Goal: Task Accomplishment & Management: Use online tool/utility

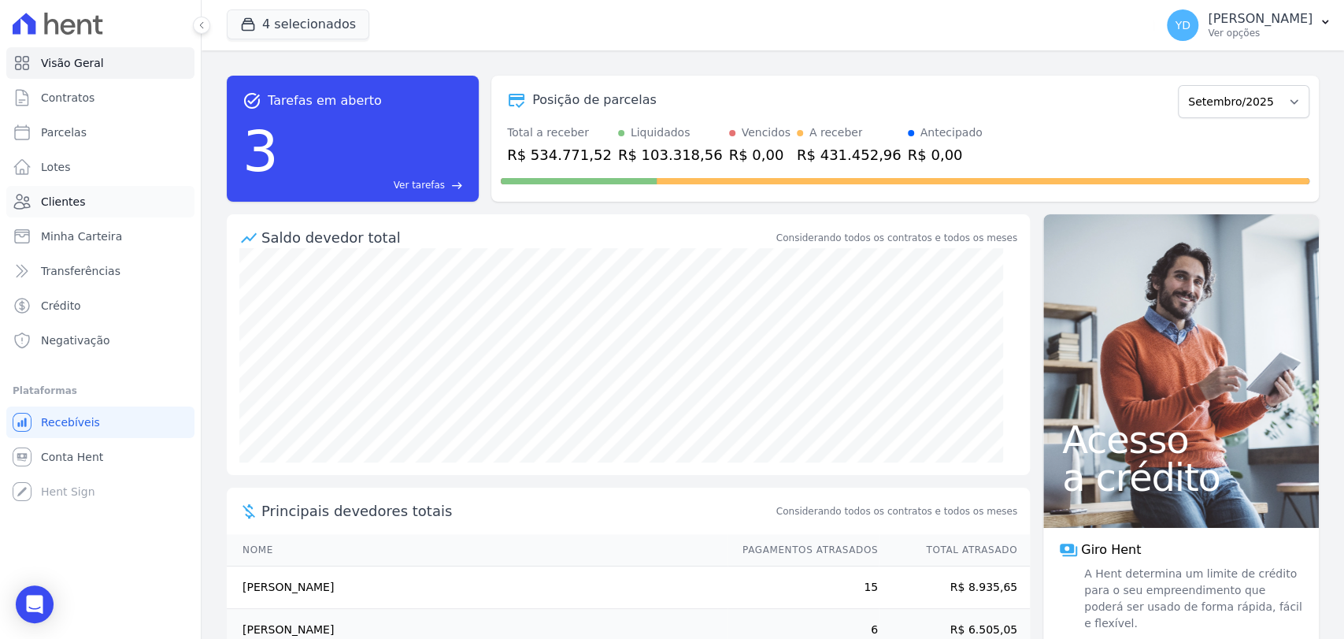
click at [142, 202] on link "Clientes" at bounding box center [100, 202] width 188 height 32
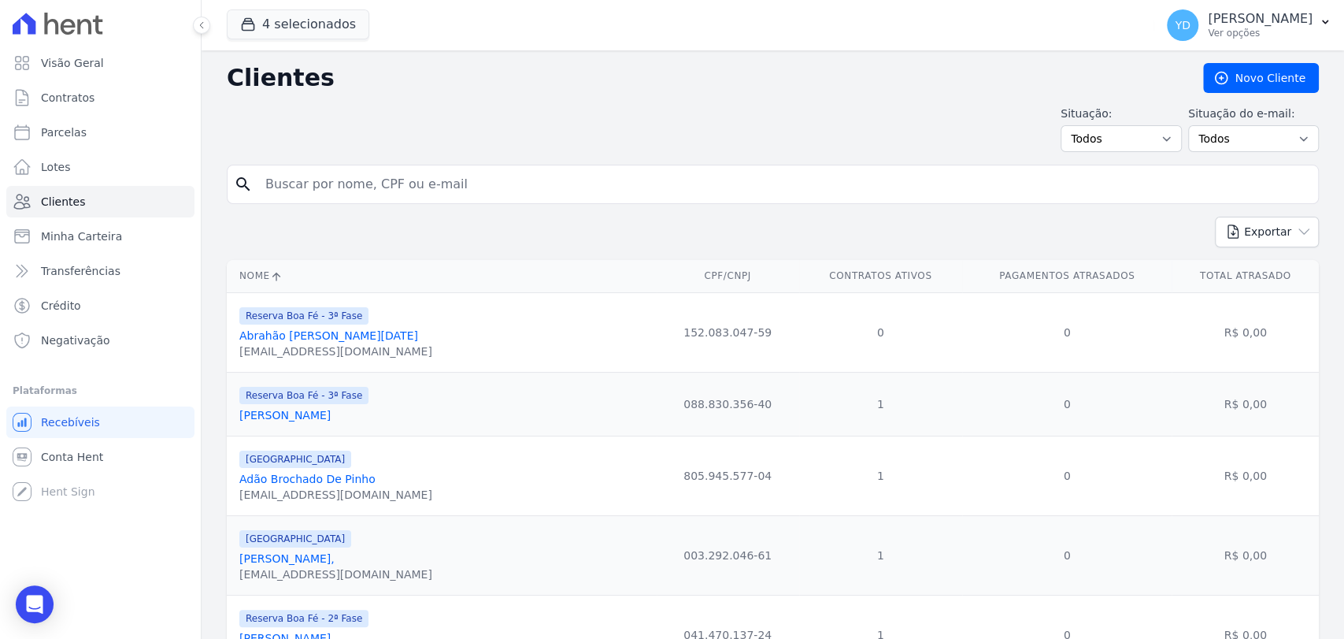
click at [338, 197] on input "search" at bounding box center [784, 185] width 1056 height 32
type input "GERALDO"
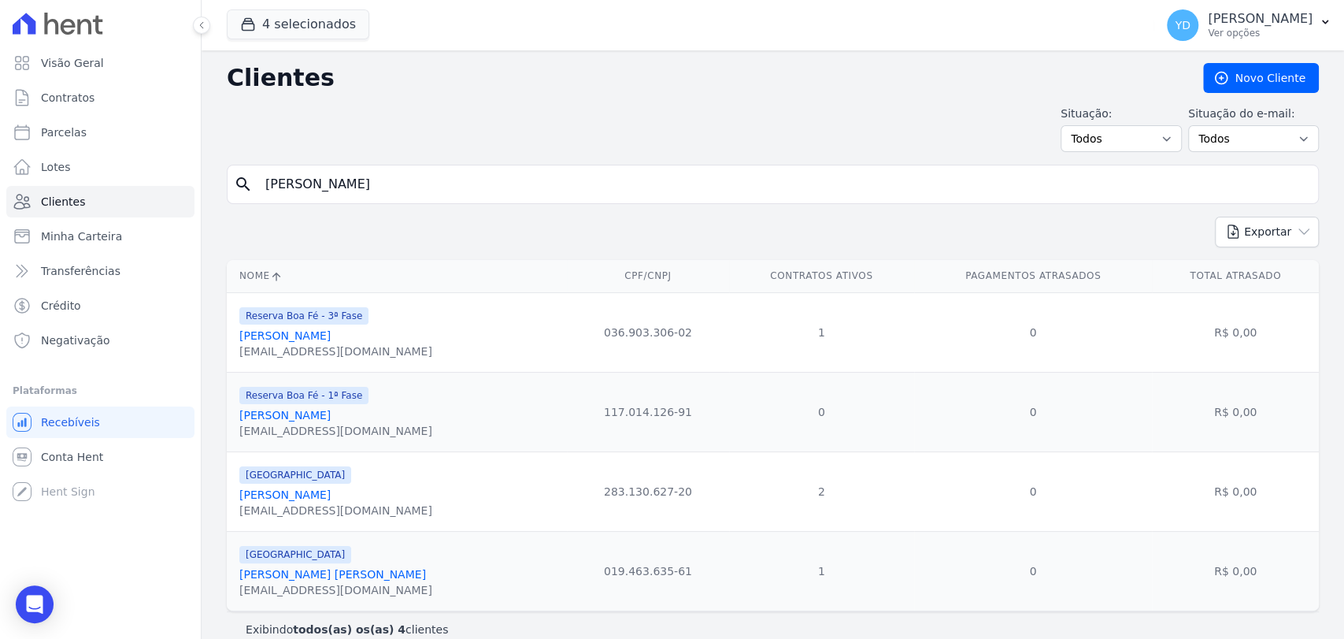
click at [324, 336] on link "Geraldo Carlos Dos Santos" at bounding box center [284, 335] width 91 height 13
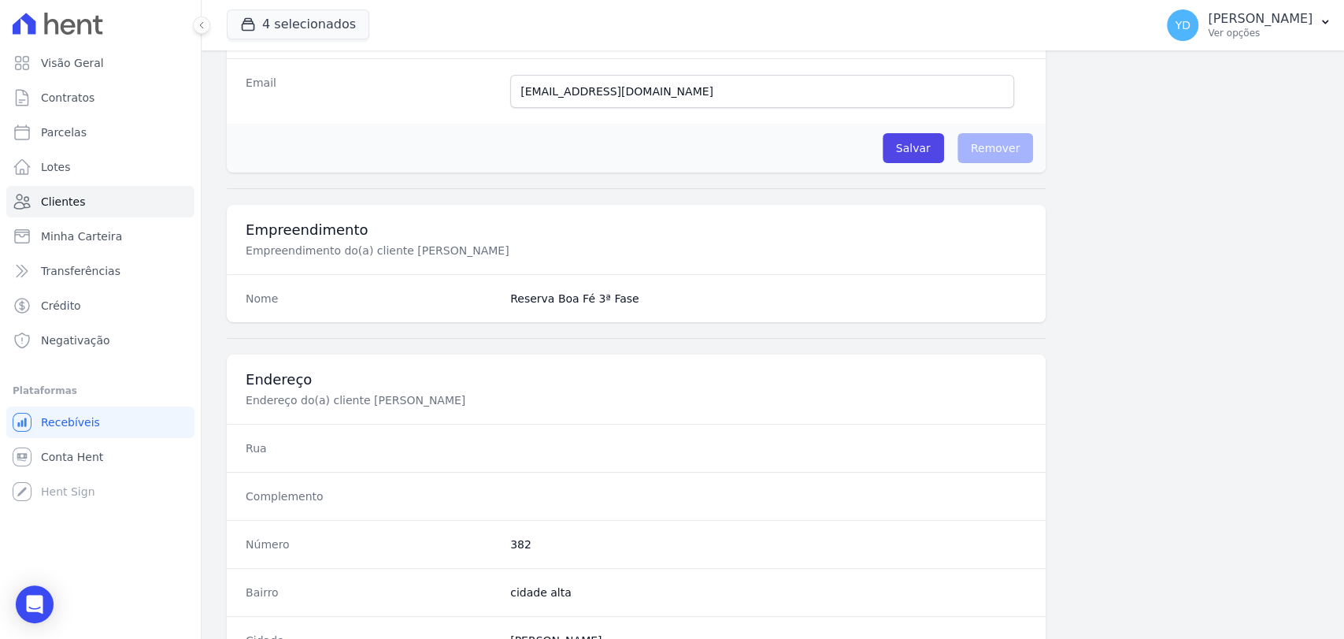
scroll to position [832, 0]
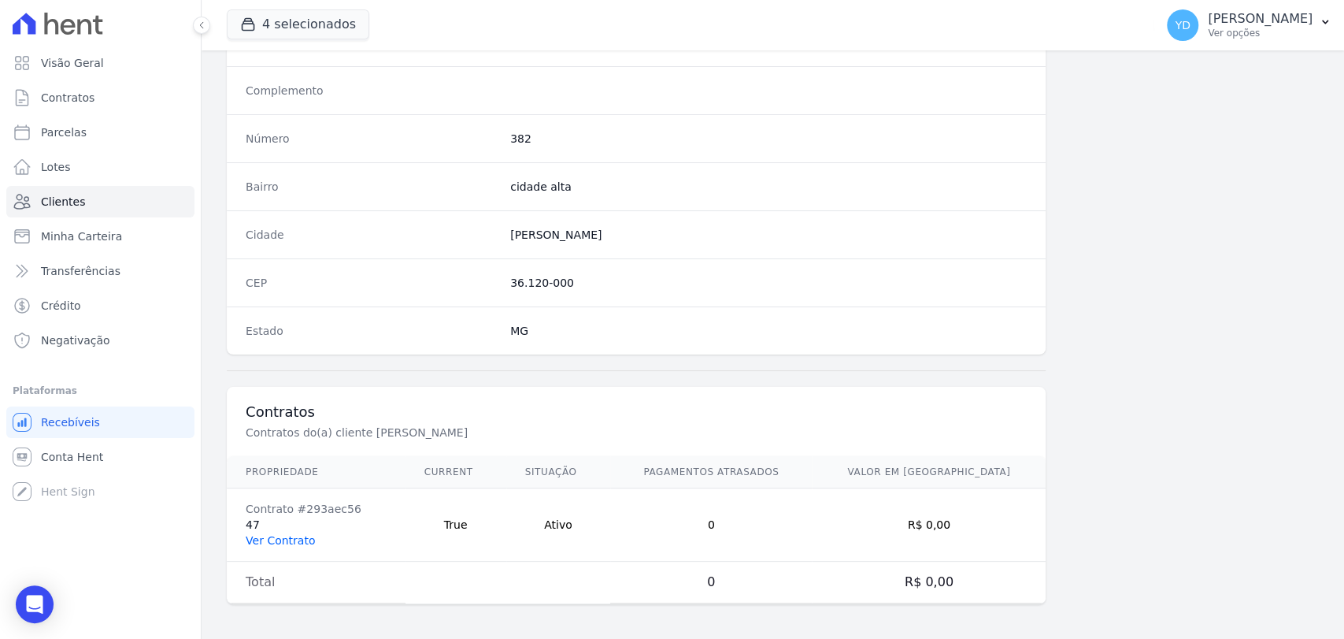
click at [306, 543] on td "Contrato #293aec56 47 Ver Contrato" at bounding box center [316, 524] width 179 height 73
click at [290, 540] on link "Ver Contrato" at bounding box center [280, 540] width 69 height 13
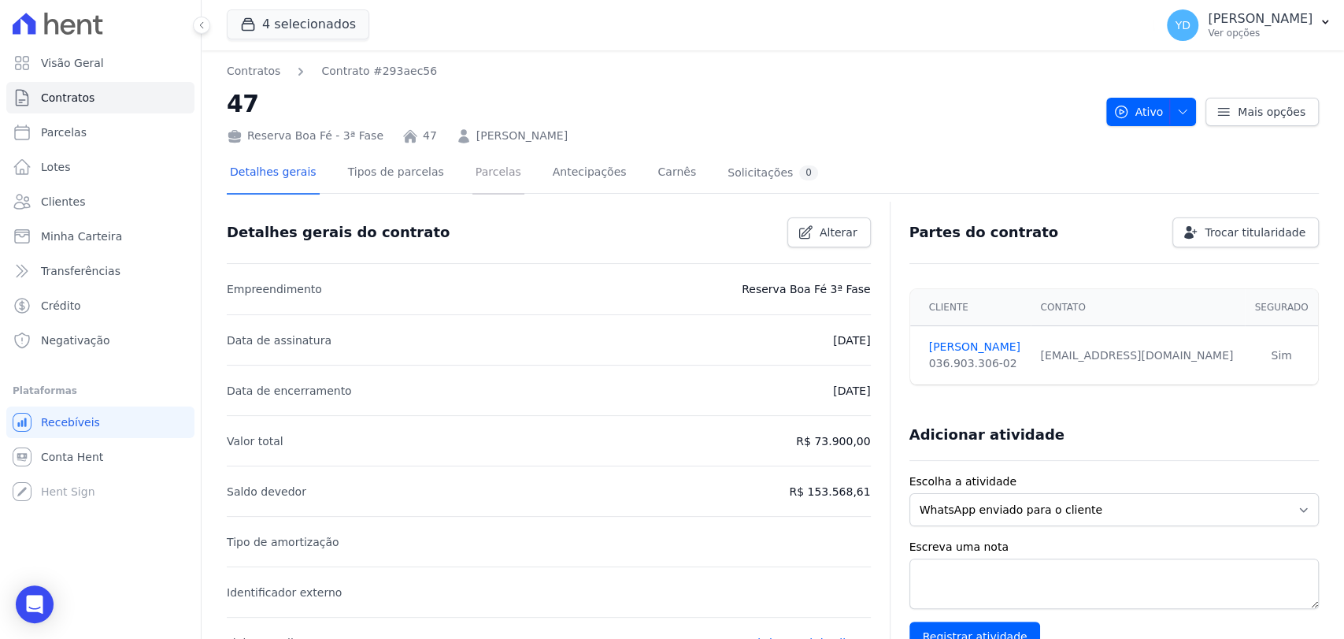
click at [480, 168] on link "Parcelas" at bounding box center [499, 174] width 52 height 42
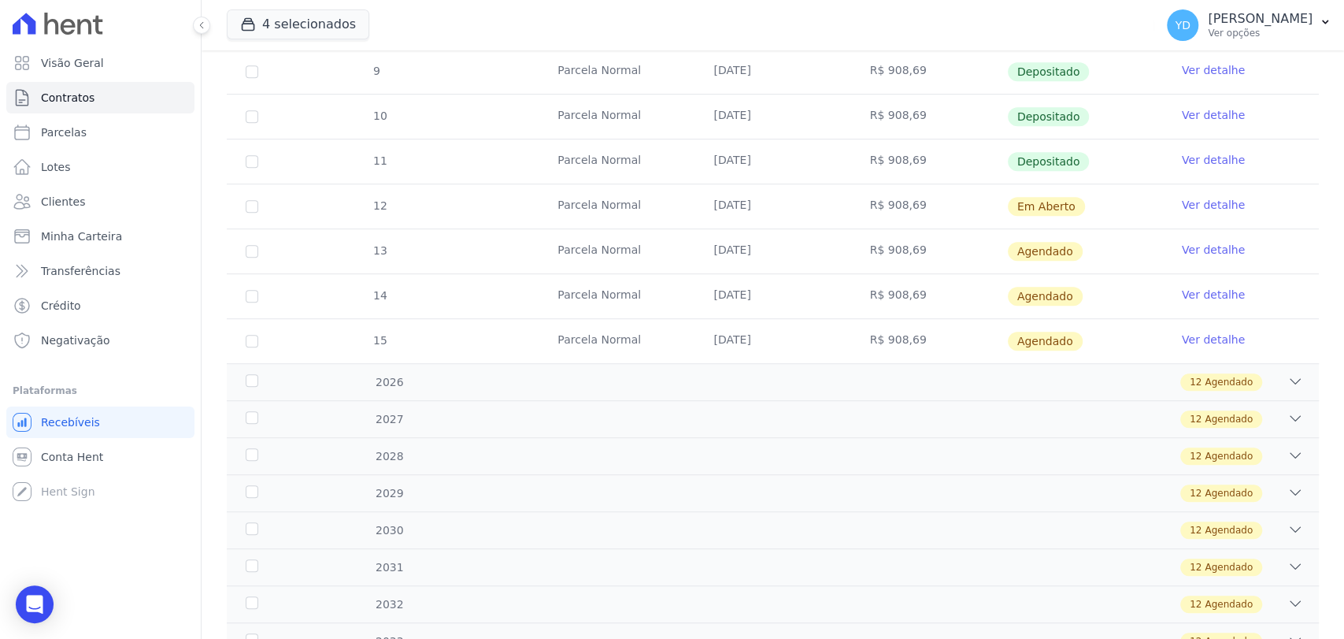
scroll to position [517, 0]
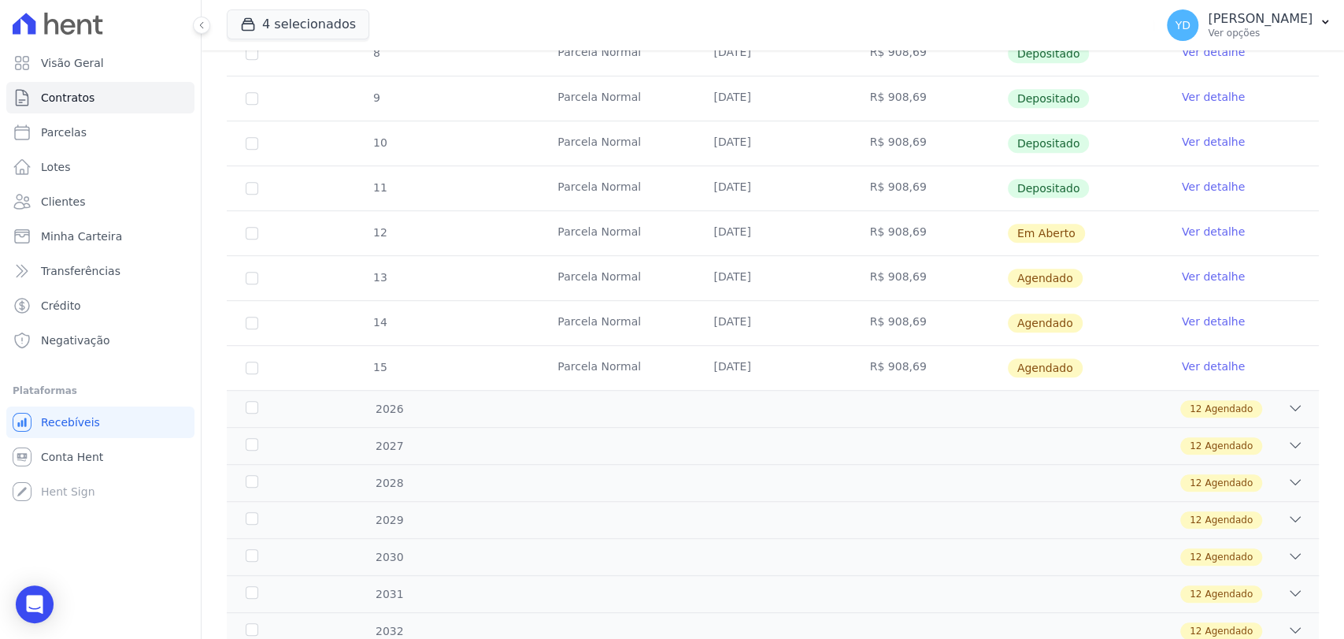
click at [1197, 228] on link "Ver detalhe" at bounding box center [1213, 232] width 63 height 16
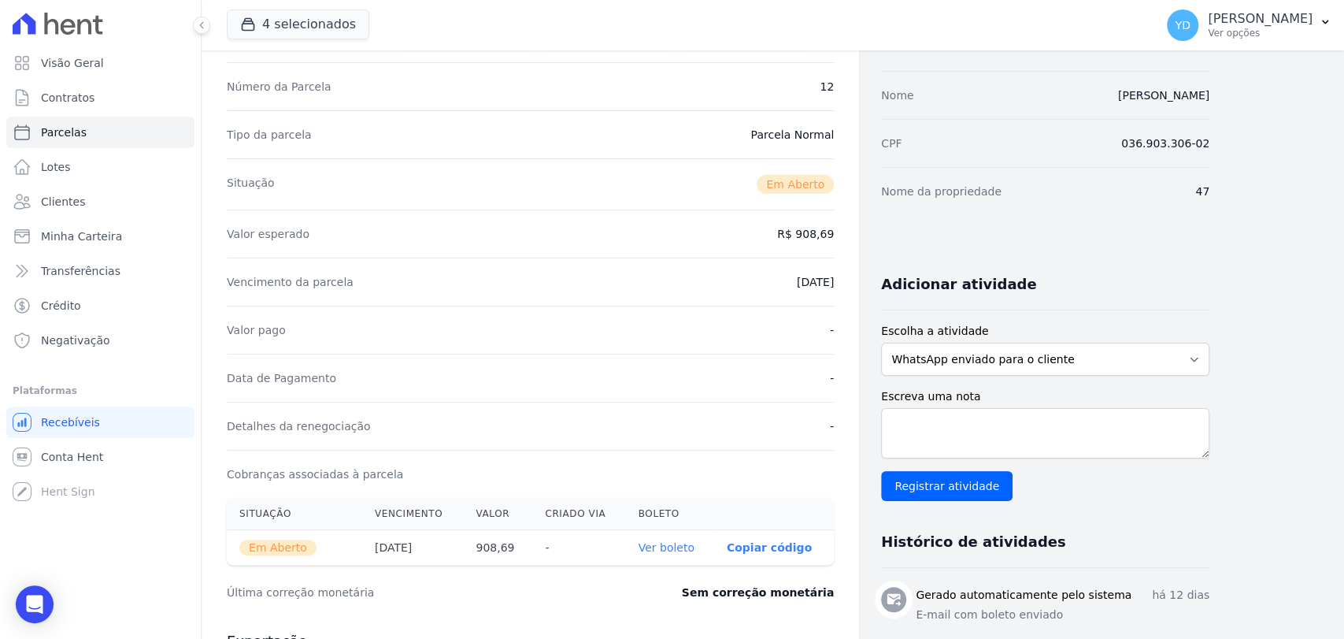
scroll to position [130, 0]
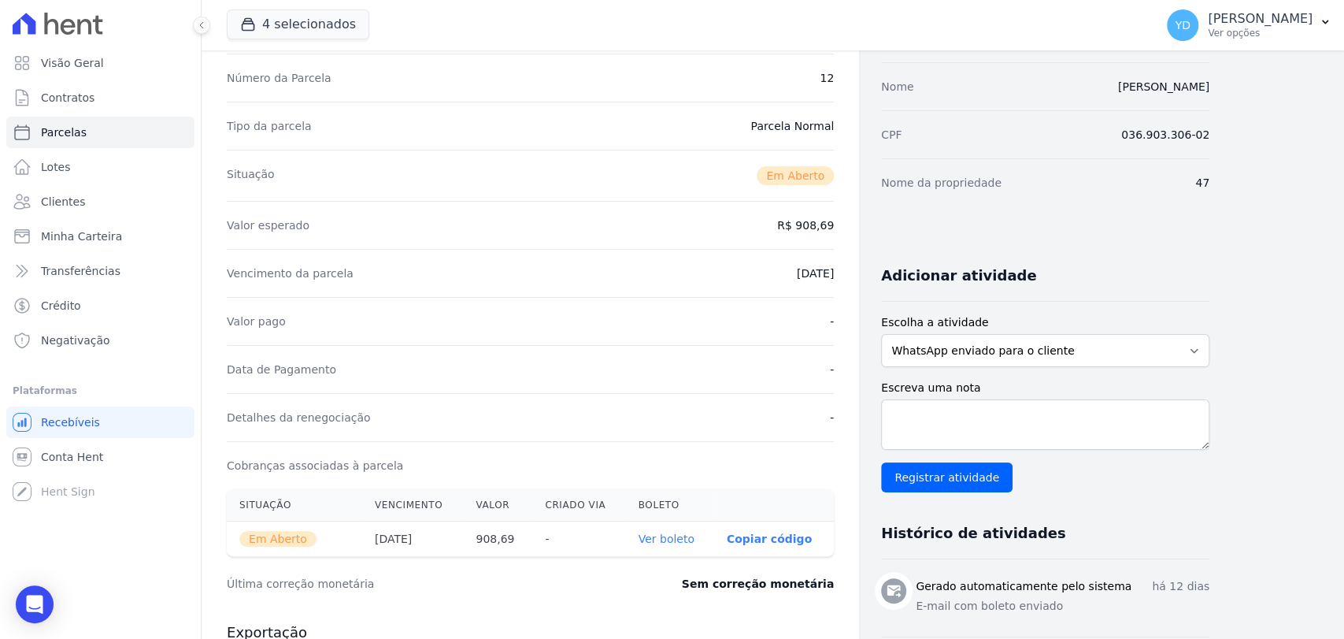
click at [673, 539] on link "Ver boleto" at bounding box center [667, 538] width 56 height 13
click at [103, 197] on link "Clientes" at bounding box center [100, 202] width 188 height 32
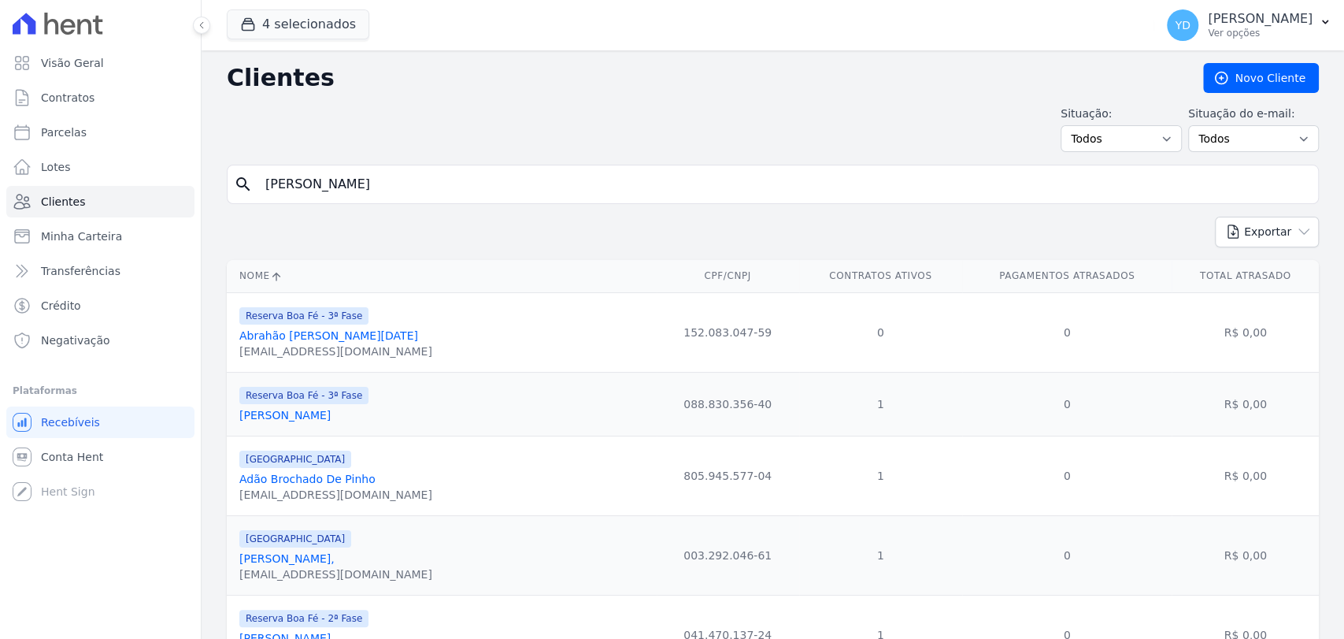
click at [319, 174] on input "GERALDO" at bounding box center [784, 185] width 1056 height 32
click at [319, 174] on input "search" at bounding box center [784, 185] width 1056 height 32
paste input "Crenilson Jorge Ferreira"
type input "Crenilson Jorge Ferreira"
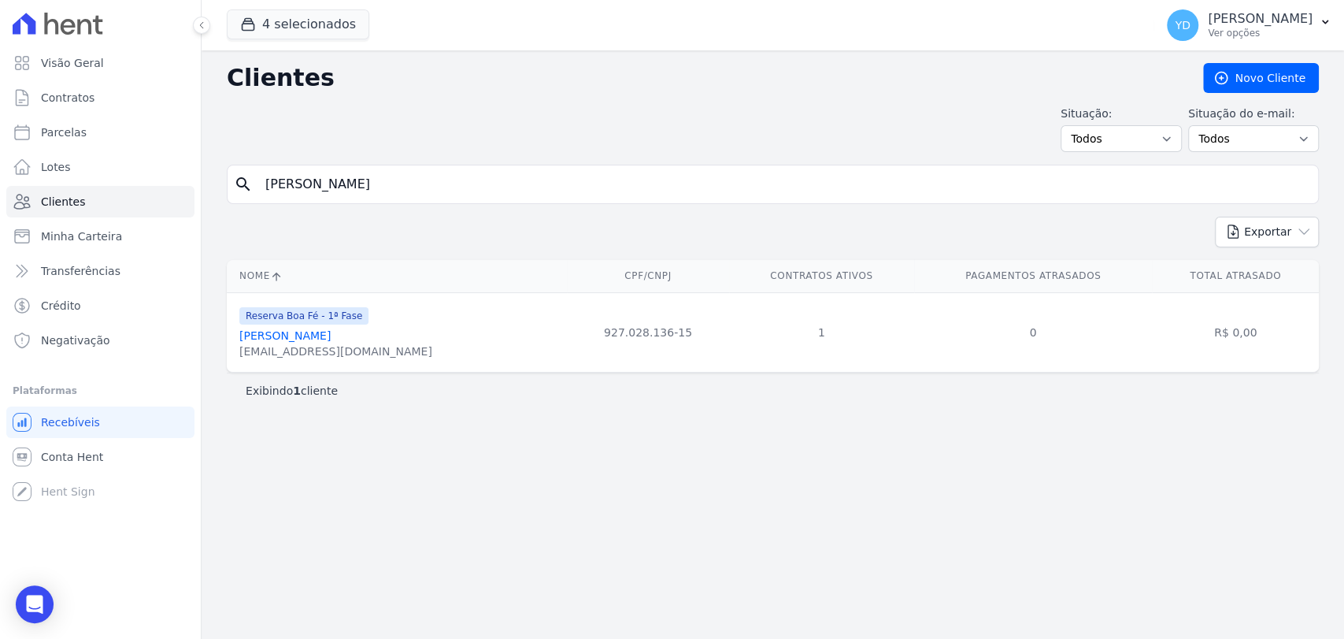
click at [309, 332] on link "Crenilson Jorge Ferreira" at bounding box center [284, 335] width 91 height 13
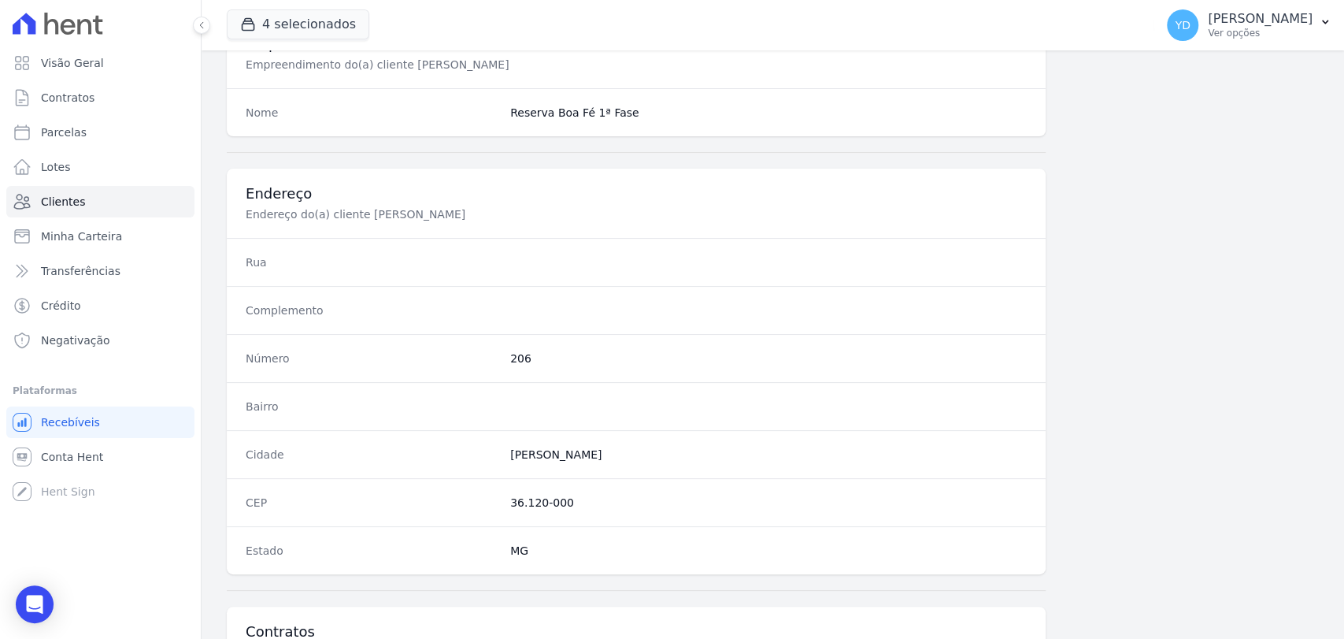
scroll to position [832, 0]
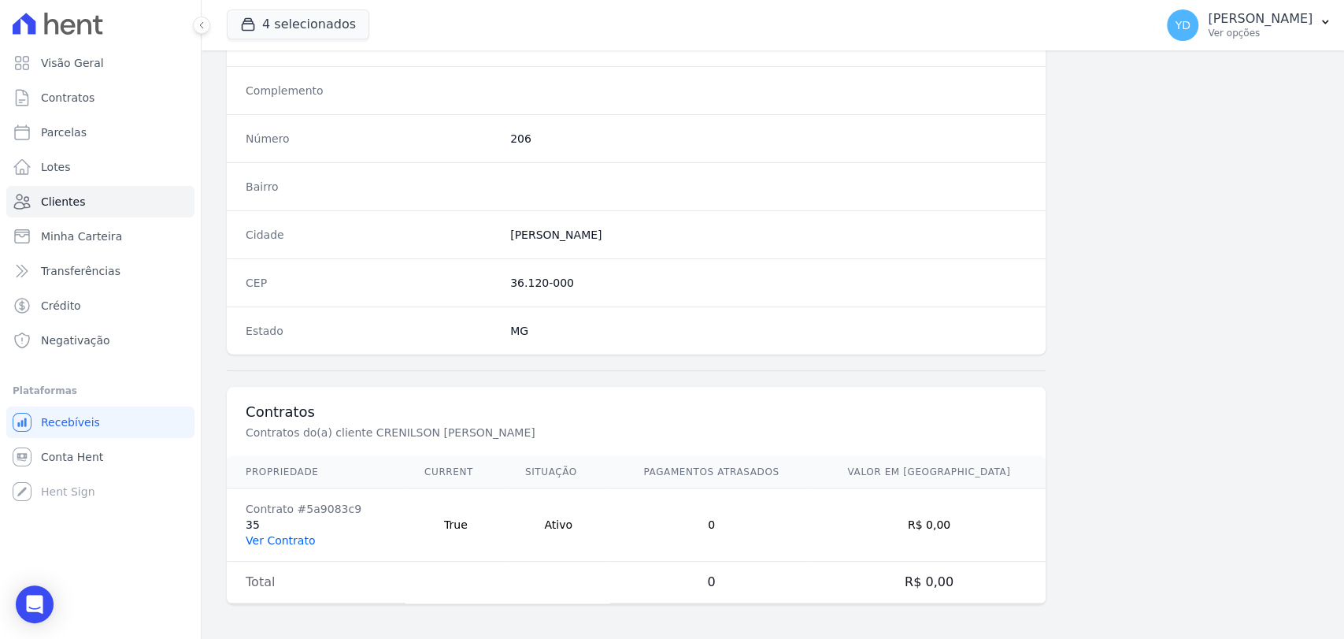
click at [293, 534] on link "Ver Contrato" at bounding box center [280, 540] width 69 height 13
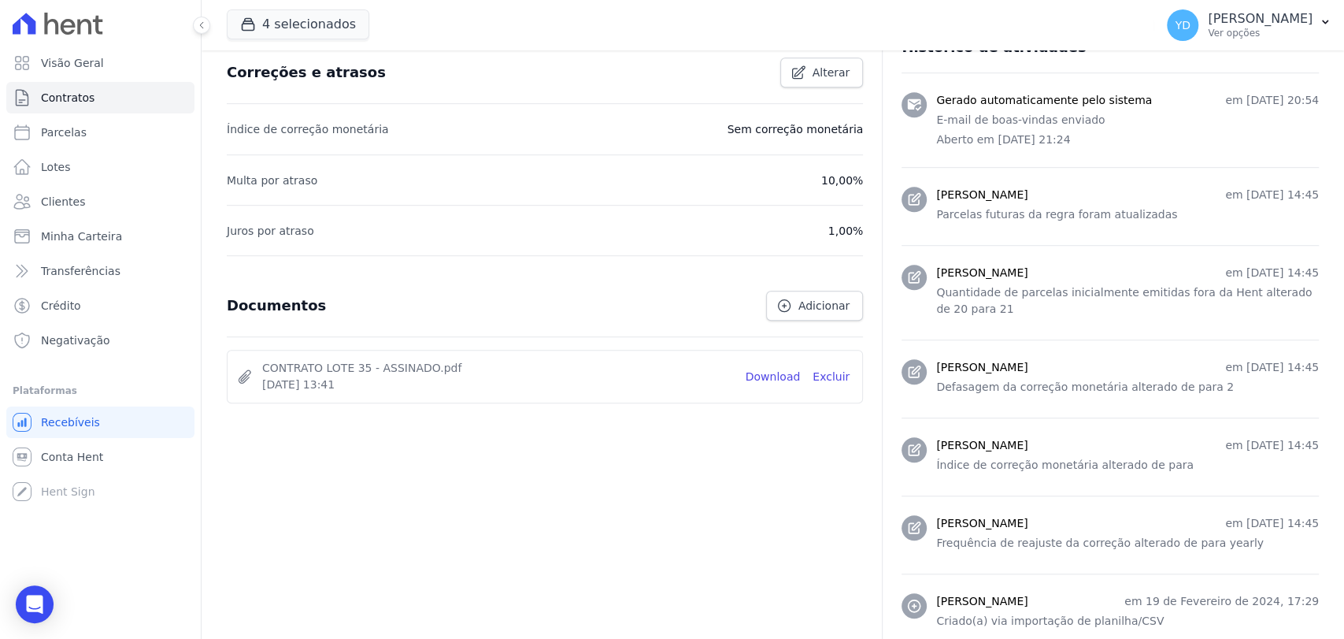
scroll to position [769, 0]
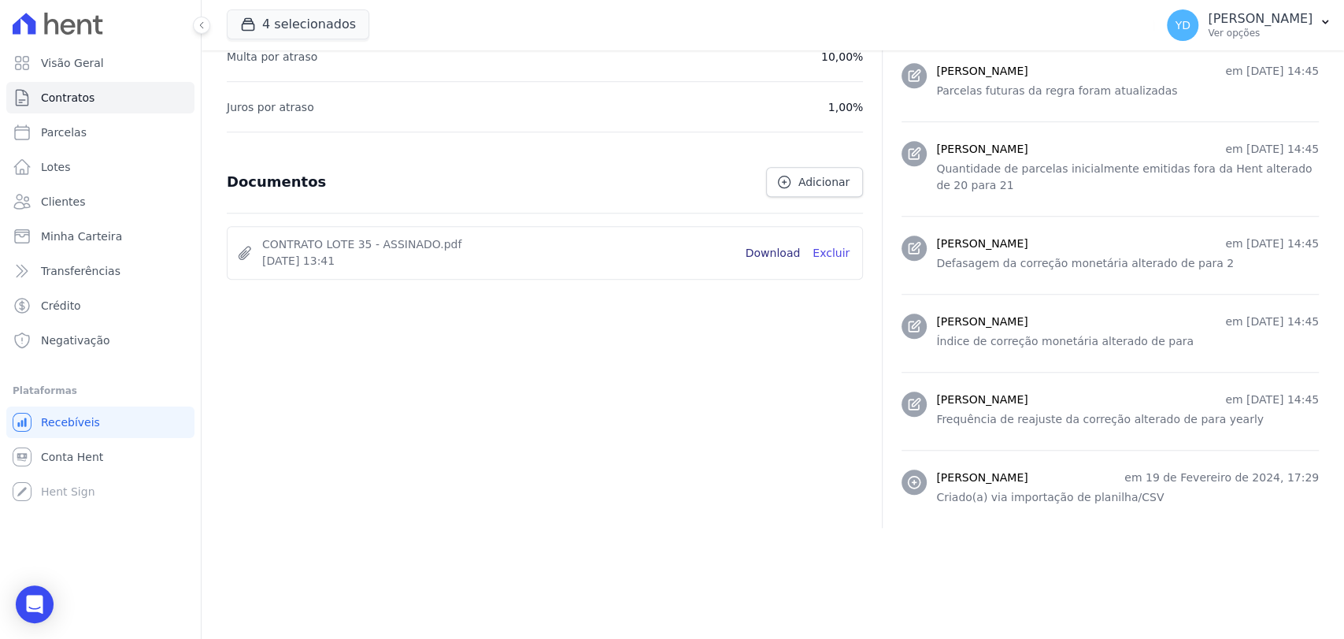
click at [772, 254] on link "Download" at bounding box center [773, 253] width 55 height 17
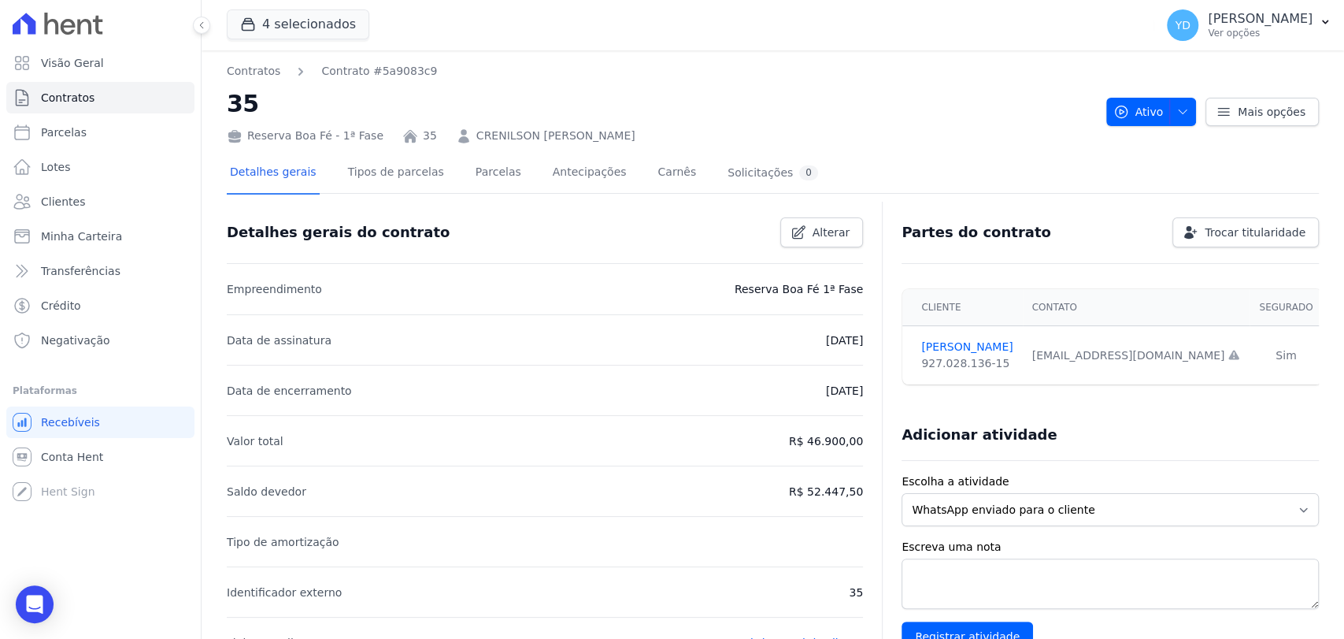
scroll to position [0, 0]
click at [146, 96] on link "Contratos" at bounding box center [100, 98] width 188 height 32
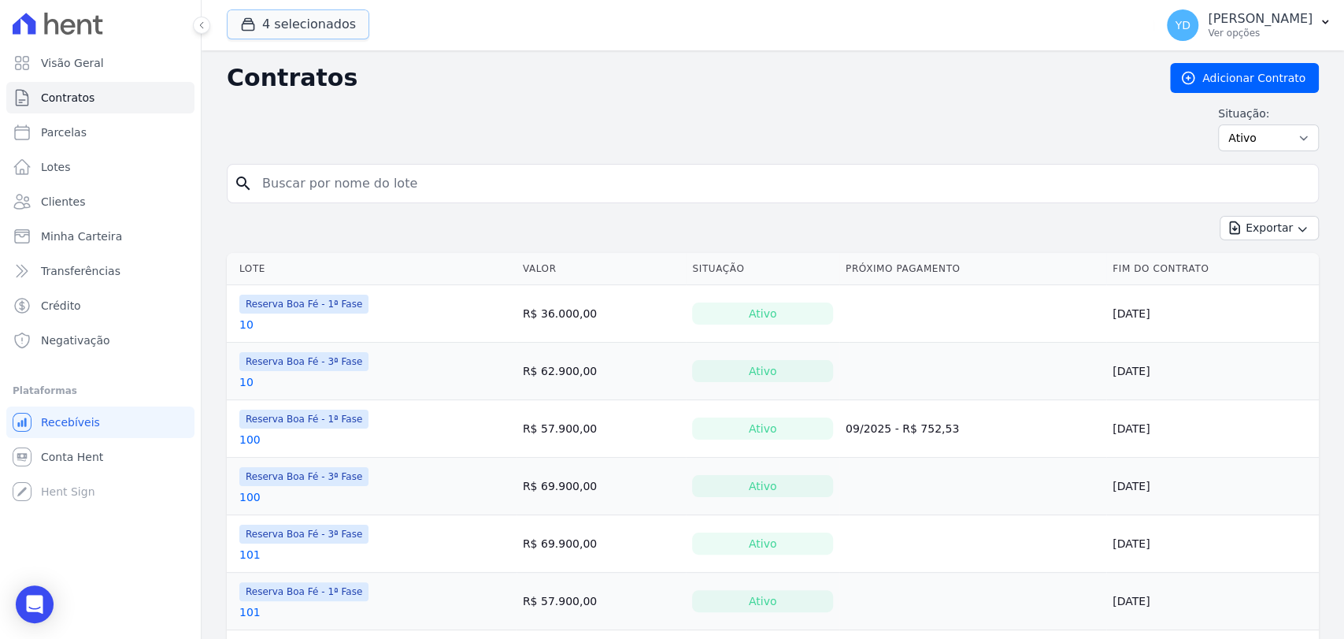
drag, startPoint x: 309, startPoint y: 21, endPoint x: 339, endPoint y: 58, distance: 47.6
click at [312, 24] on button "4 selecionados" at bounding box center [298, 24] width 143 height 30
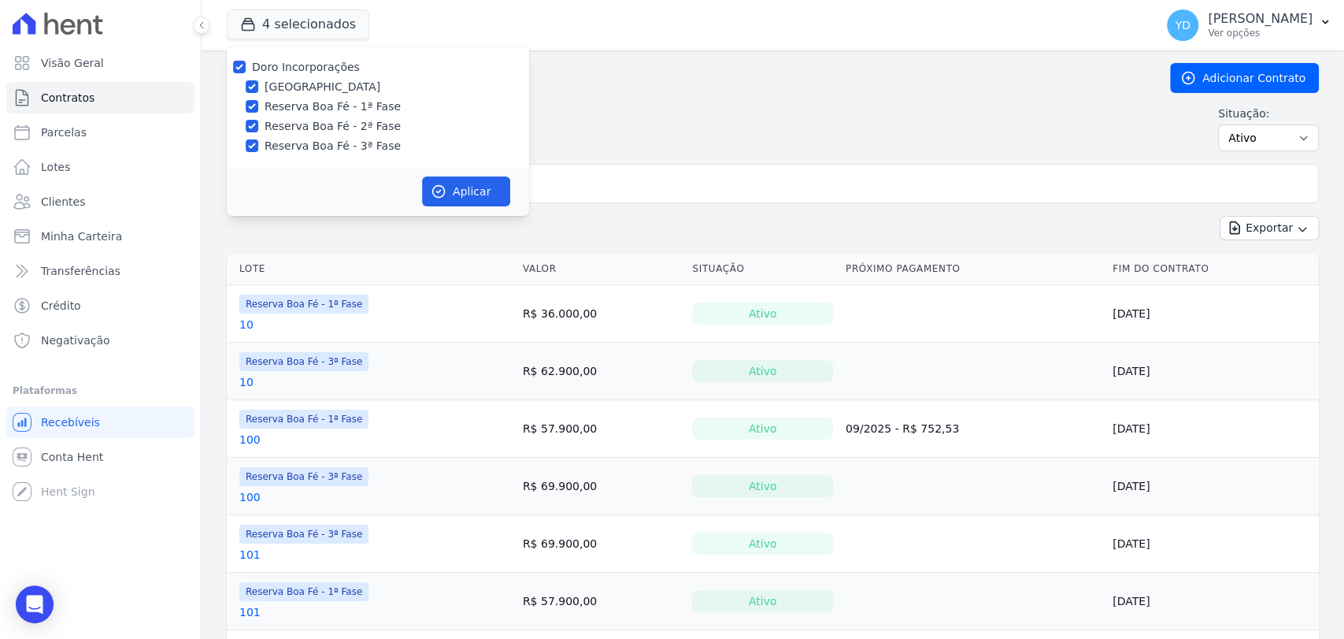
click at [337, 61] on label "Doro Incorporações" at bounding box center [306, 67] width 108 height 13
click at [246, 61] on input "Doro Incorporações" at bounding box center [239, 67] width 13 height 13
checkbox input "false"
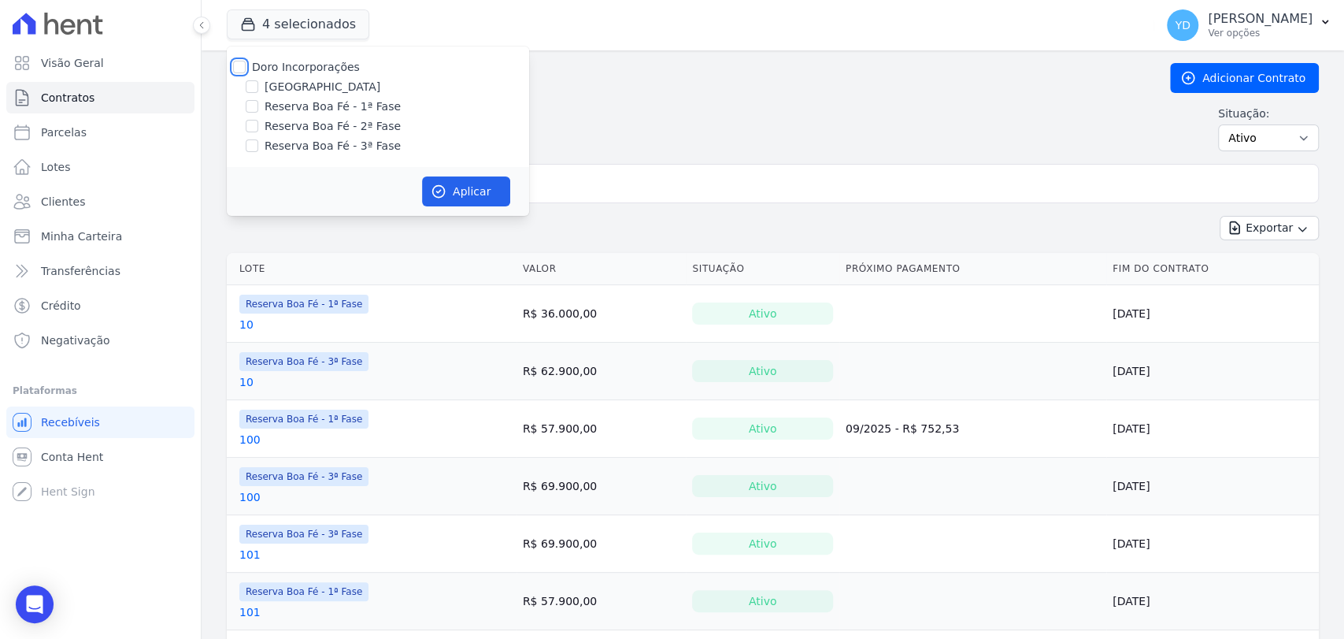
checkbox input "false"
click at [343, 107] on label "Reserva Boa Fé - 1ª Fase" at bounding box center [333, 106] width 136 height 17
click at [258, 107] on input "Reserva Boa Fé - 1ª Fase" at bounding box center [252, 106] width 13 height 13
checkbox input "true"
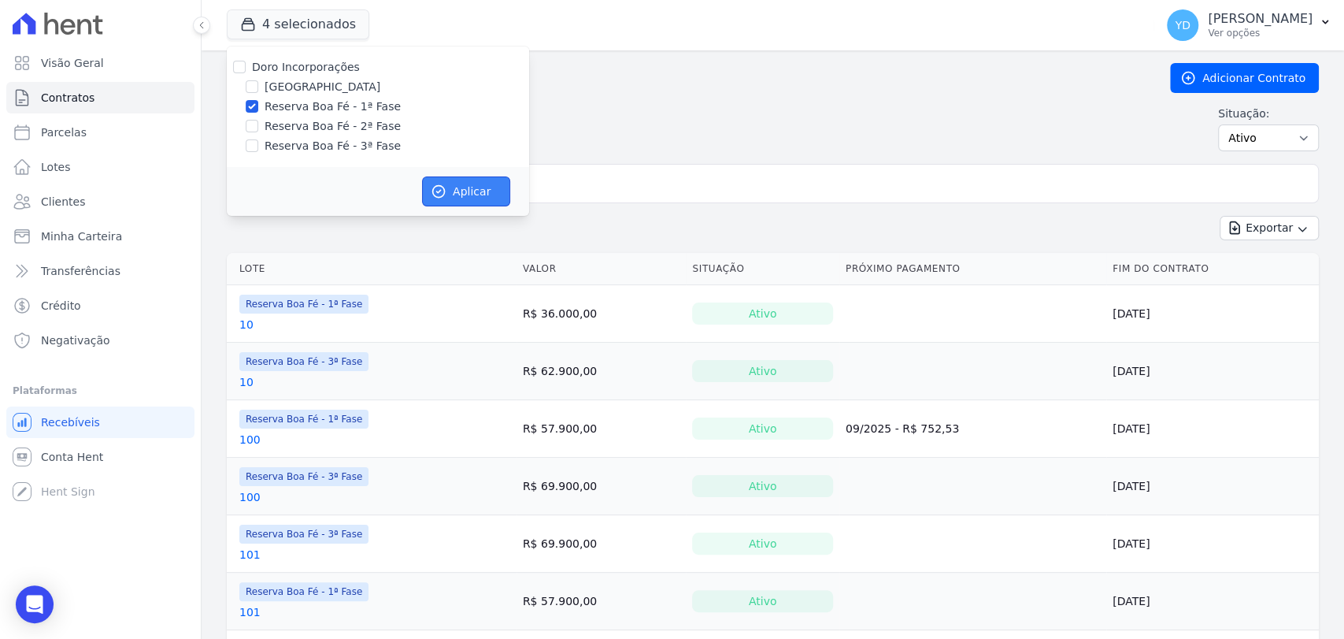
click at [482, 202] on button "Aplicar" at bounding box center [466, 191] width 88 height 30
click at [581, 176] on input "search" at bounding box center [782, 184] width 1059 height 32
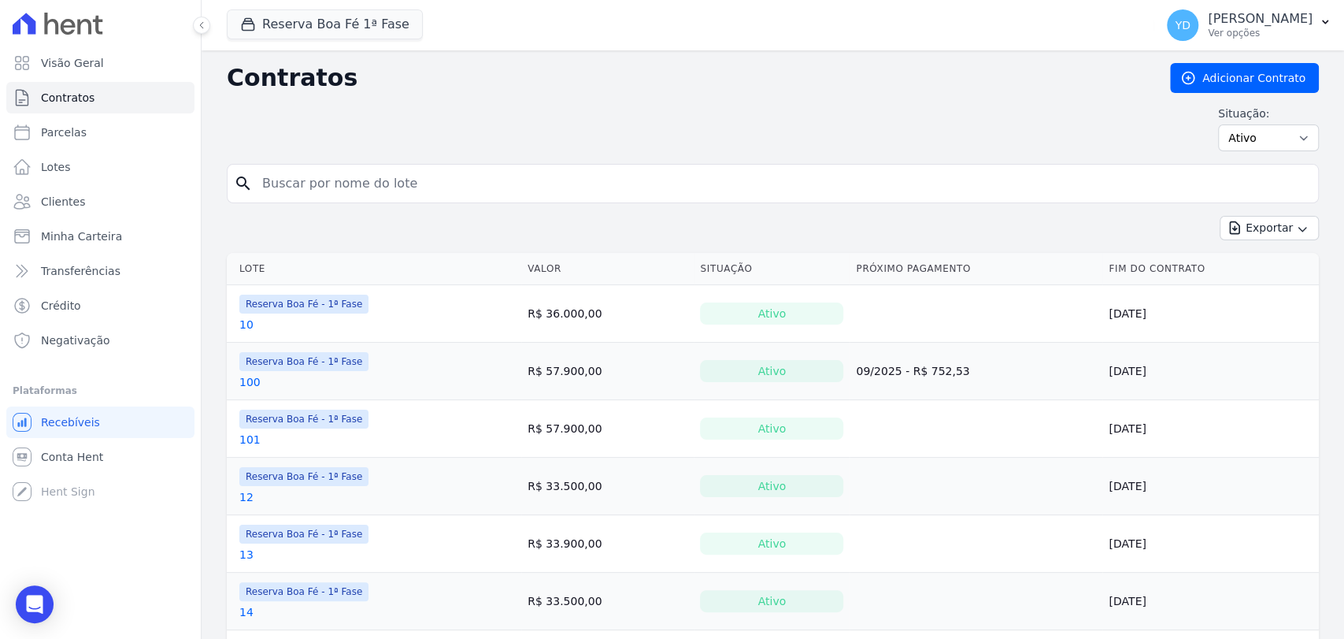
click at [581, 176] on input "search" at bounding box center [782, 184] width 1059 height 32
type input "34"
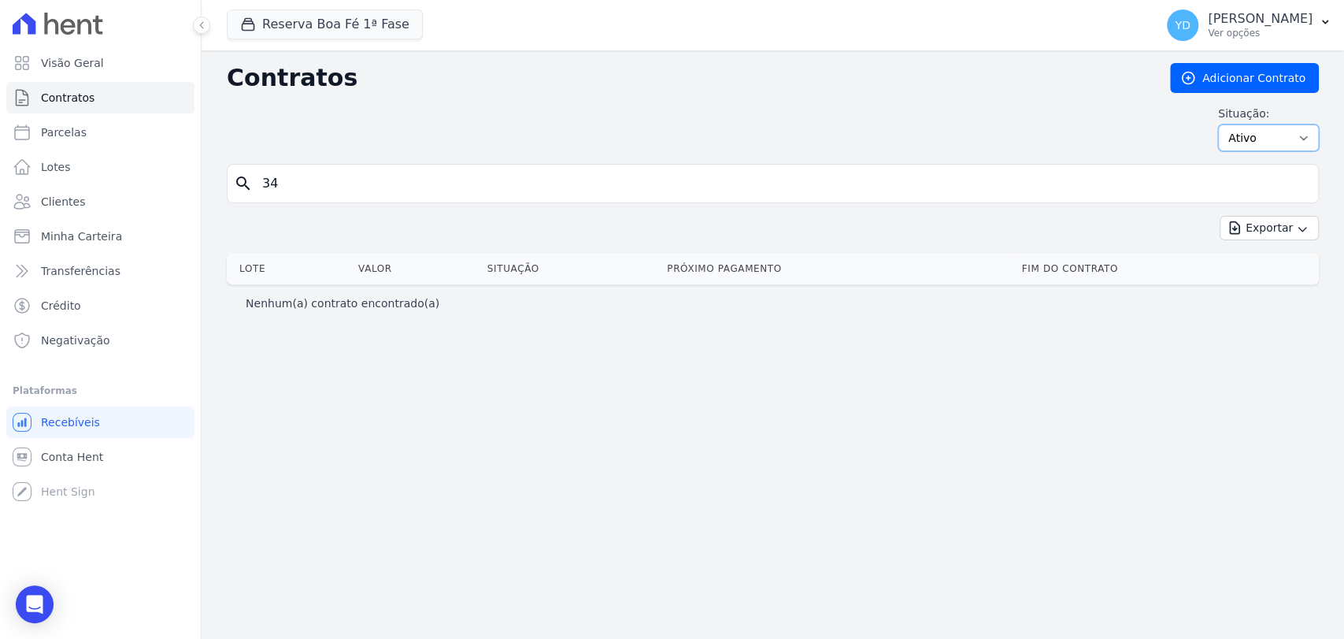
click at [1294, 134] on select "Ativo Todos Pausado Distratado Rascunho Expirado Encerrado" at bounding box center [1268, 137] width 101 height 27
select select "all"
click at [1225, 124] on select "Ativo Todos Pausado Distratado Rascunho Expirado Encerrado" at bounding box center [1268, 137] width 101 height 27
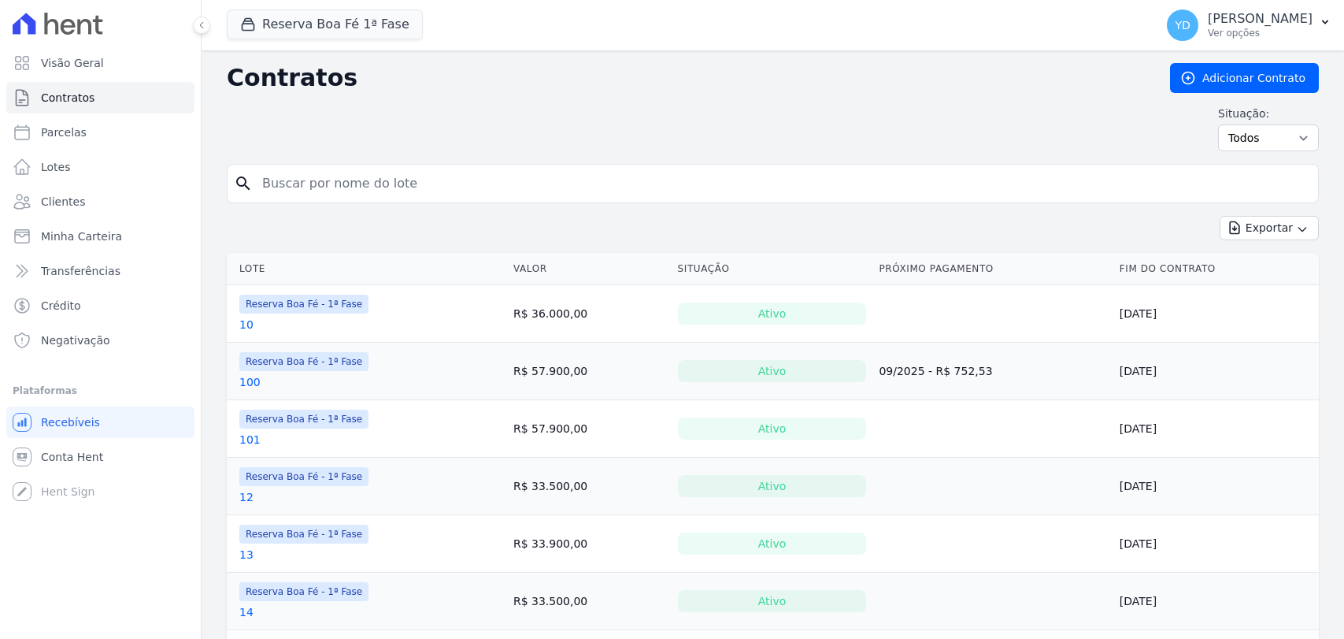
click at [721, 177] on input "search" at bounding box center [782, 184] width 1059 height 32
type input "34"
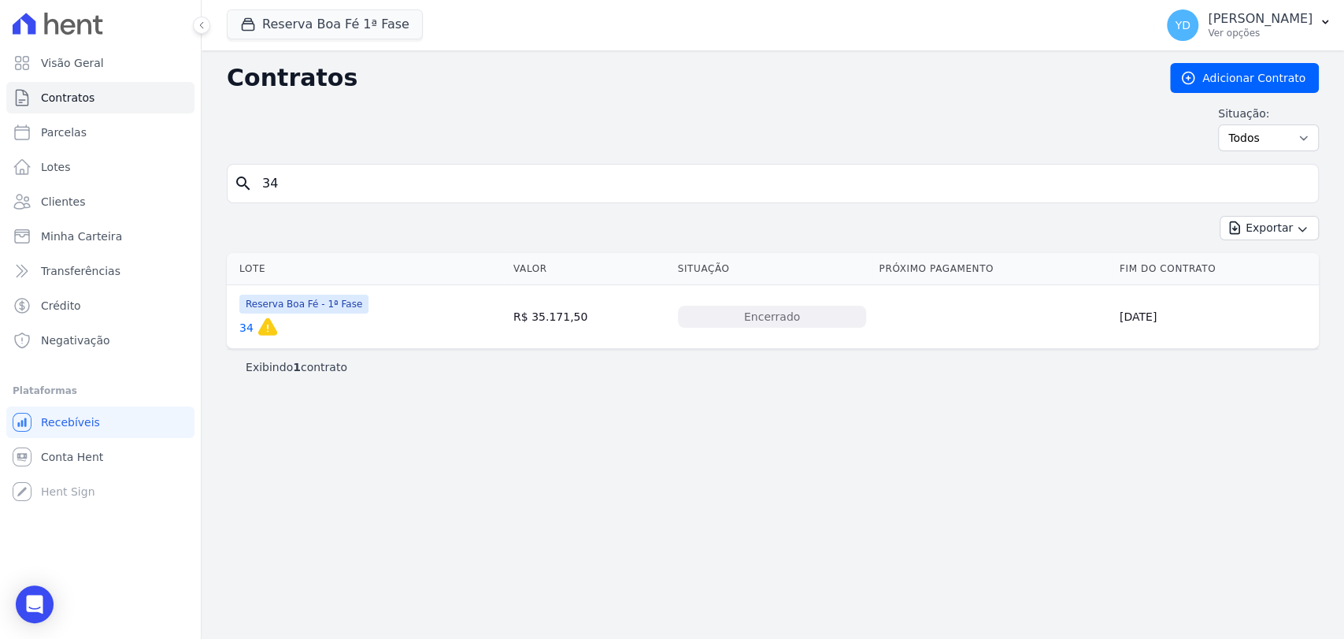
click at [246, 328] on link "34" at bounding box center [246, 328] width 14 height 16
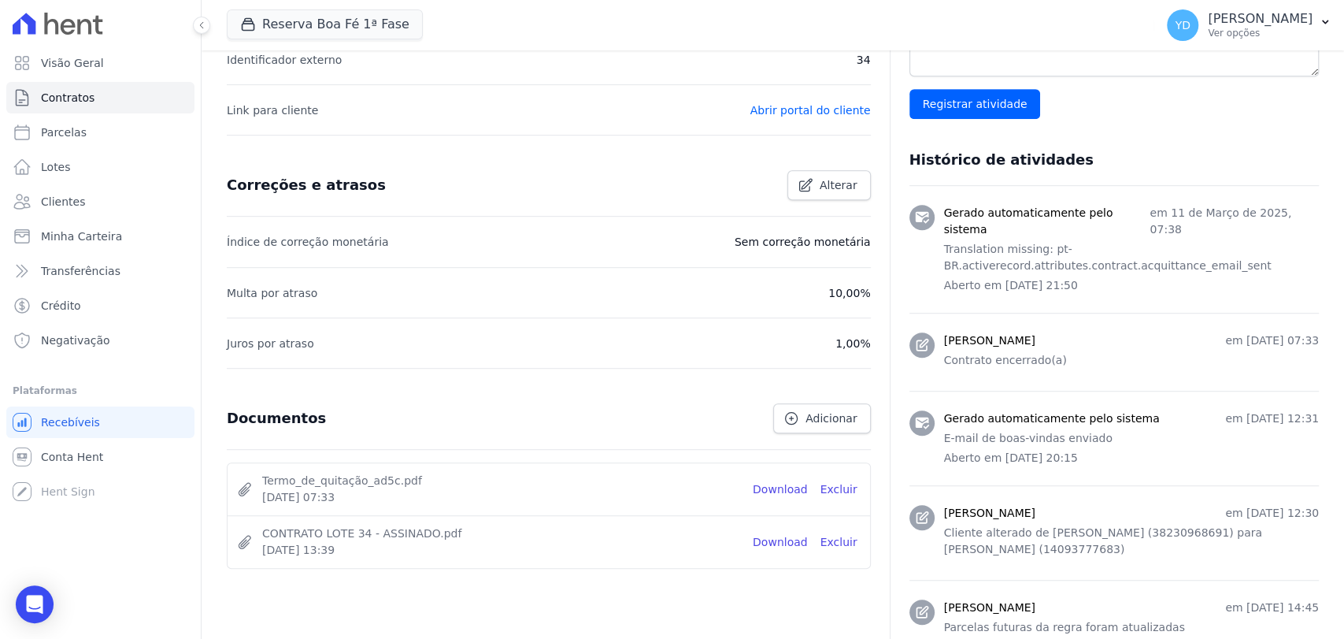
scroll to position [612, 0]
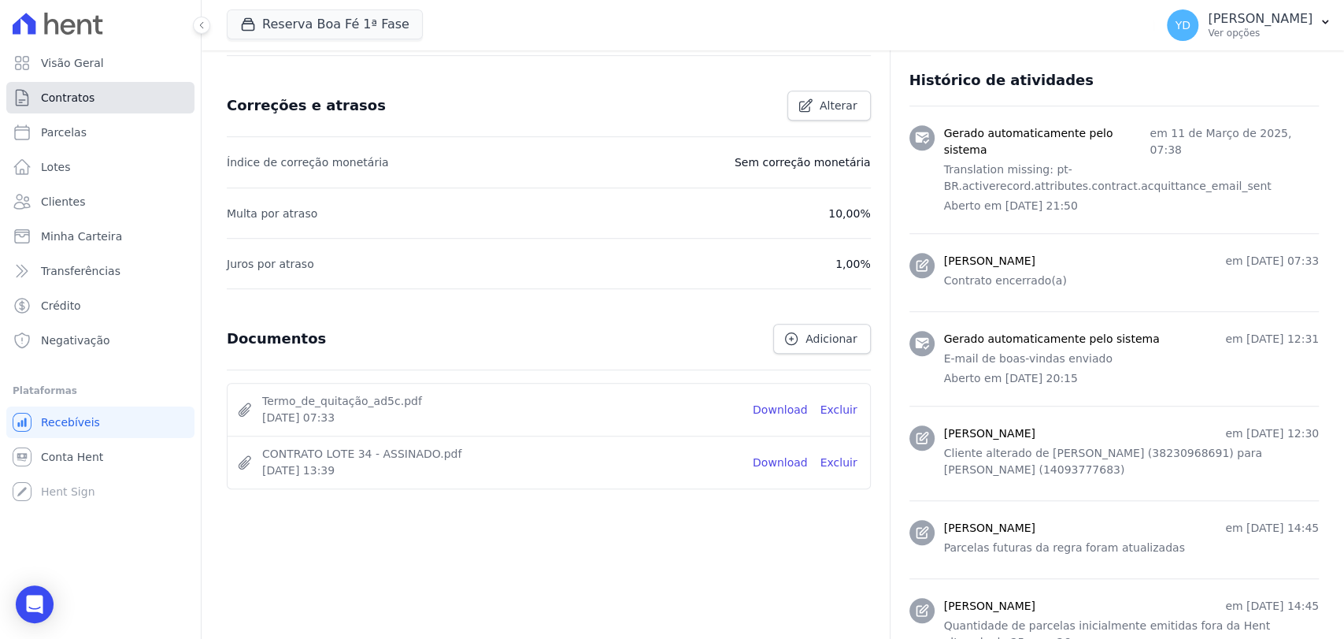
click at [133, 102] on link "Contratos" at bounding box center [100, 98] width 188 height 32
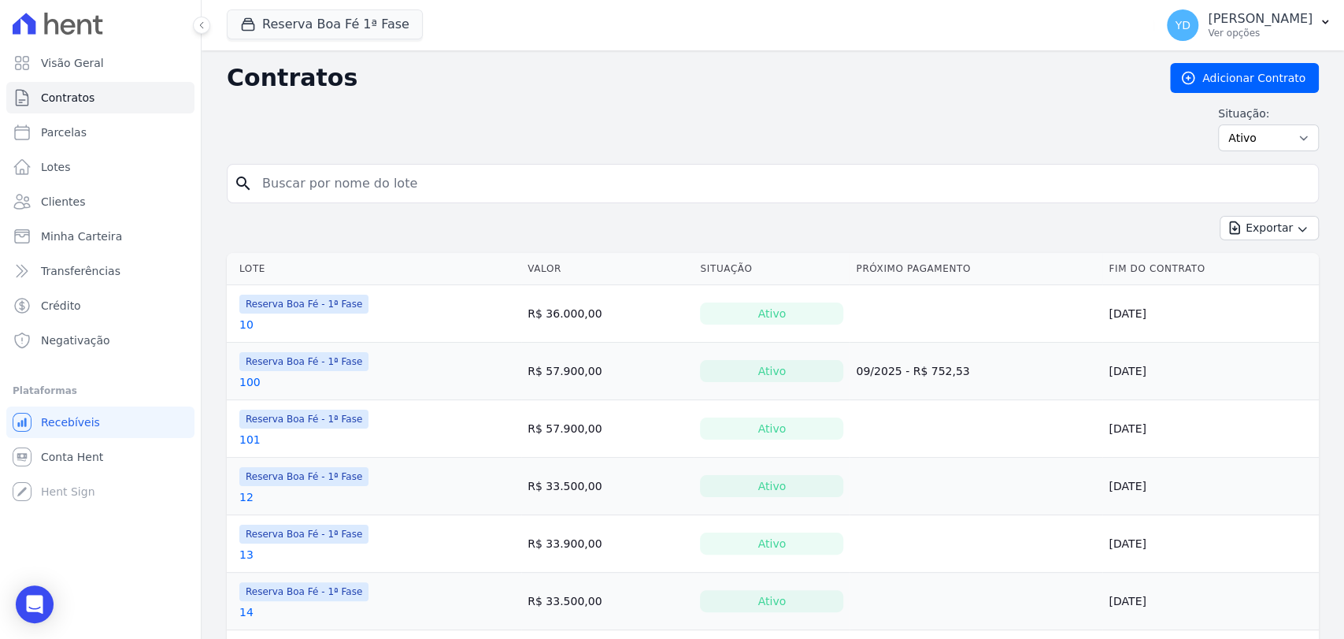
click at [413, 176] on input "search" at bounding box center [782, 184] width 1059 height 32
type input "144"
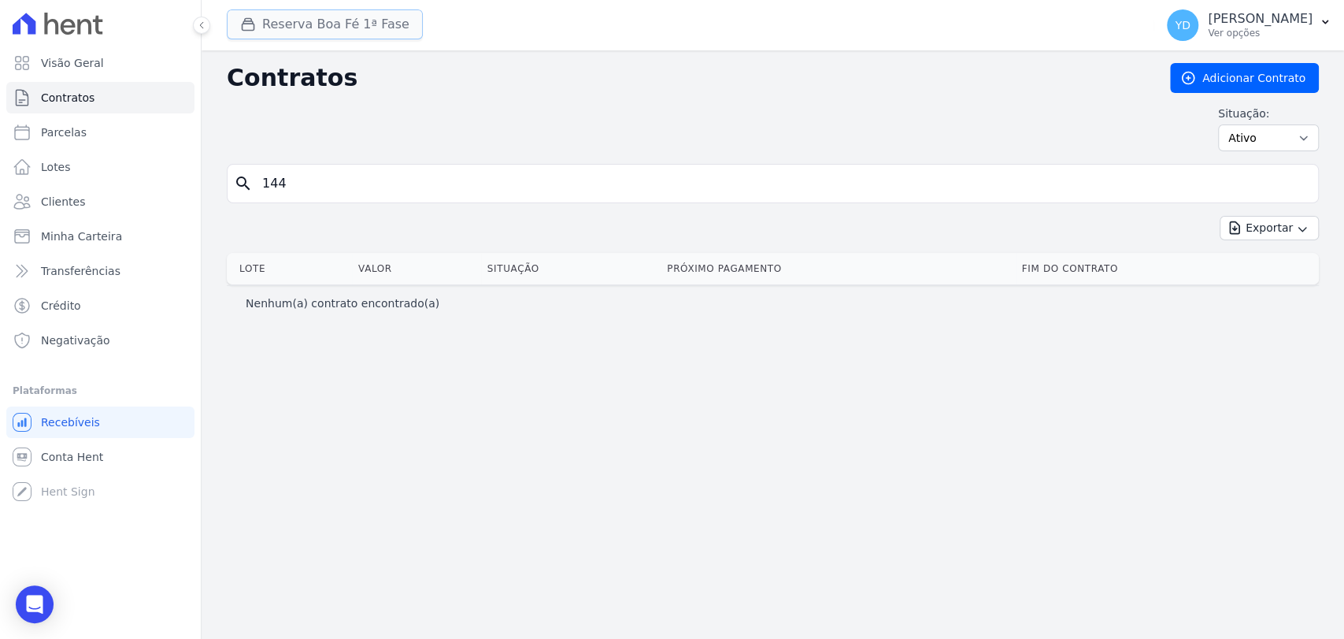
click at [280, 30] on button "Reserva Boa Fé 1ª Fase" at bounding box center [325, 24] width 196 height 30
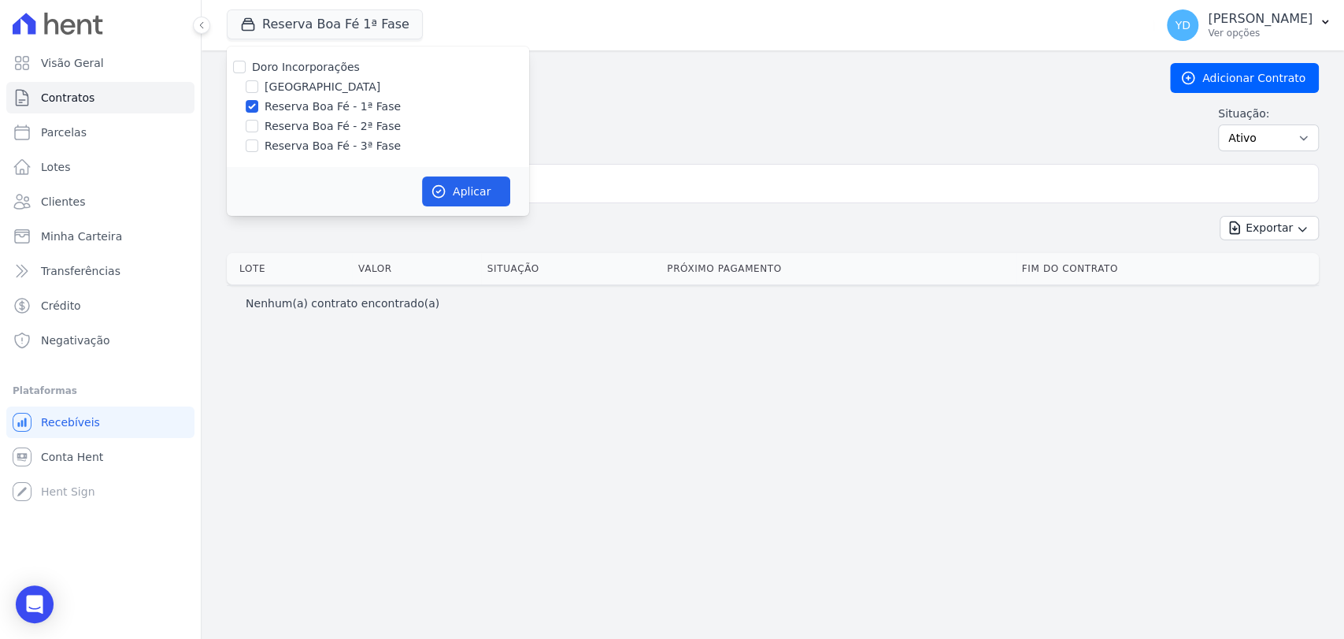
click at [306, 65] on label "Doro Incorporações" at bounding box center [306, 67] width 108 height 13
click at [246, 65] on input "Doro Incorporações" at bounding box center [239, 67] width 13 height 13
checkbox input "true"
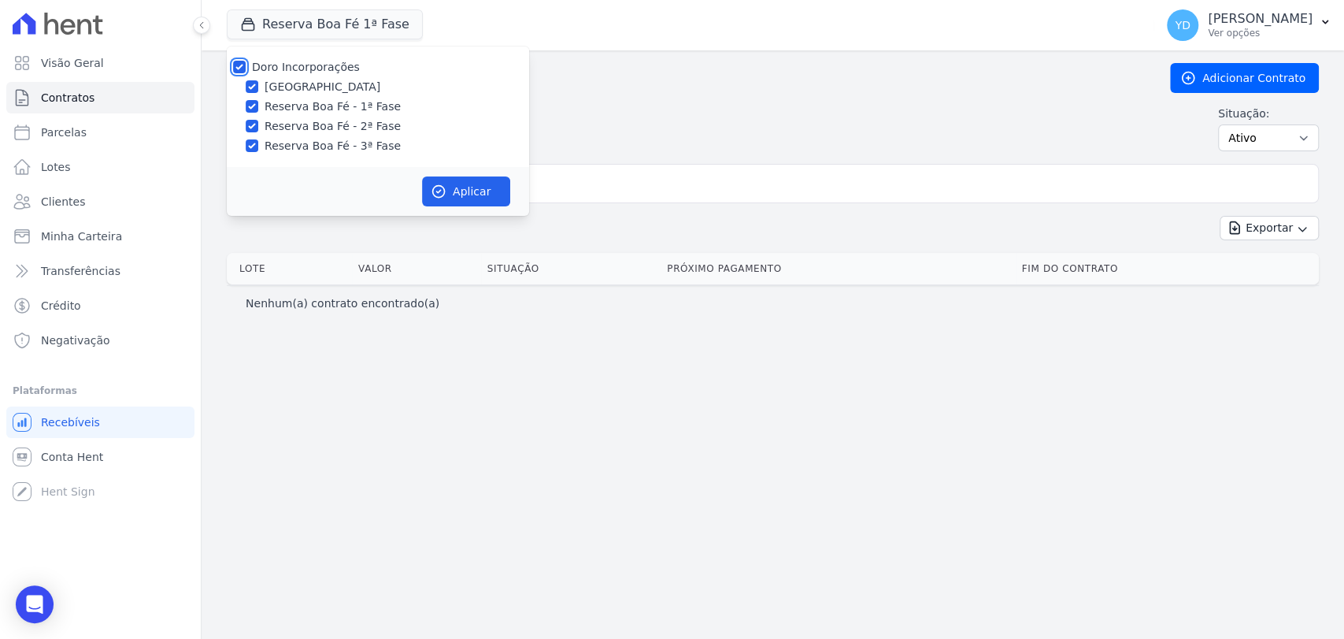
checkbox input "true"
click at [450, 200] on button "Aplicar" at bounding box center [466, 191] width 88 height 30
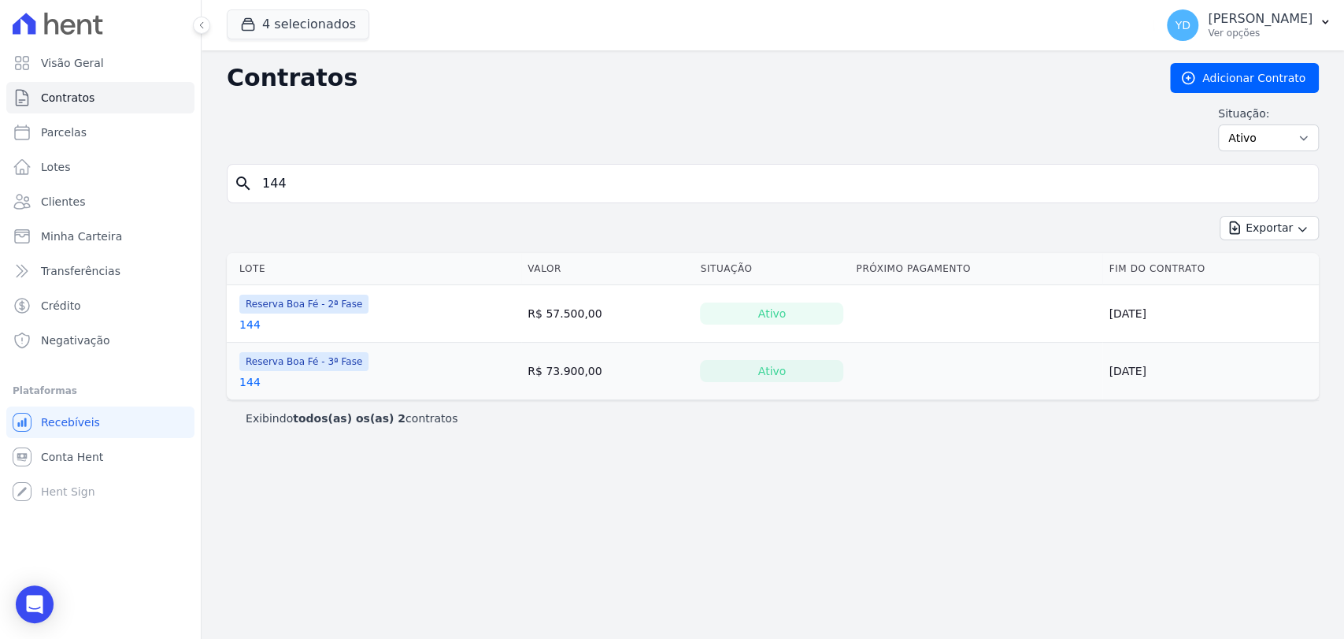
click at [300, 196] on input "144" at bounding box center [782, 184] width 1059 height 32
type input "11"
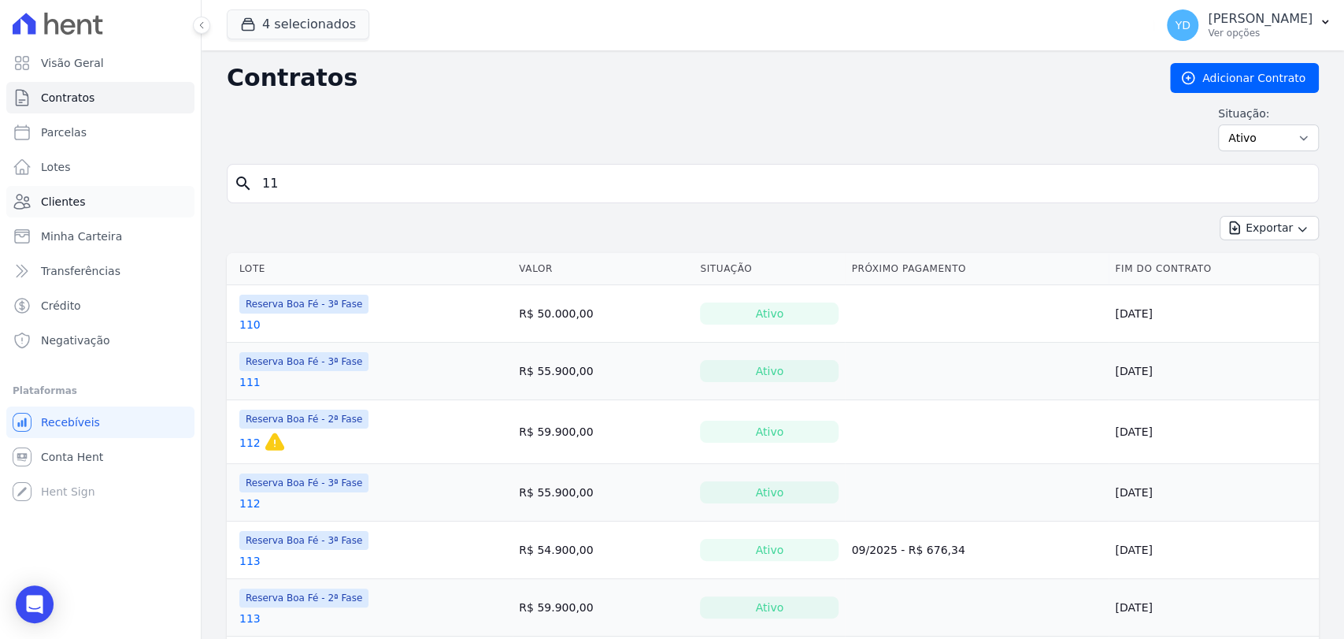
click at [141, 187] on link "Clientes" at bounding box center [100, 202] width 188 height 32
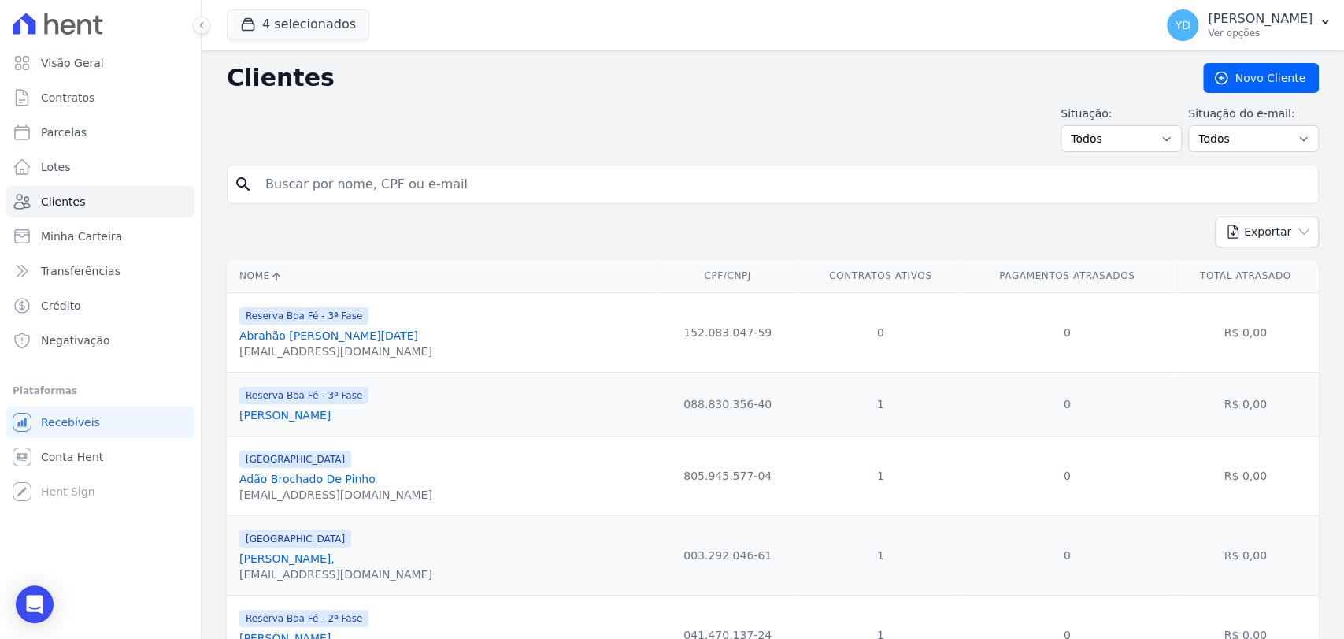
click at [344, 191] on input "search" at bounding box center [784, 185] width 1056 height 32
type input "r"
type input "eulalia"
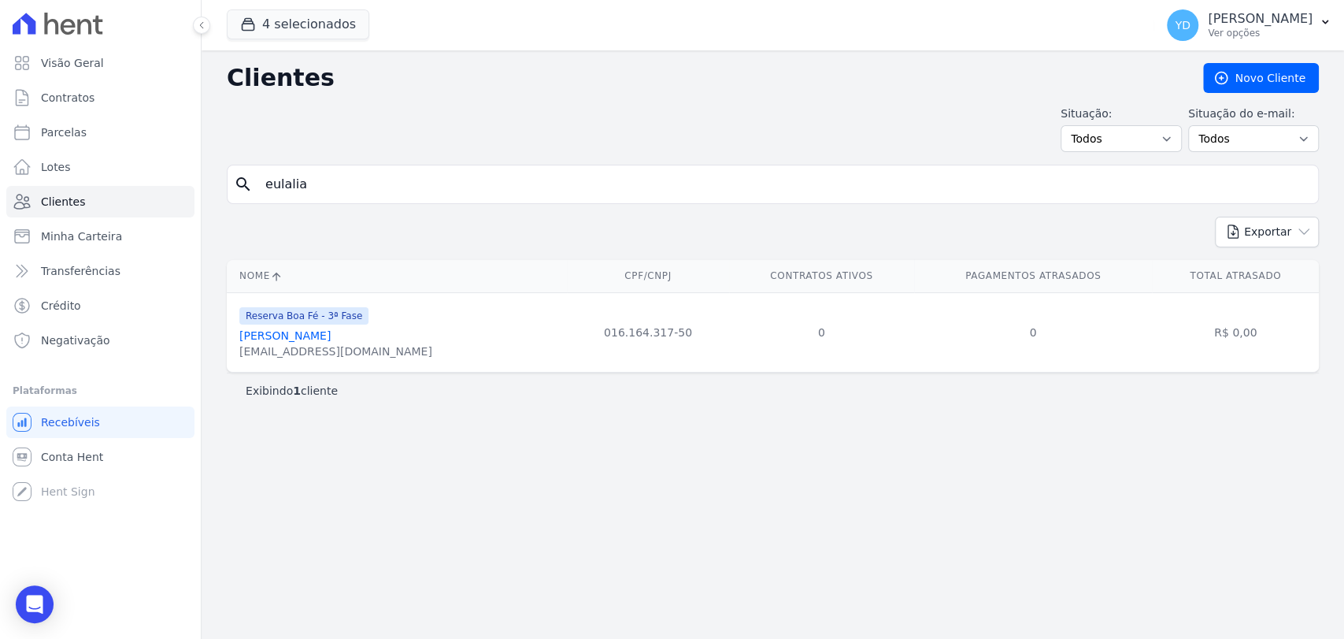
click at [320, 332] on link "Eulalia Pinto Ribeiro" at bounding box center [284, 335] width 91 height 13
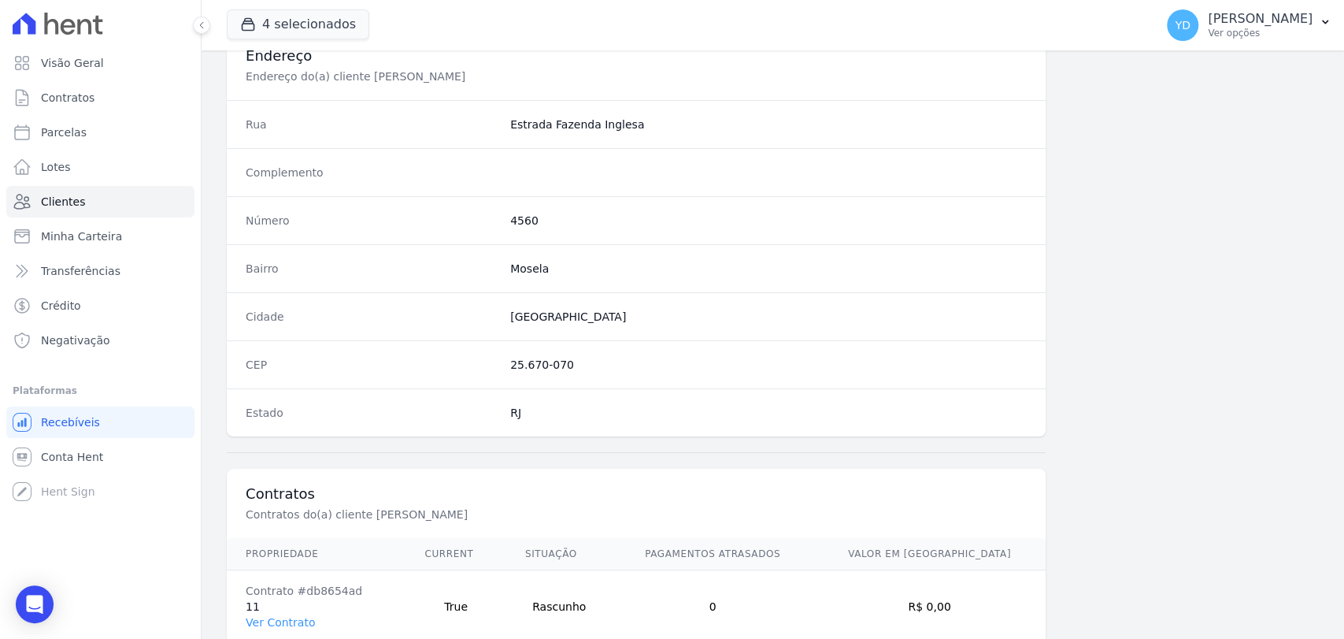
scroll to position [832, 0]
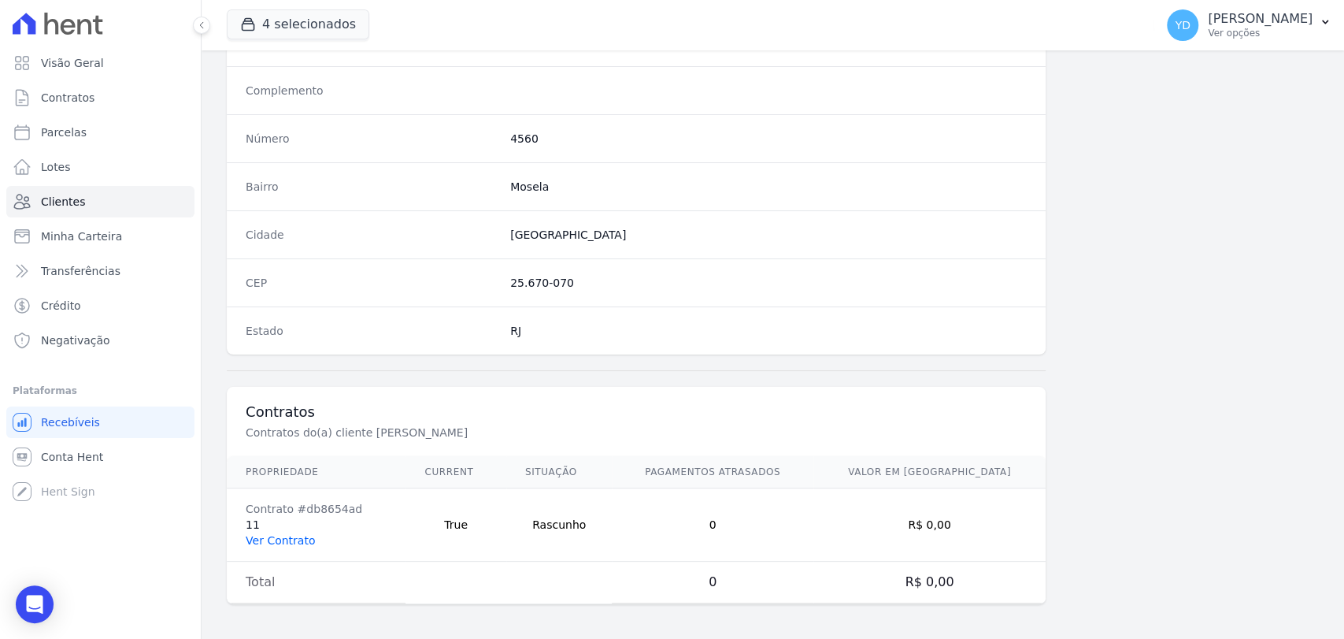
click at [300, 534] on link "Ver Contrato" at bounding box center [280, 540] width 69 height 13
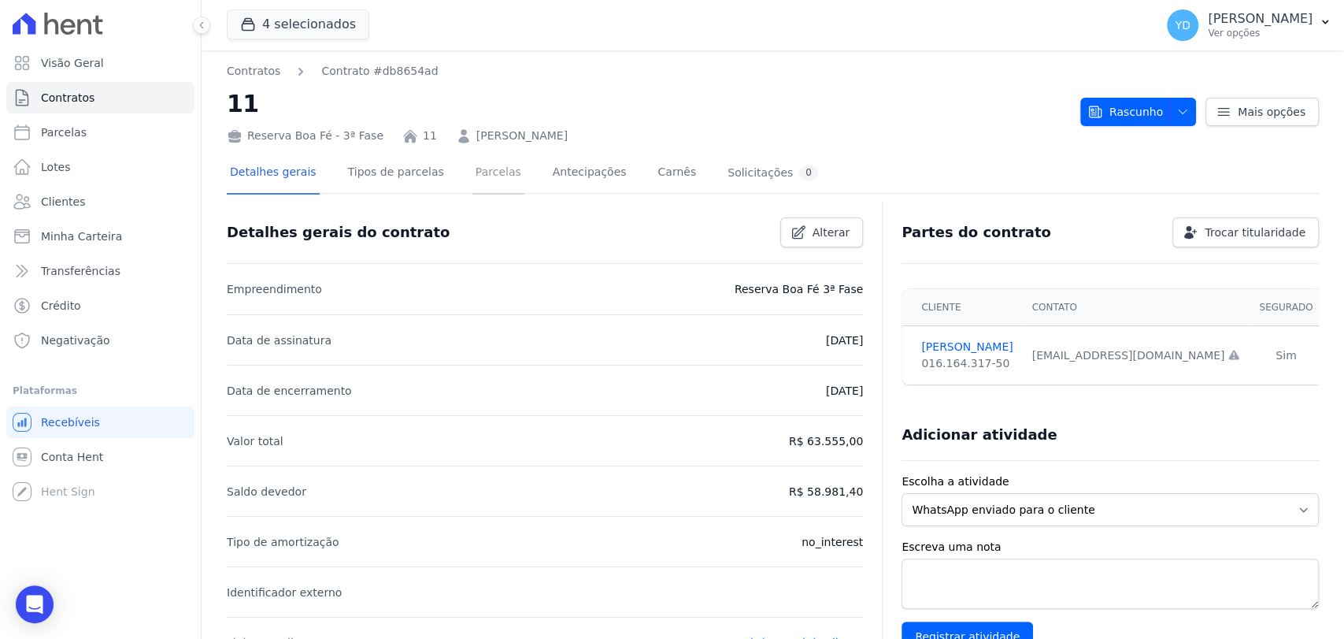
click at [473, 168] on link "Parcelas" at bounding box center [499, 174] width 52 height 42
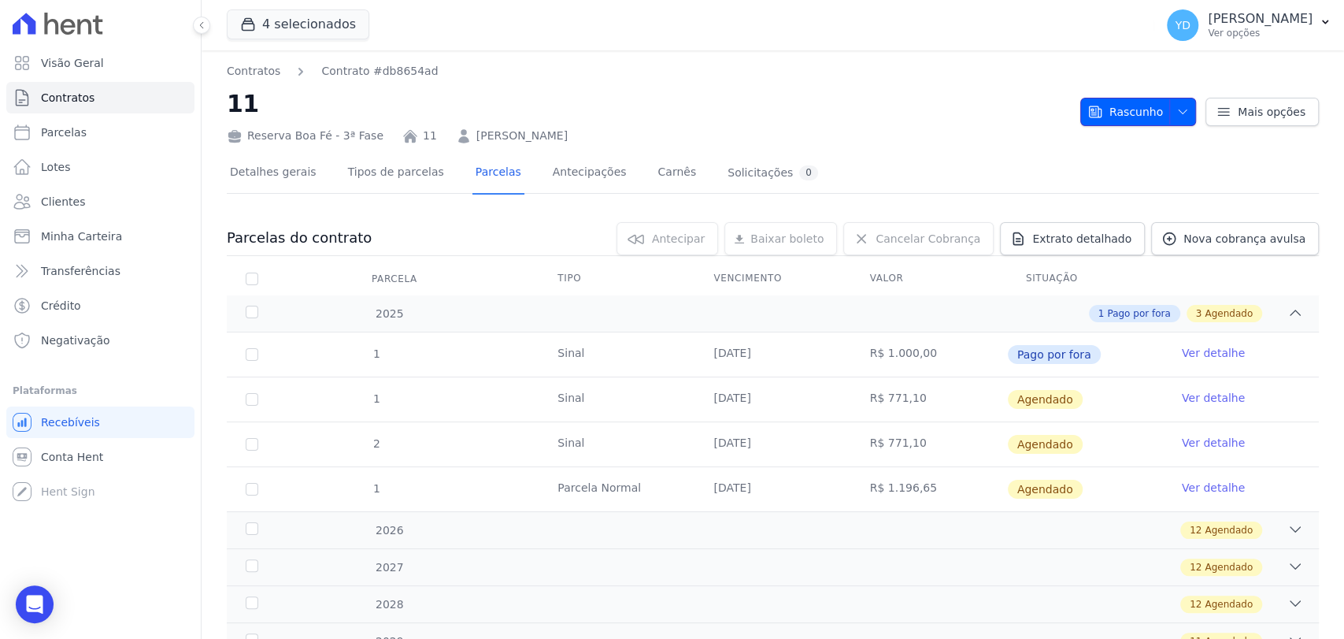
click at [1140, 104] on span "Rascunho" at bounding box center [1126, 112] width 76 height 28
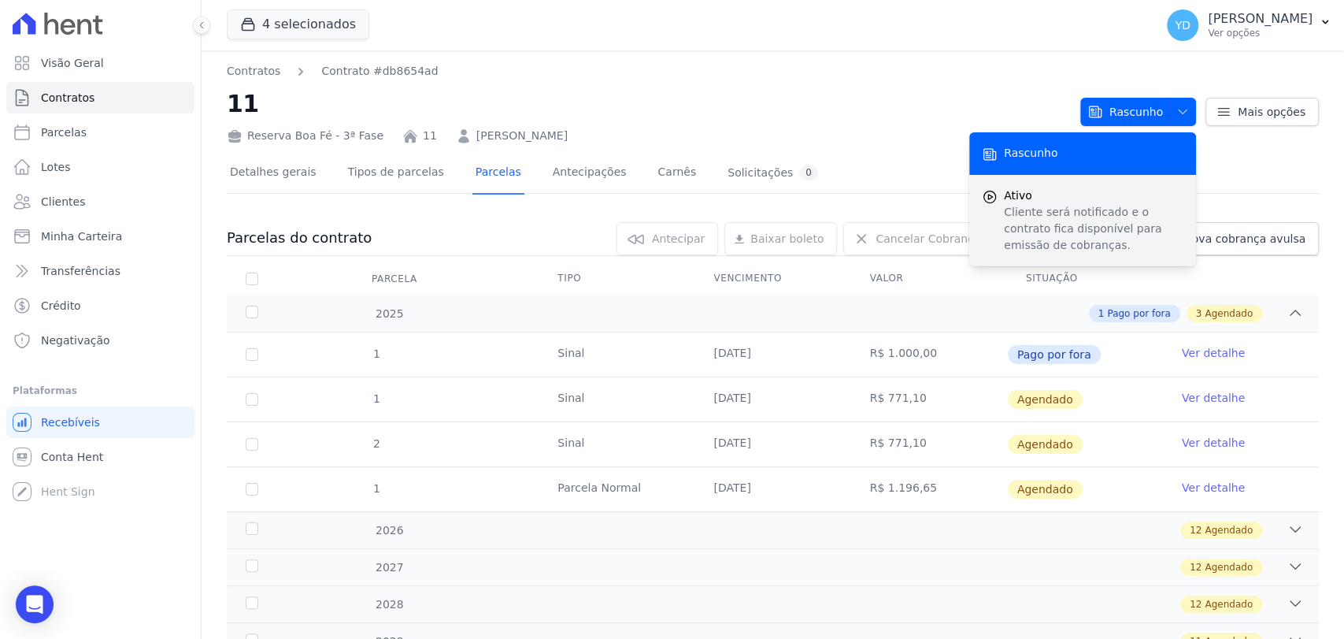
click at [1129, 214] on p "Cliente será notificado e o contrato fica disponível para emissão de cobranças." at bounding box center [1094, 229] width 180 height 50
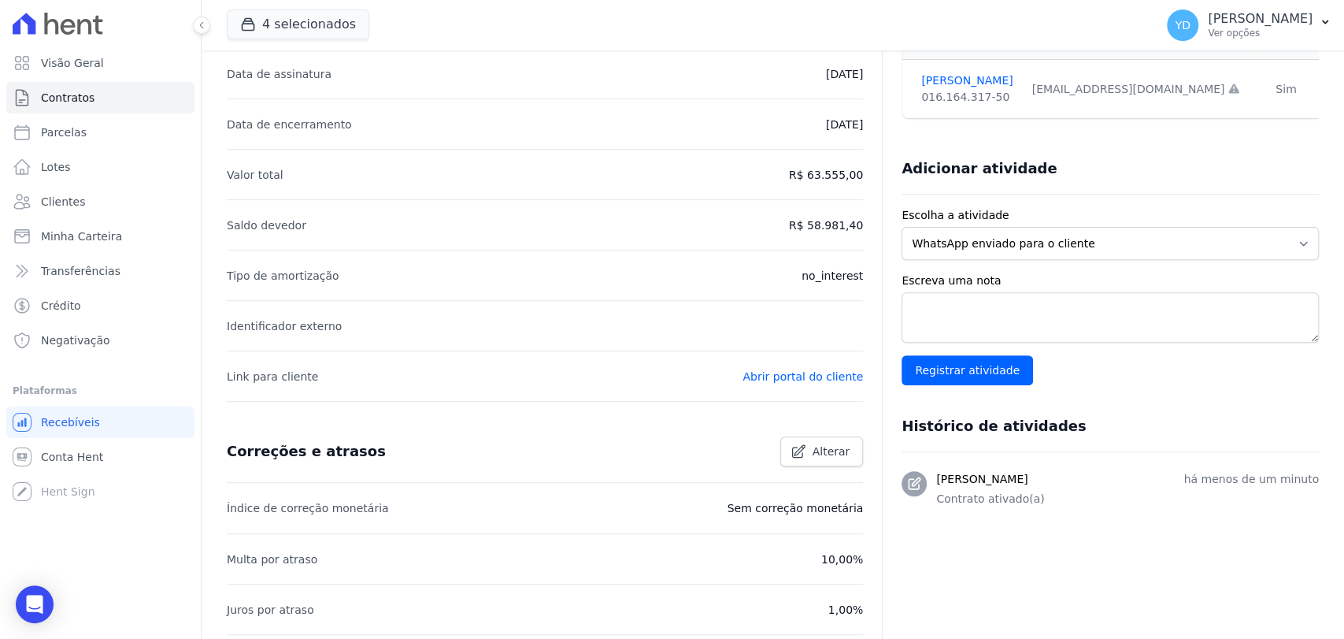
scroll to position [510, 0]
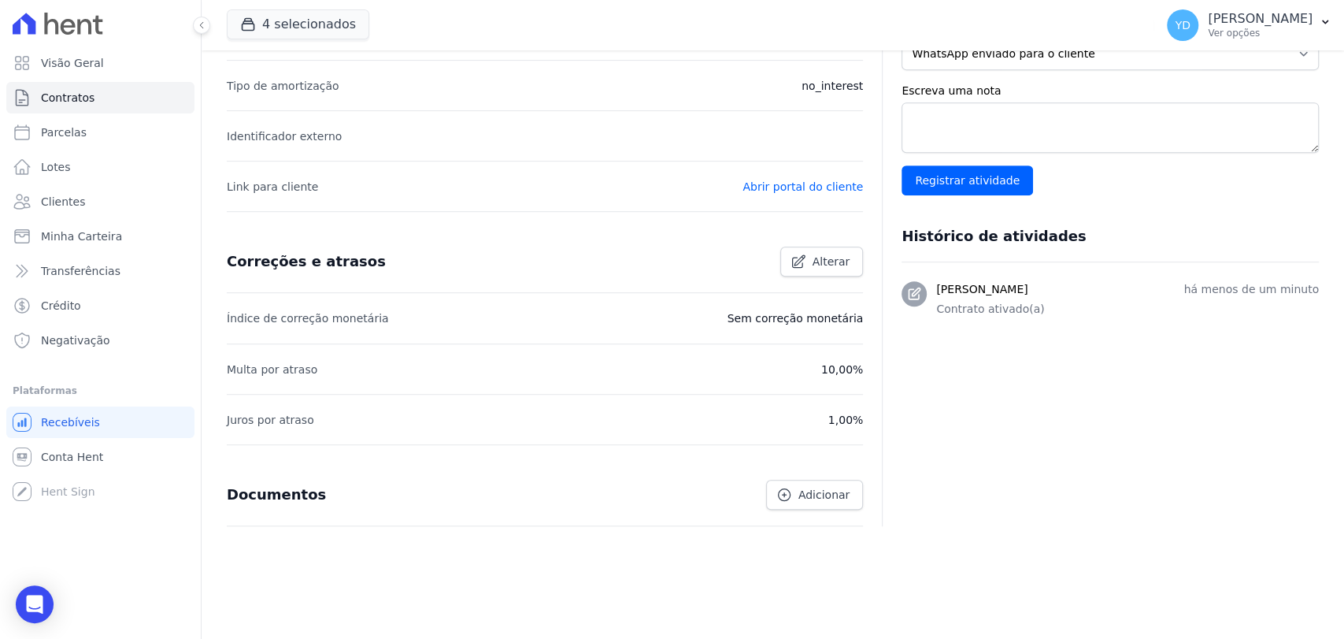
click at [792, 473] on div "Documentos Adicionar" at bounding box center [538, 488] width 649 height 43
click at [797, 489] on link "Adicionar" at bounding box center [814, 495] width 97 height 30
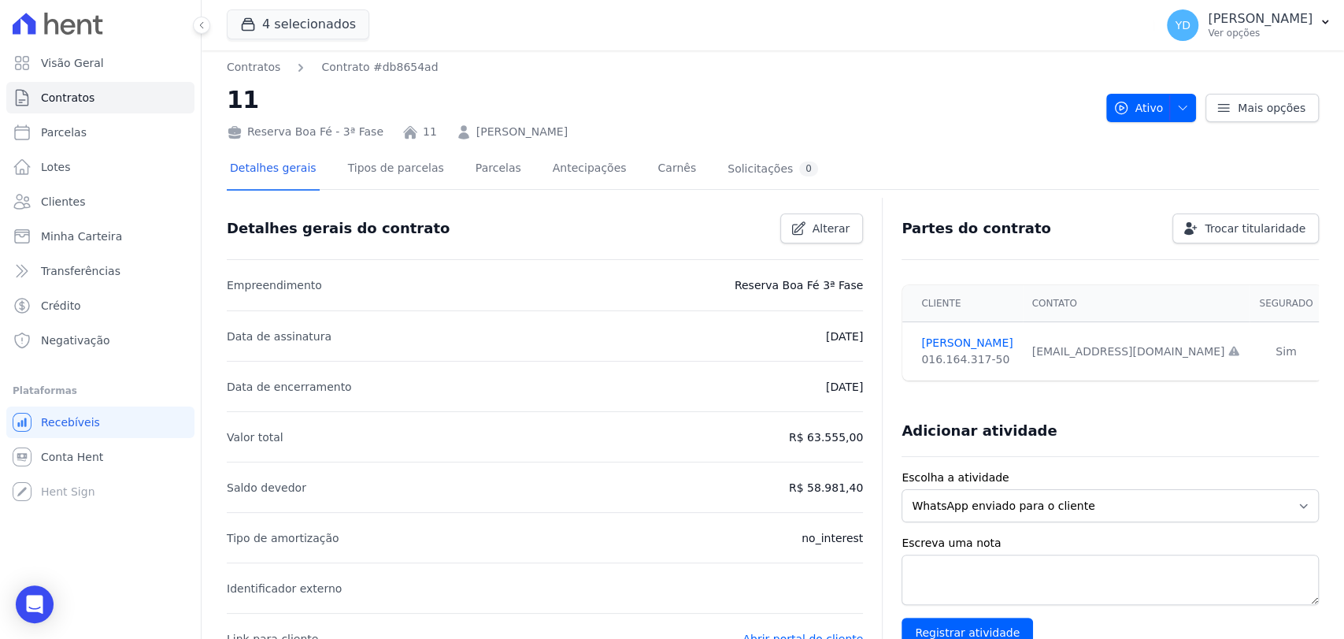
scroll to position [0, 0]
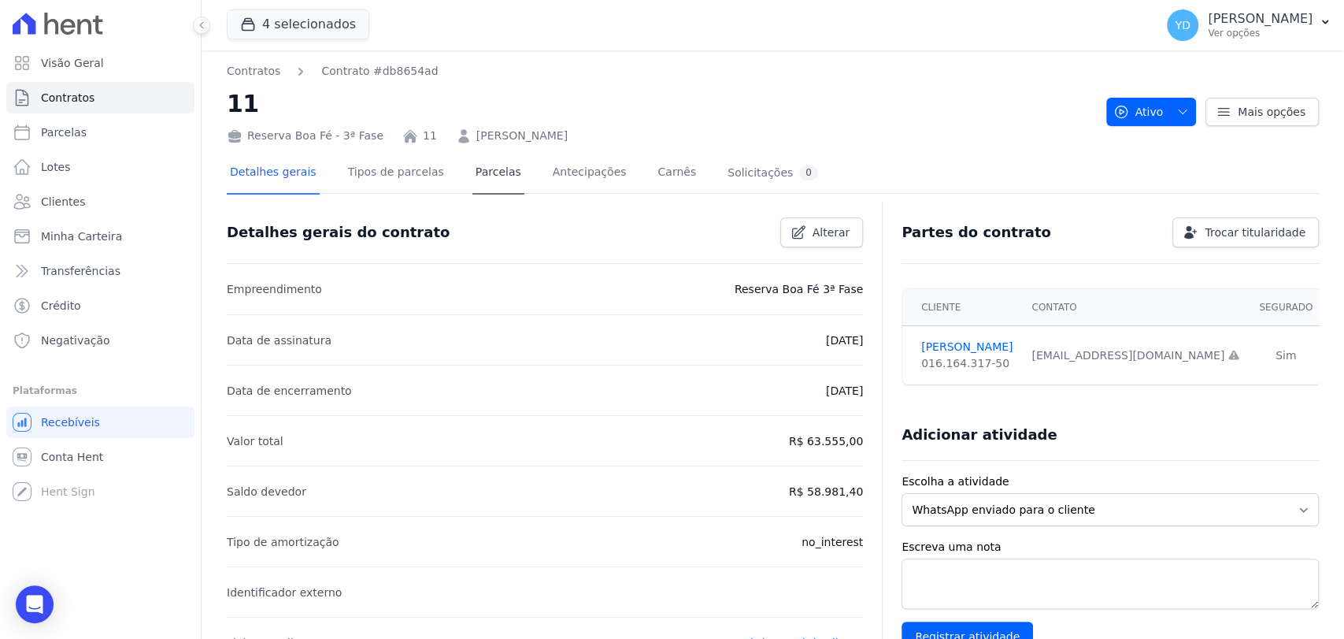
drag, startPoint x: 495, startPoint y: 212, endPoint x: 480, endPoint y: 184, distance: 31.4
click at [495, 212] on div "Detalhes gerais do contrato Alterar" at bounding box center [538, 226] width 649 height 43
click at [479, 182] on link "Parcelas" at bounding box center [499, 174] width 52 height 42
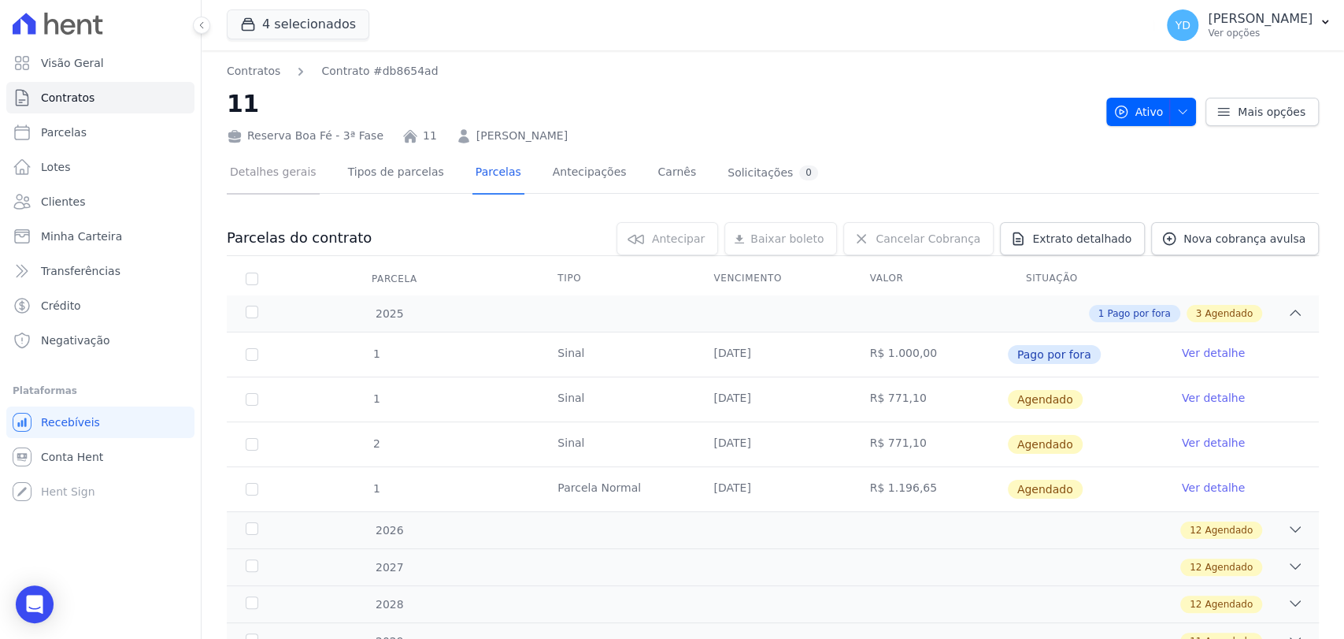
click at [258, 174] on link "Detalhes gerais" at bounding box center [273, 174] width 93 height 42
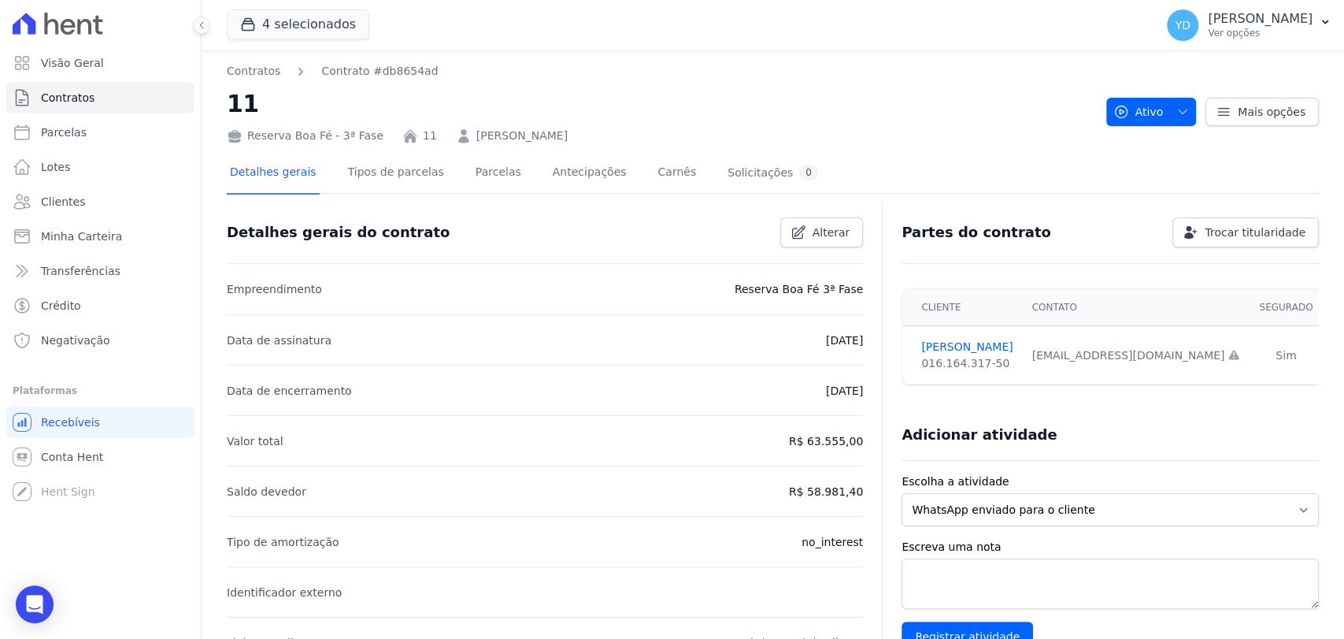
scroll to position [455, 0]
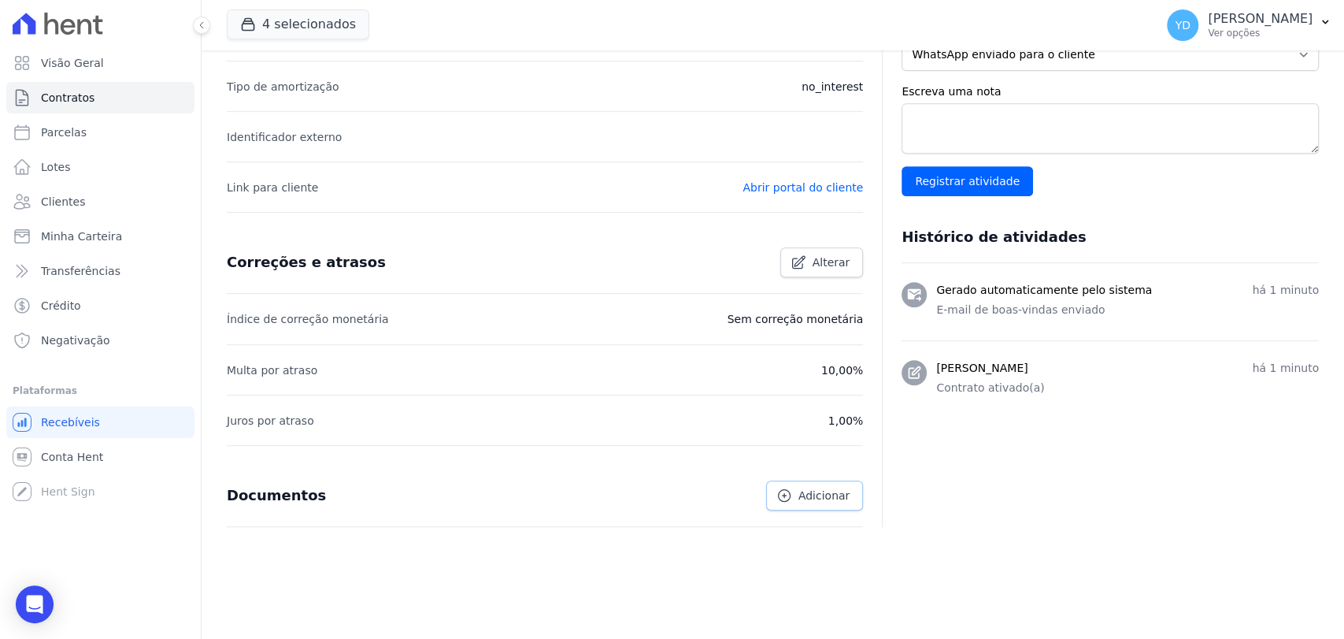
click at [831, 483] on link "Adicionar" at bounding box center [814, 495] width 97 height 30
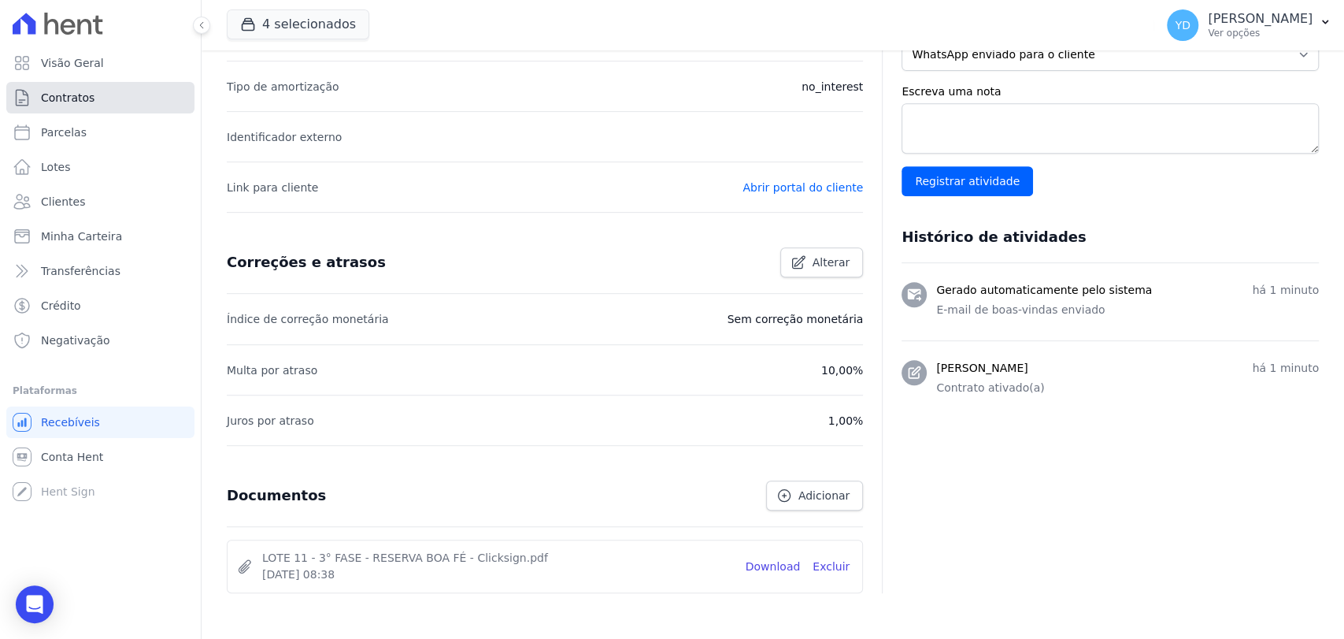
click at [139, 90] on link "Contratos" at bounding box center [100, 98] width 188 height 32
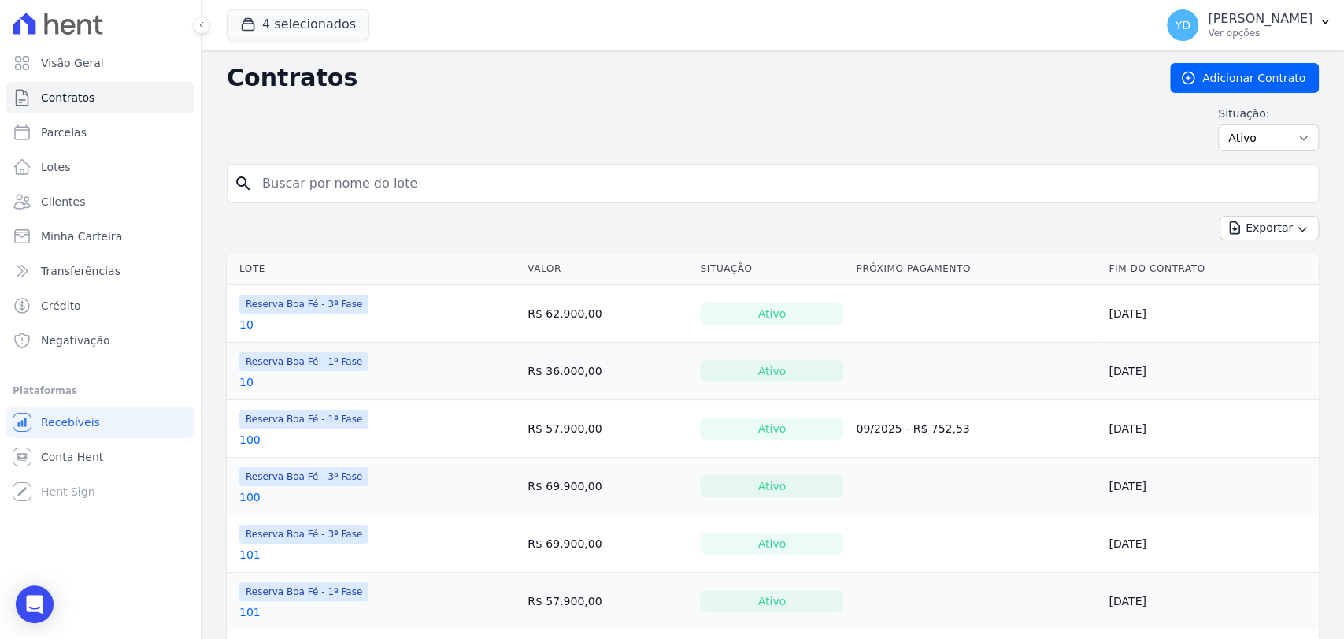
click at [432, 177] on input "search" at bounding box center [782, 184] width 1059 height 32
type input "227"
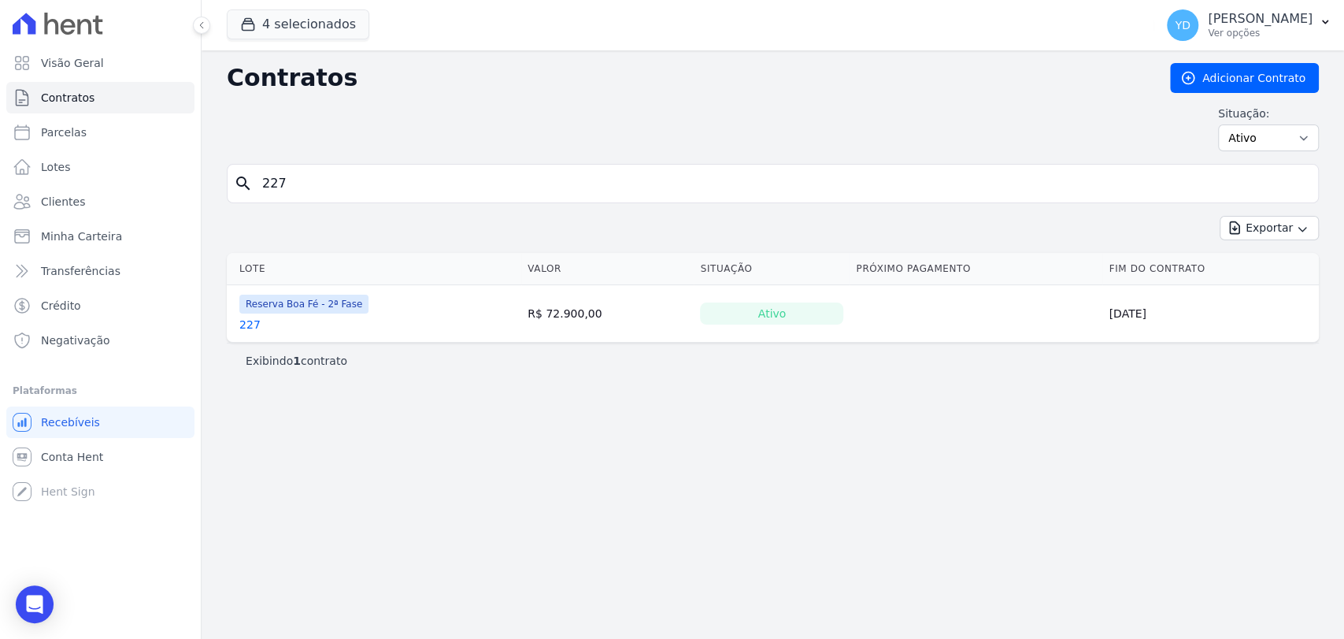
click at [379, 191] on input "227" at bounding box center [782, 184] width 1059 height 32
click at [366, 191] on input "227" at bounding box center [782, 184] width 1059 height 32
type input "144"
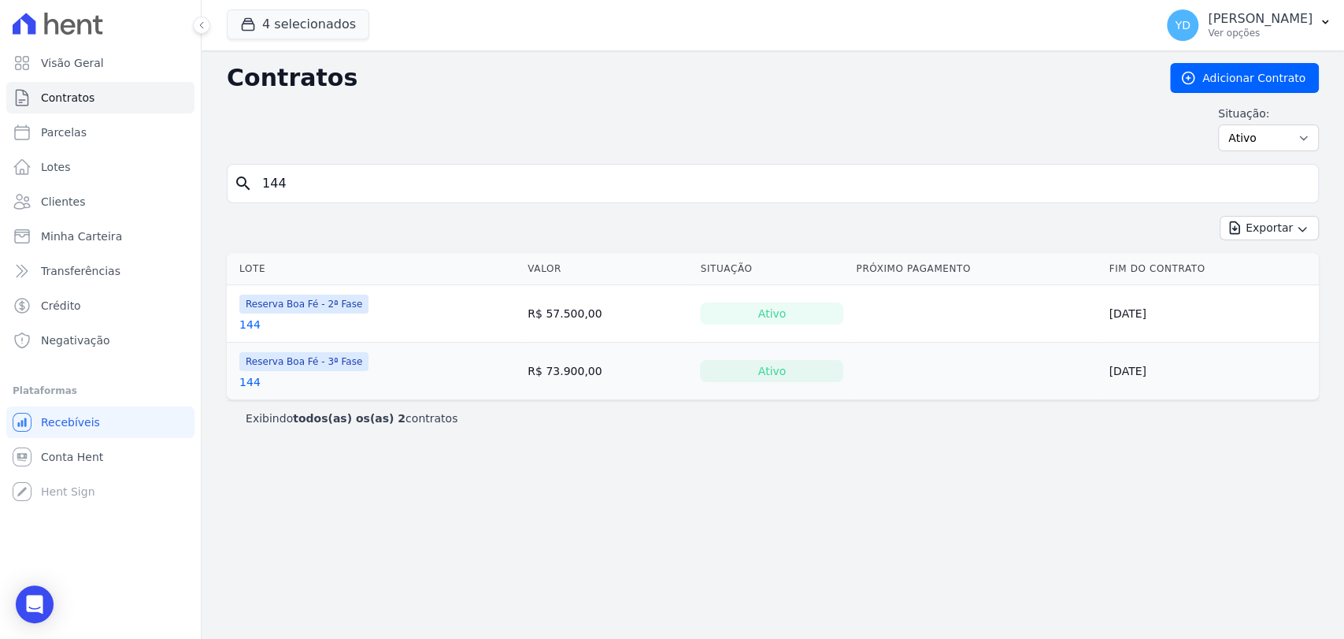
click at [296, 169] on input "144" at bounding box center [782, 184] width 1059 height 32
click at [297, 169] on input "144" at bounding box center [782, 184] width 1059 height 32
type input "173"
click at [334, 183] on input "173" at bounding box center [782, 184] width 1059 height 32
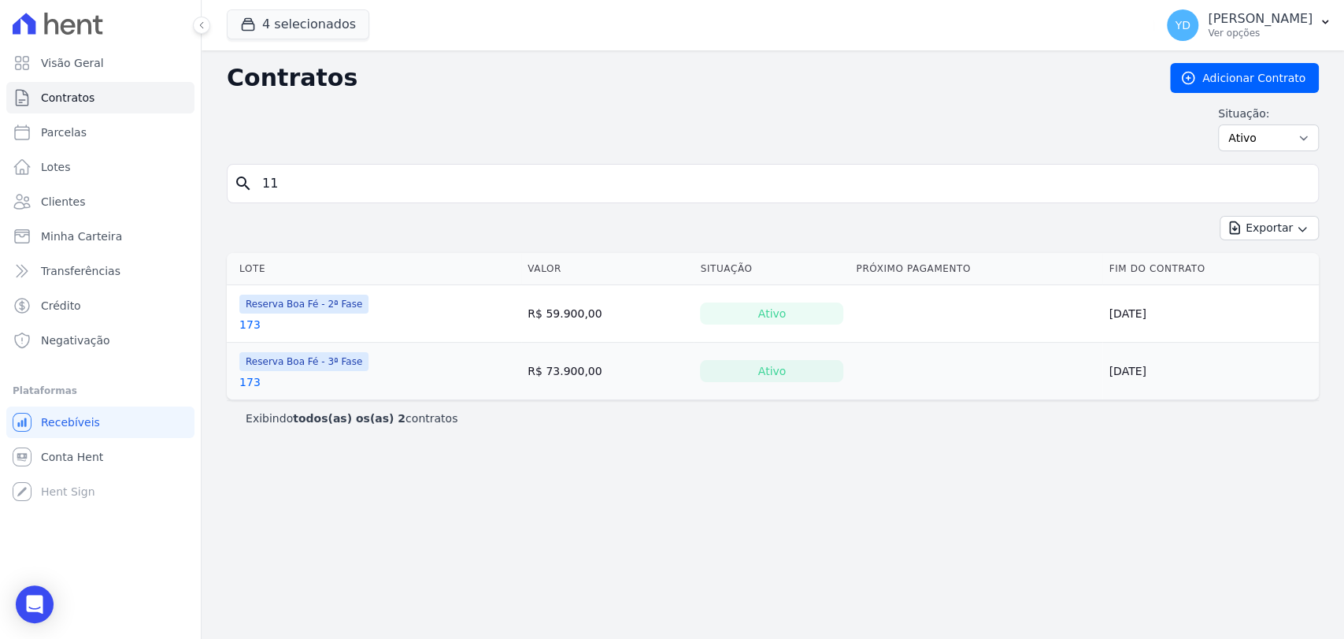
type input "11"
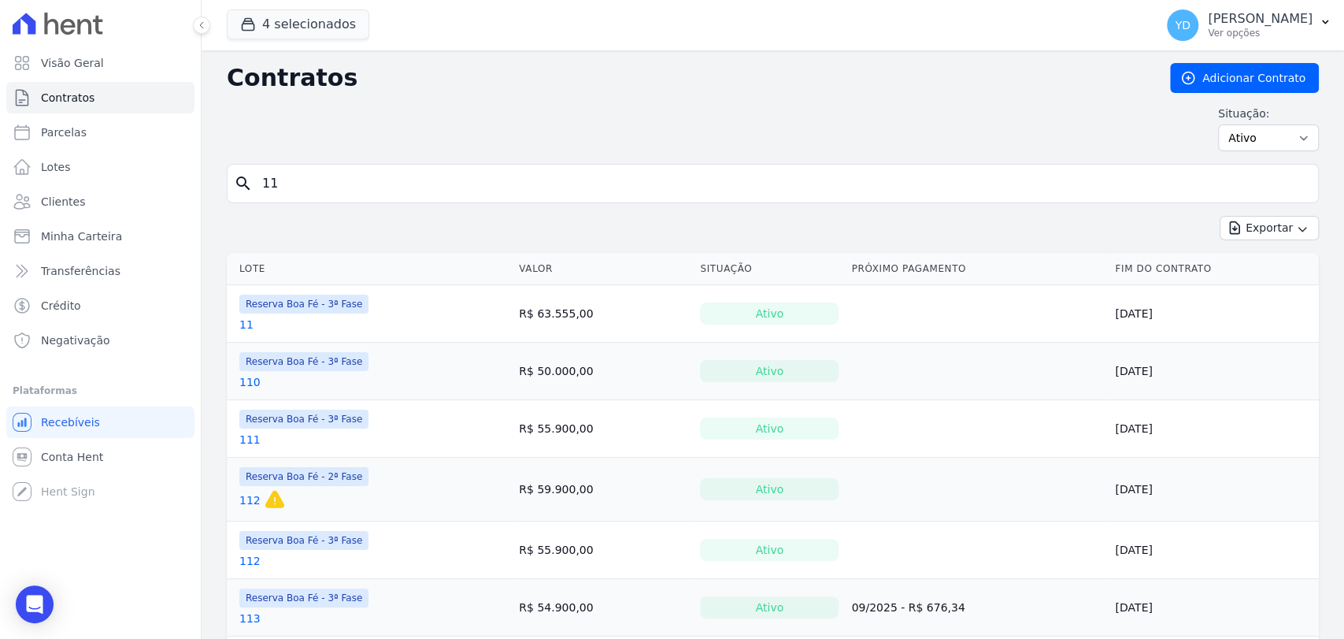
click at [241, 326] on link "11" at bounding box center [246, 325] width 14 height 16
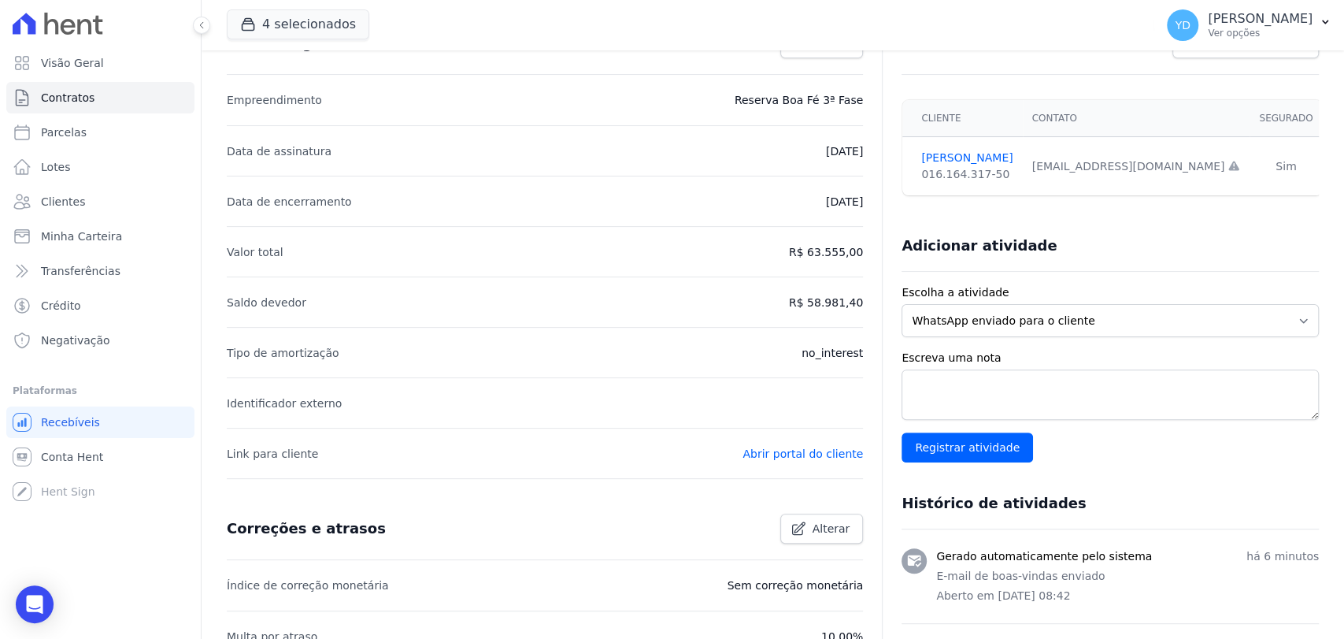
scroll to position [521, 0]
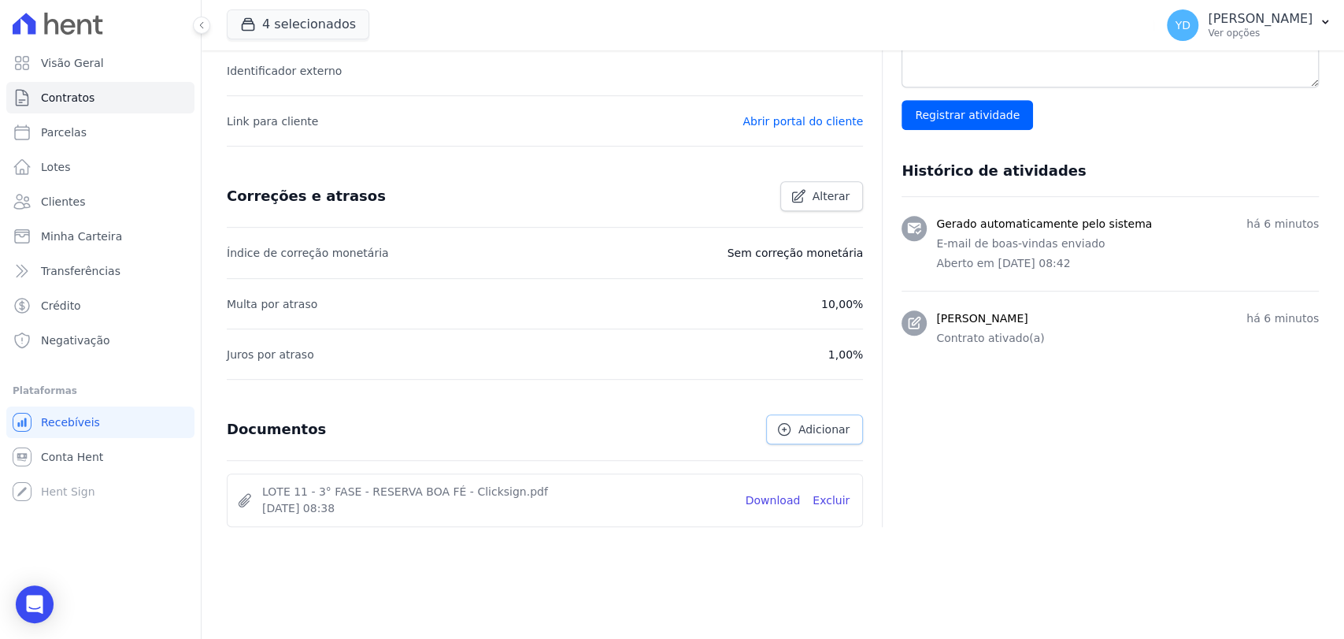
click at [806, 424] on span "Adicionar" at bounding box center [824, 429] width 51 height 16
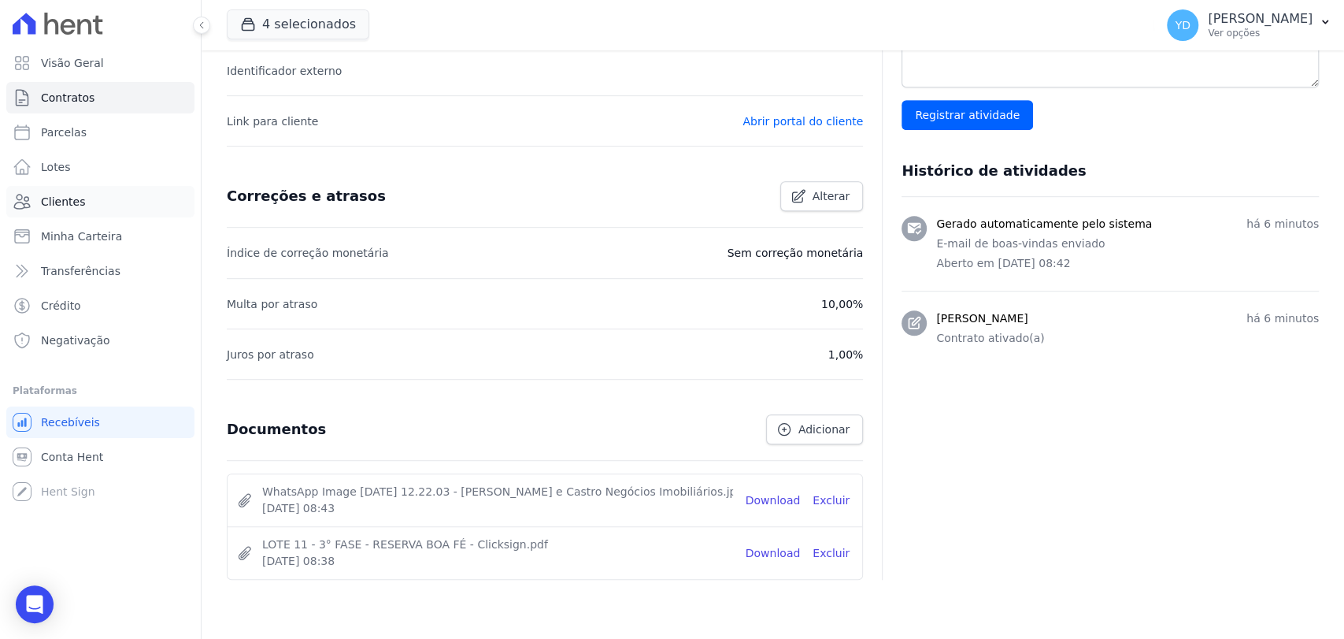
click at [95, 194] on link "Clientes" at bounding box center [100, 202] width 188 height 32
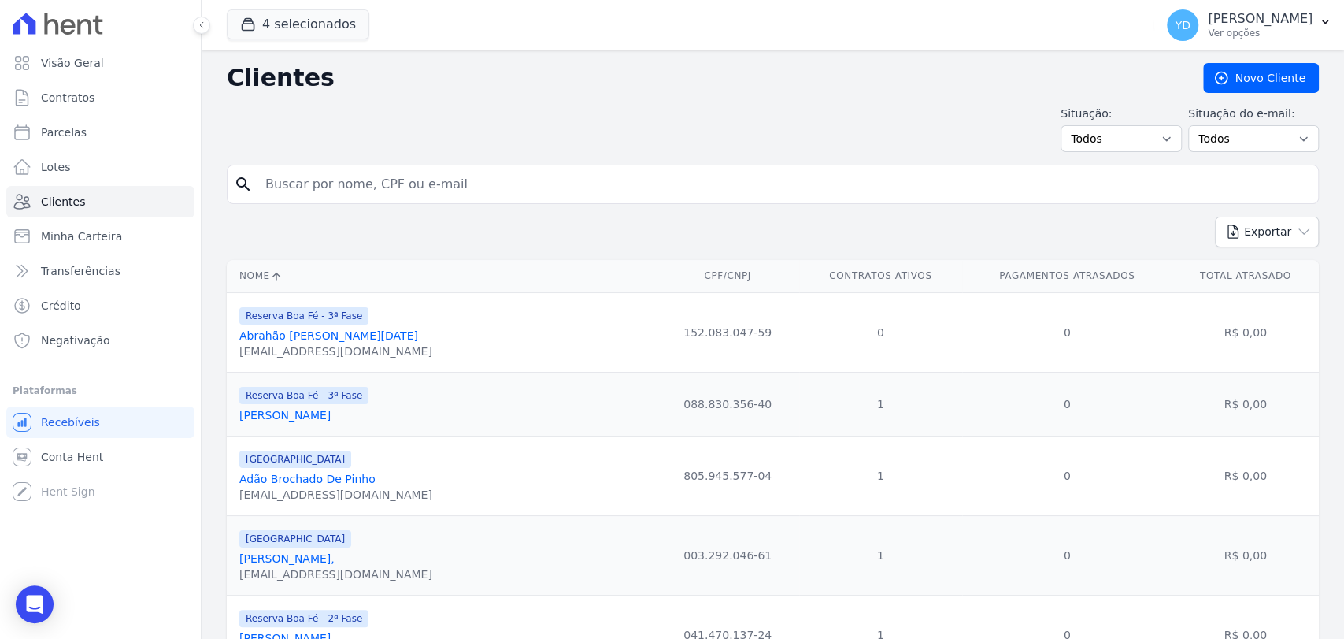
click at [365, 182] on input "search" at bounding box center [784, 185] width 1056 height 32
paste input "11505457637"
type input "11505457637"
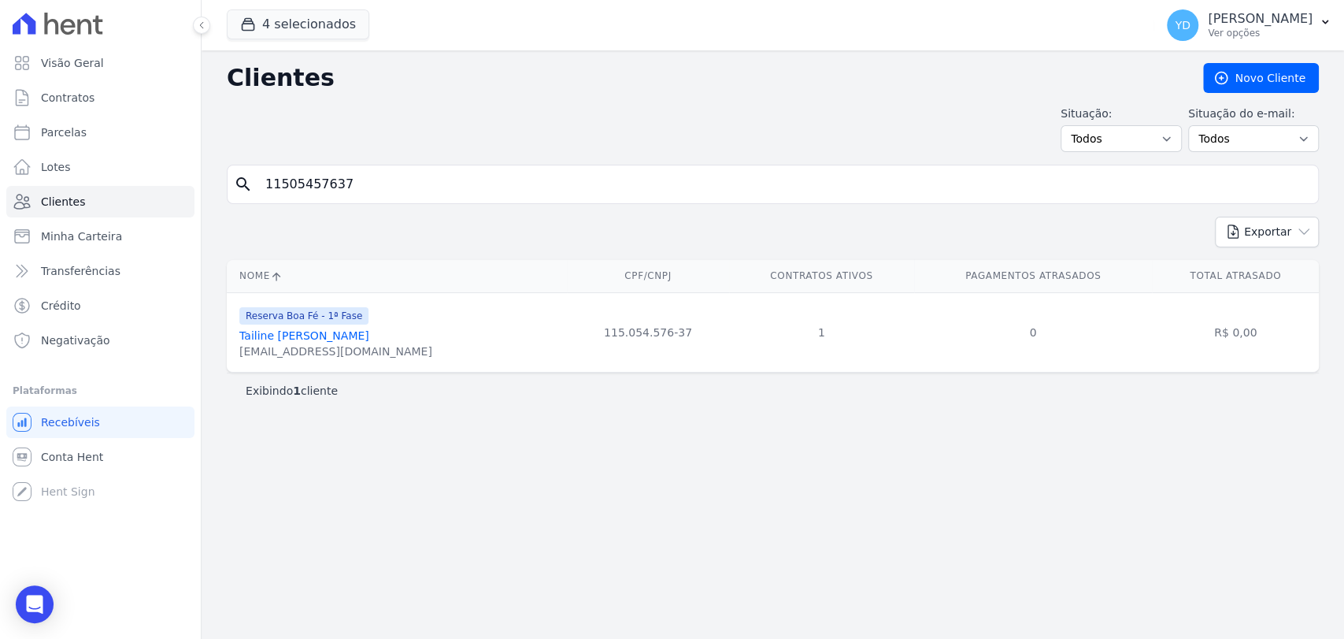
click at [269, 335] on link "Tailine Paulino Gonçalves" at bounding box center [304, 335] width 130 height 13
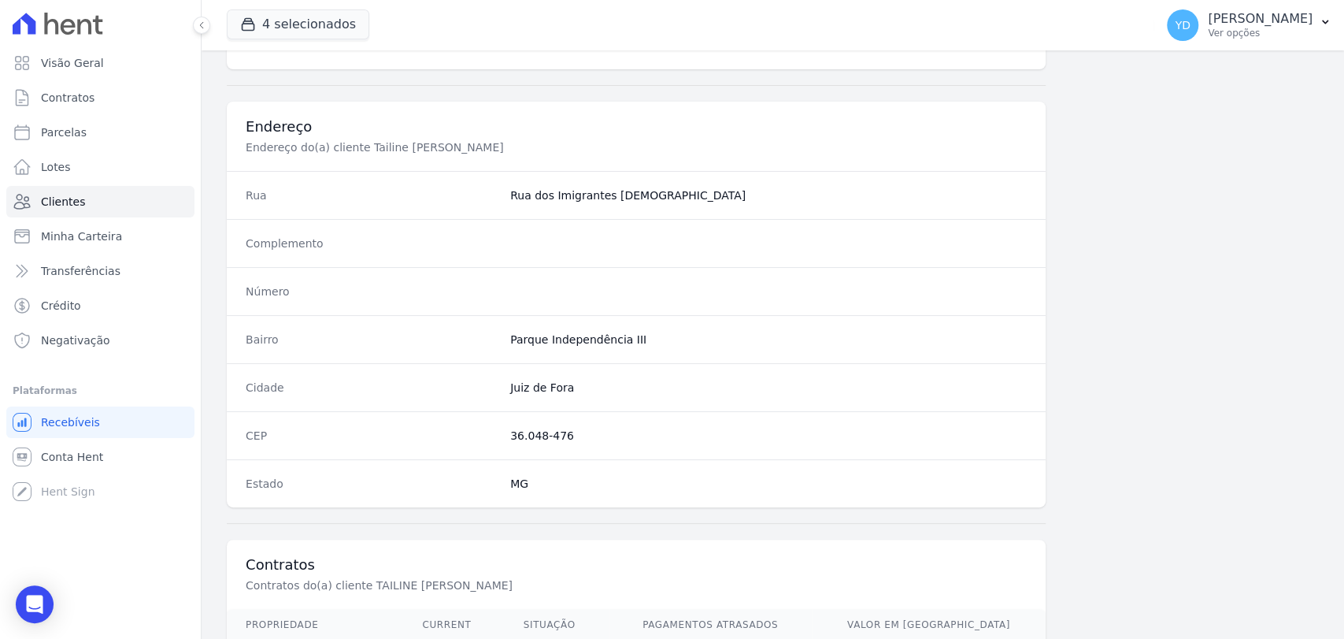
scroll to position [832, 0]
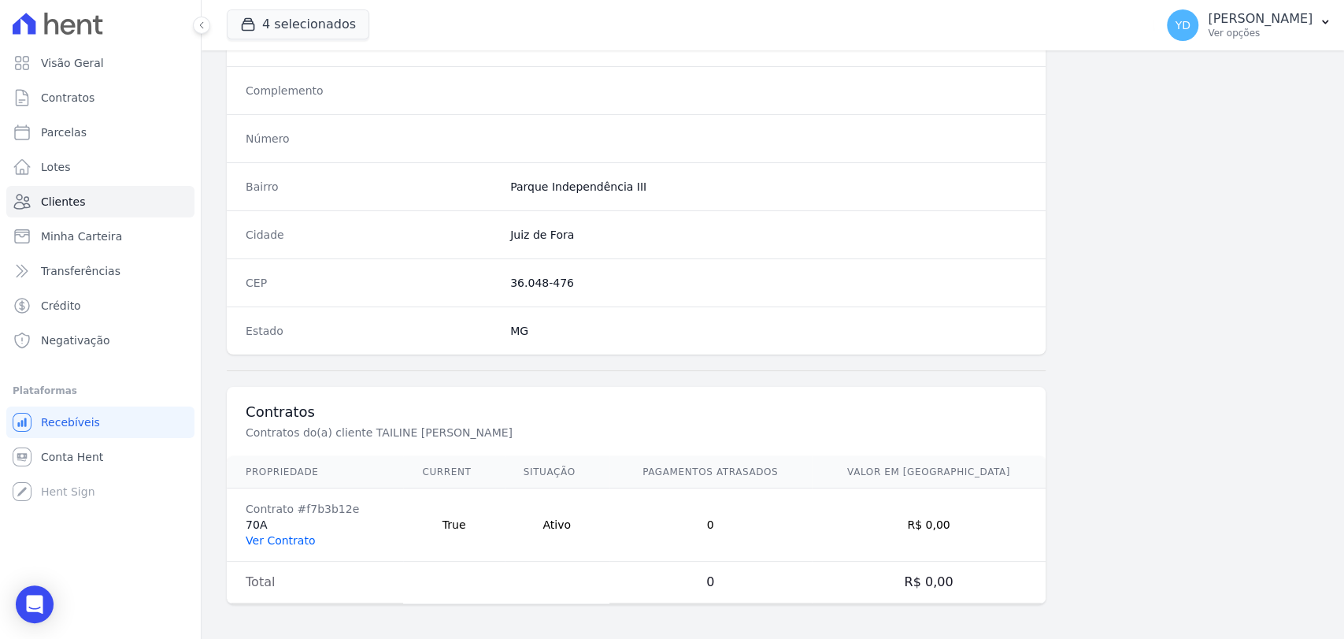
click at [297, 537] on link "Ver Contrato" at bounding box center [280, 540] width 69 height 13
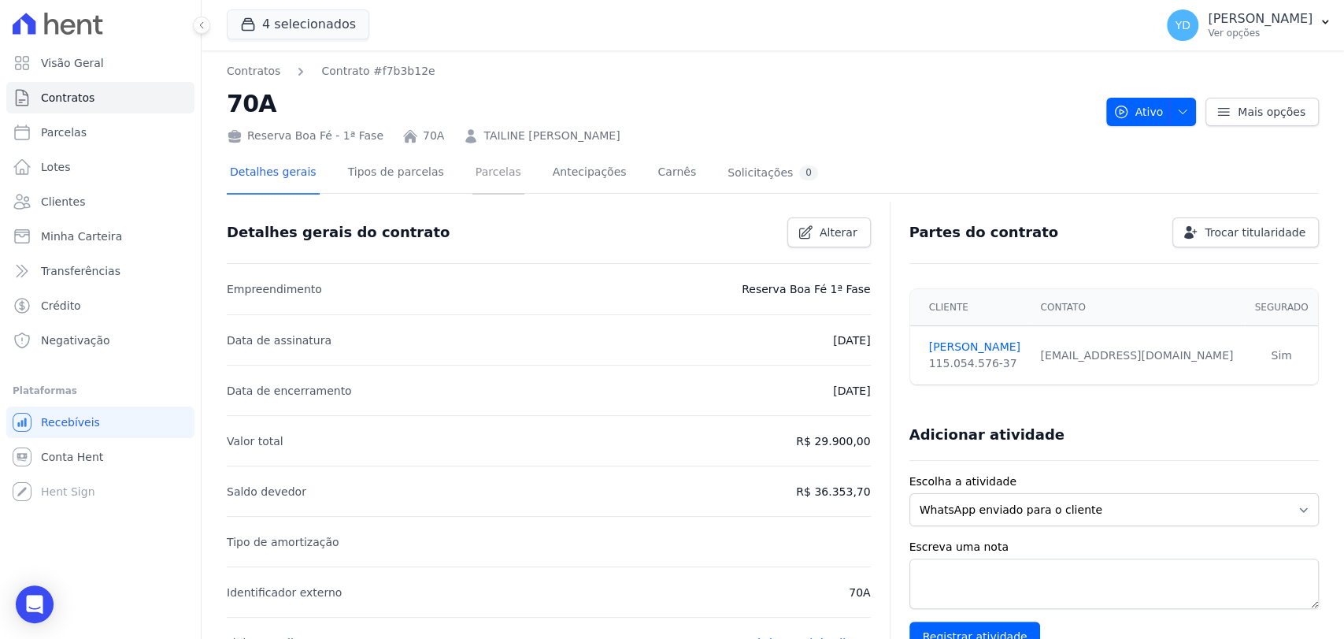
click at [473, 183] on link "Parcelas" at bounding box center [499, 174] width 52 height 42
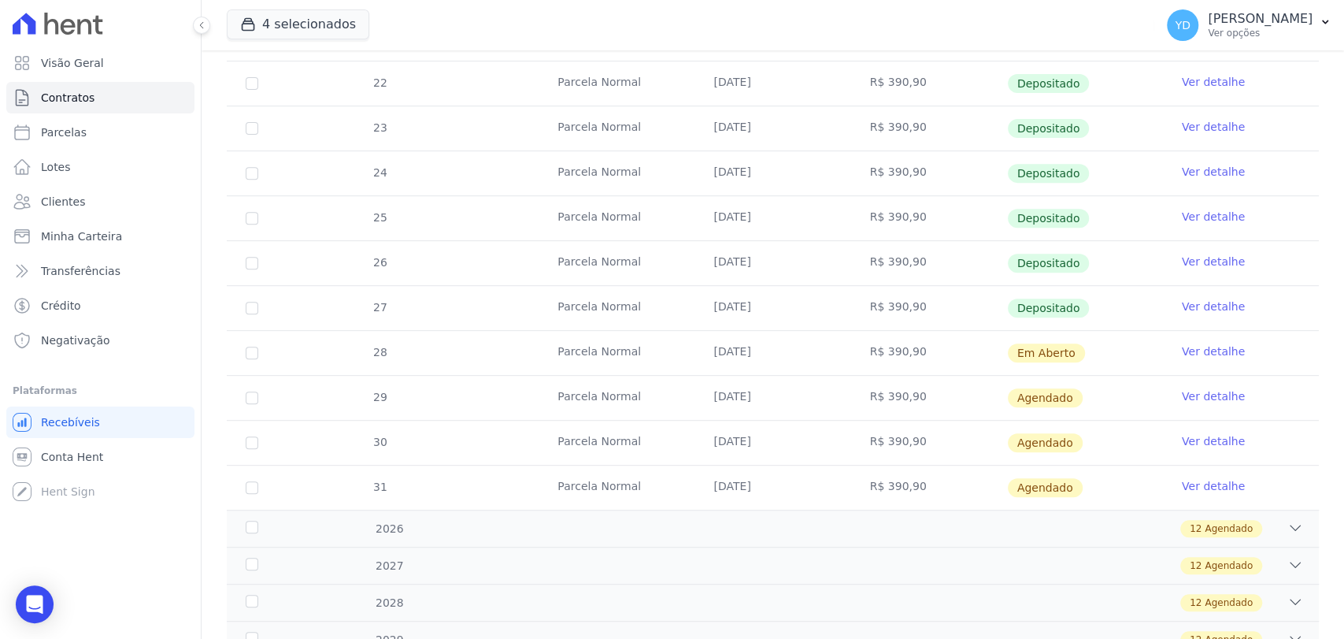
scroll to position [398, 0]
click at [1199, 350] on link "Ver detalhe" at bounding box center [1213, 351] width 63 height 16
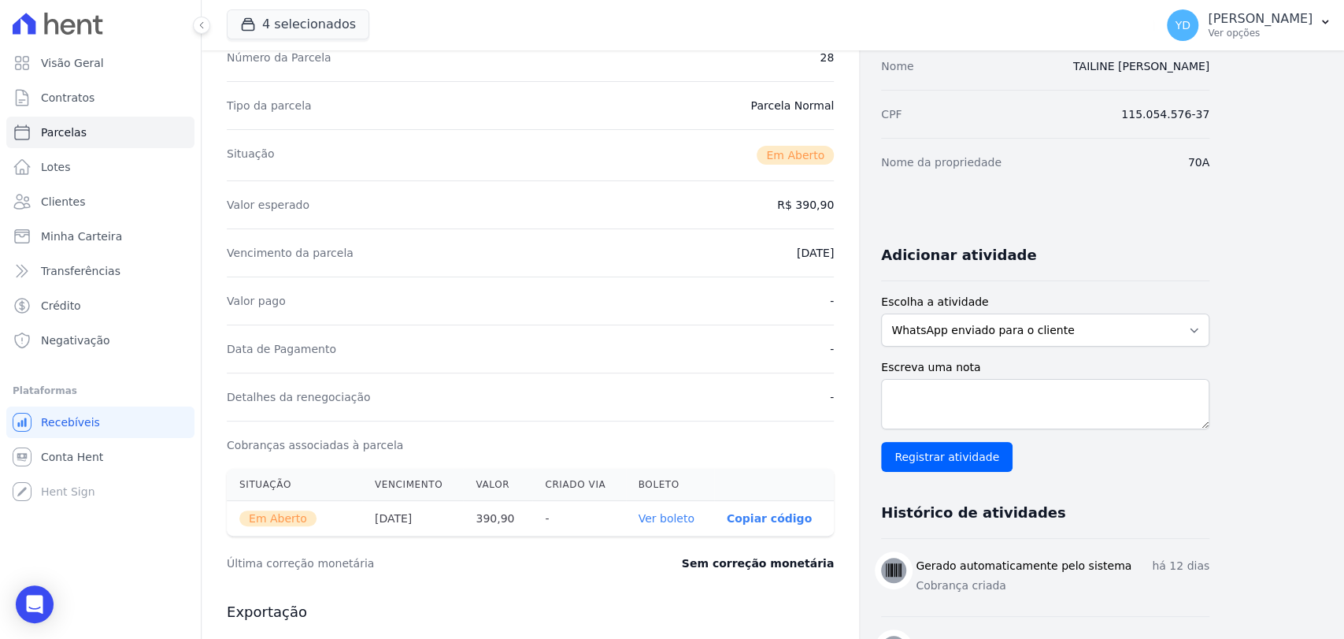
scroll to position [175, 0]
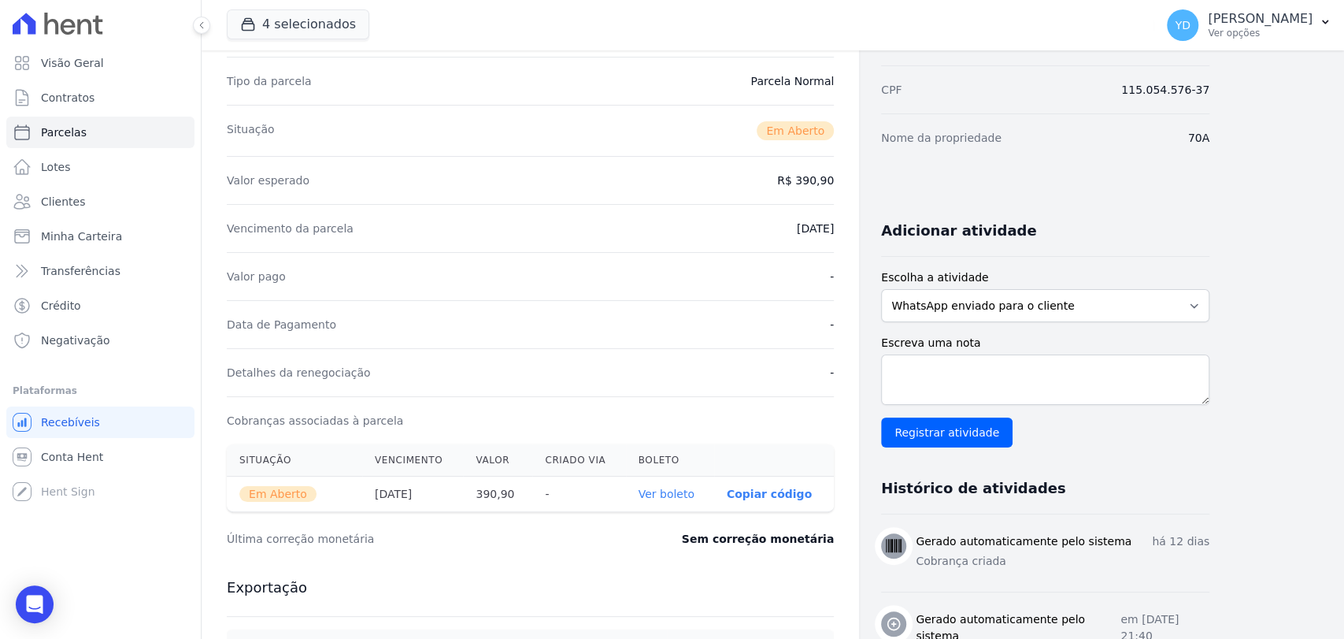
click at [680, 495] on link "Ver boleto" at bounding box center [667, 493] width 56 height 13
click at [95, 131] on link "Parcelas" at bounding box center [100, 133] width 188 height 32
click at [110, 214] on link "Clientes" at bounding box center [100, 202] width 188 height 32
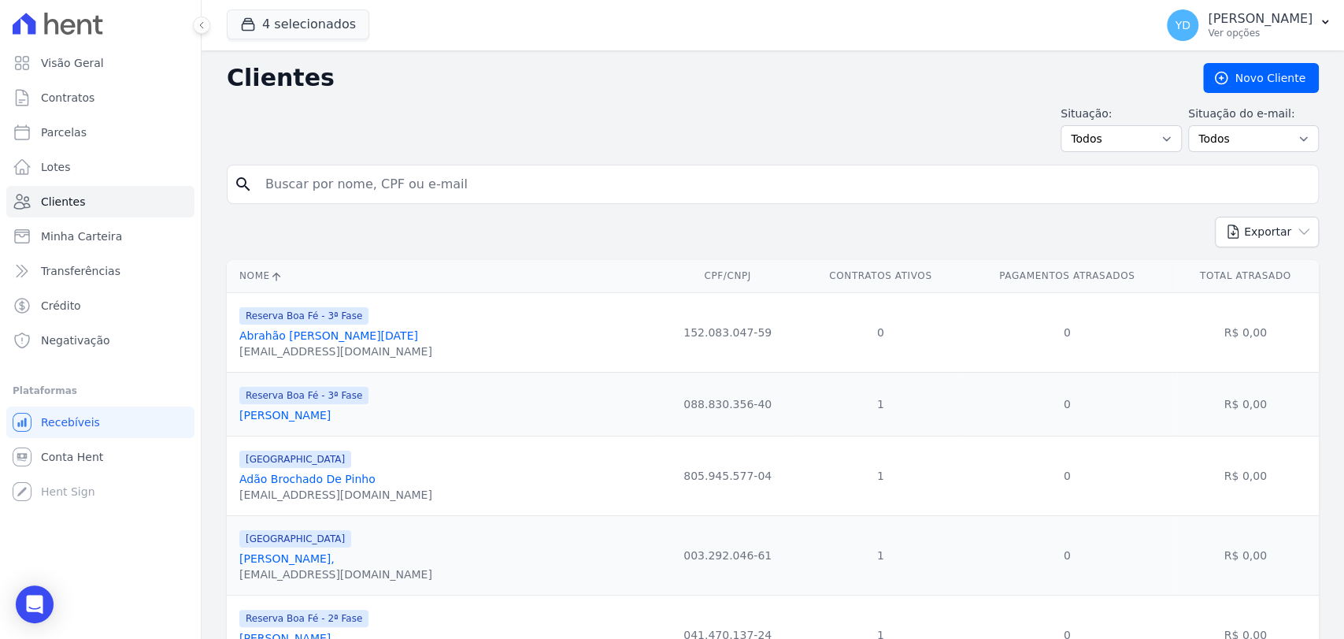
click at [354, 170] on input "search" at bounding box center [784, 185] width 1056 height 32
select select
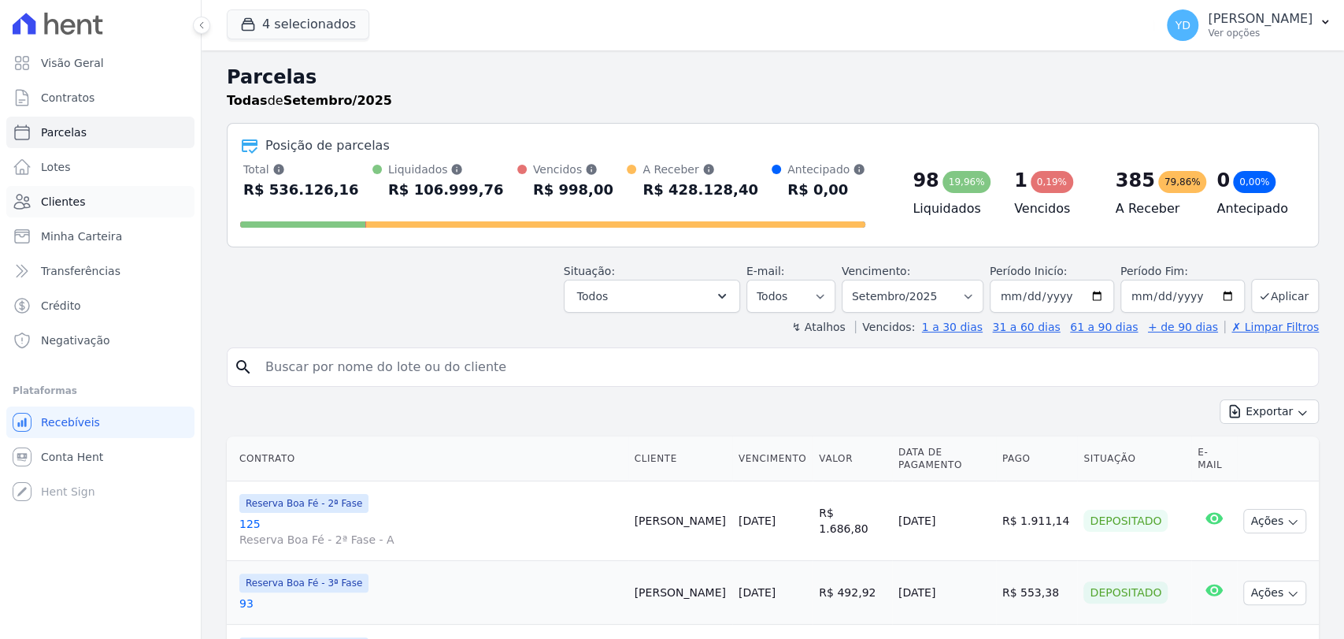
click at [92, 203] on link "Clientes" at bounding box center [100, 202] width 188 height 32
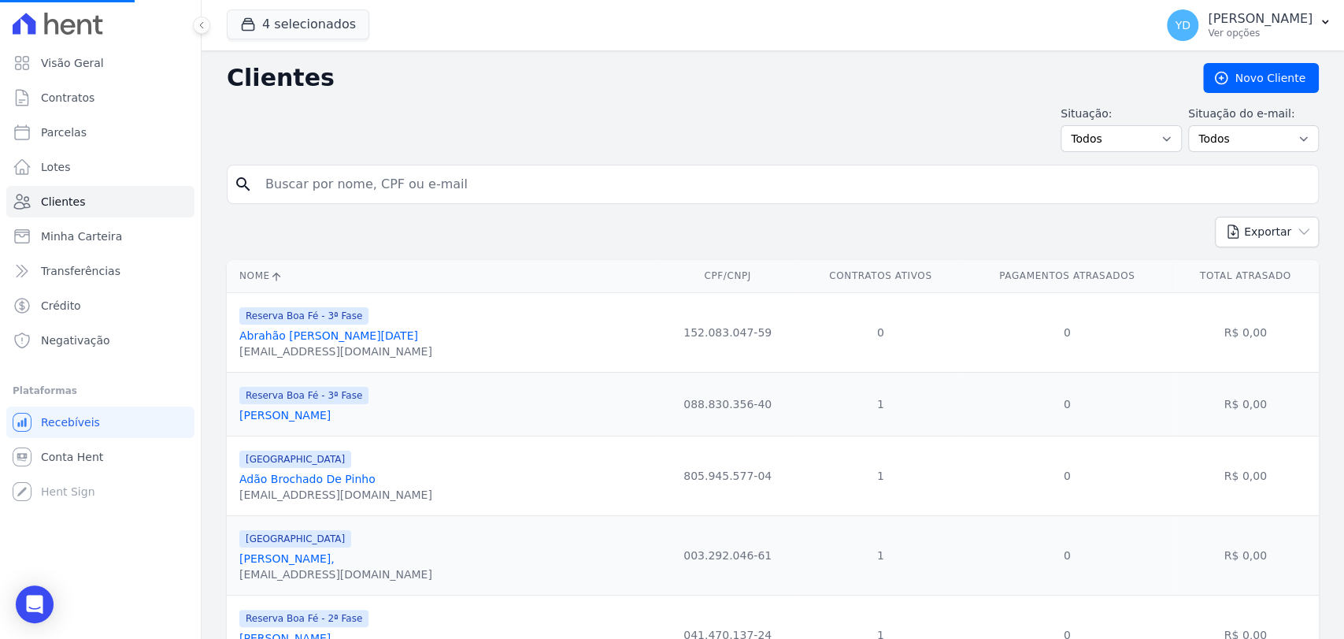
click at [304, 189] on input "search" at bounding box center [784, 185] width 1056 height 32
type input "a"
click at [403, 186] on input "search" at bounding box center [784, 185] width 1056 height 32
type input "andrei"
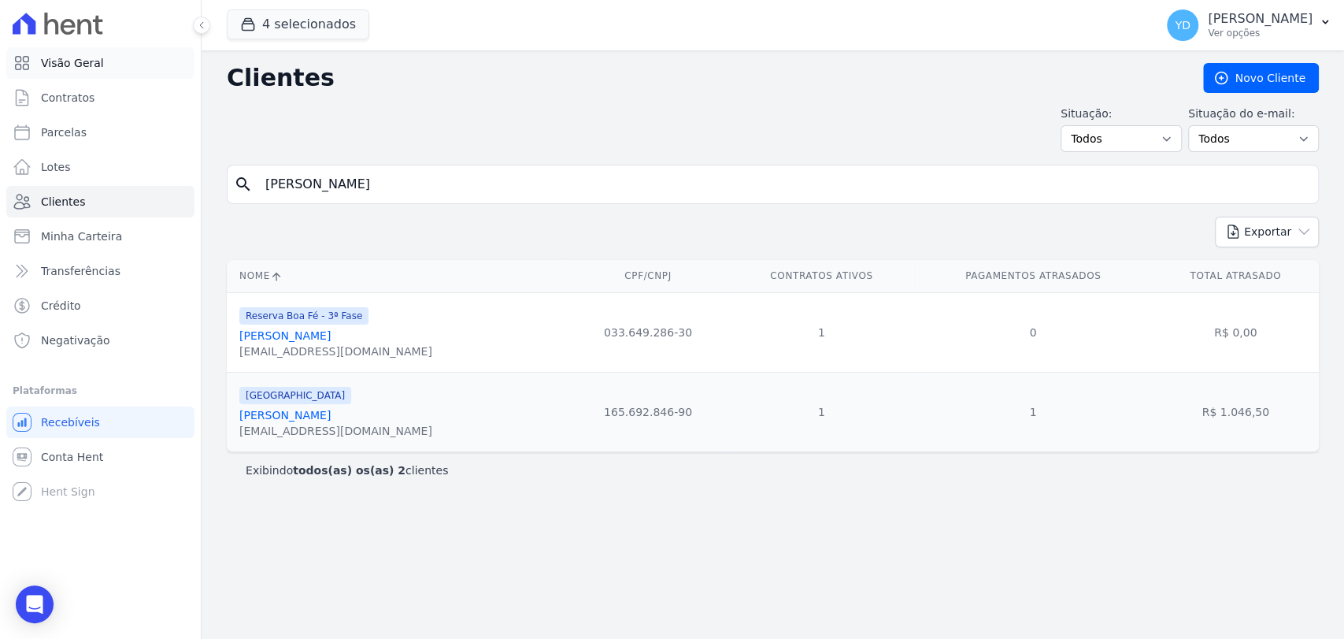
click at [84, 69] on span "Visão Geral" at bounding box center [72, 63] width 63 height 16
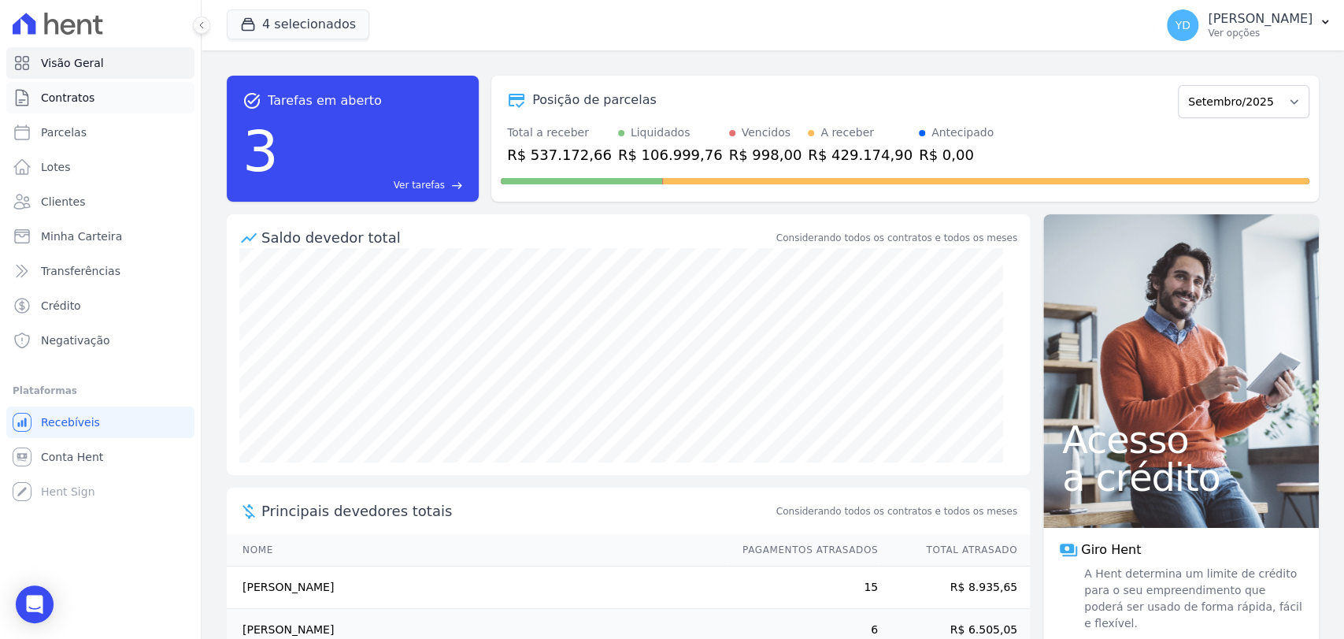
click at [64, 91] on span "Contratos" at bounding box center [68, 98] width 54 height 16
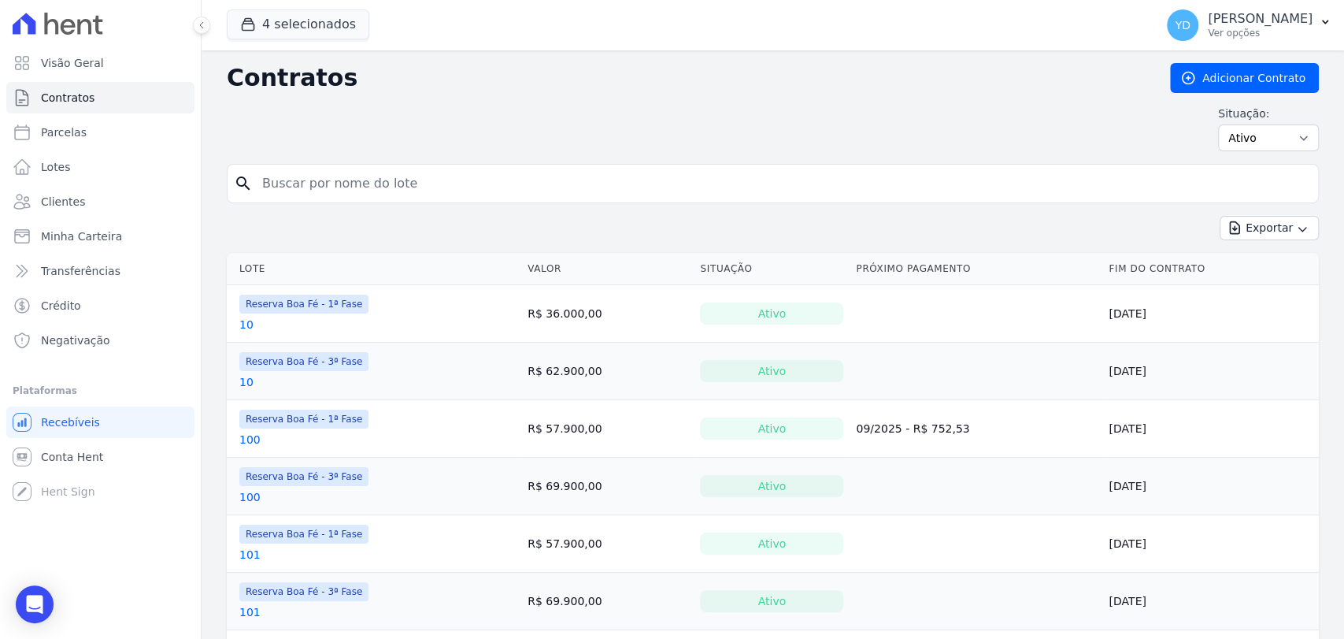
click at [319, 198] on input "search" at bounding box center [782, 184] width 1059 height 32
type input "11"
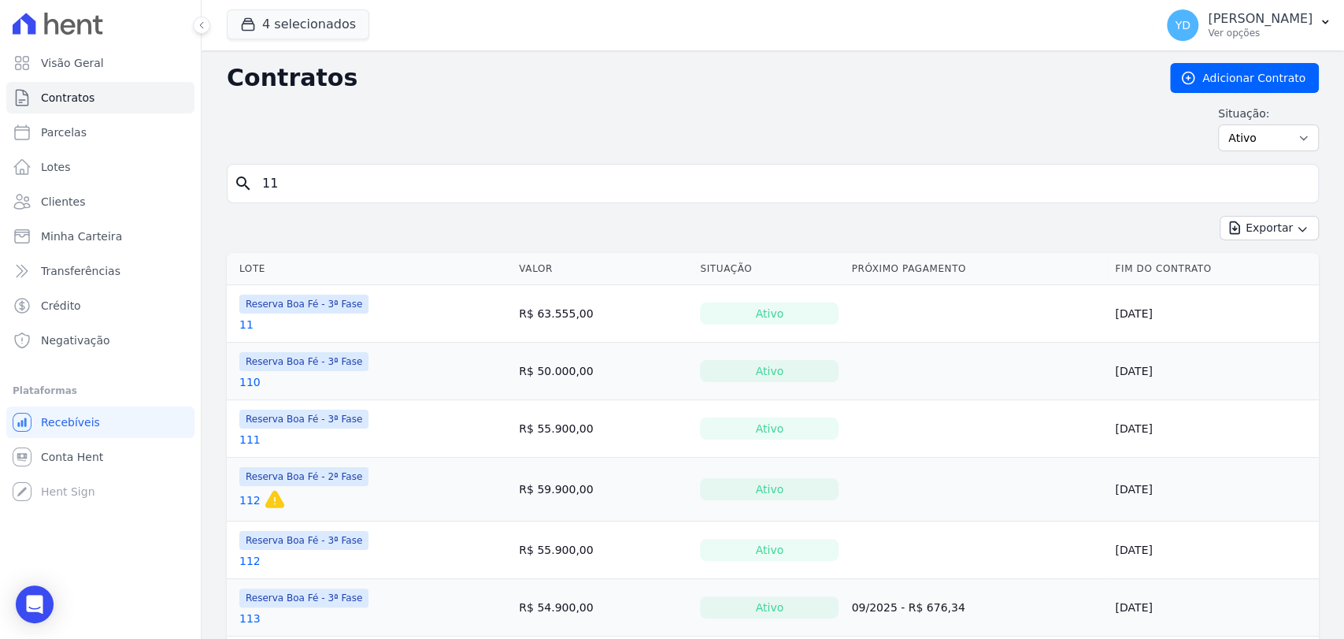
click at [247, 324] on link "11" at bounding box center [246, 325] width 14 height 16
click at [242, 325] on link "11" at bounding box center [246, 325] width 14 height 16
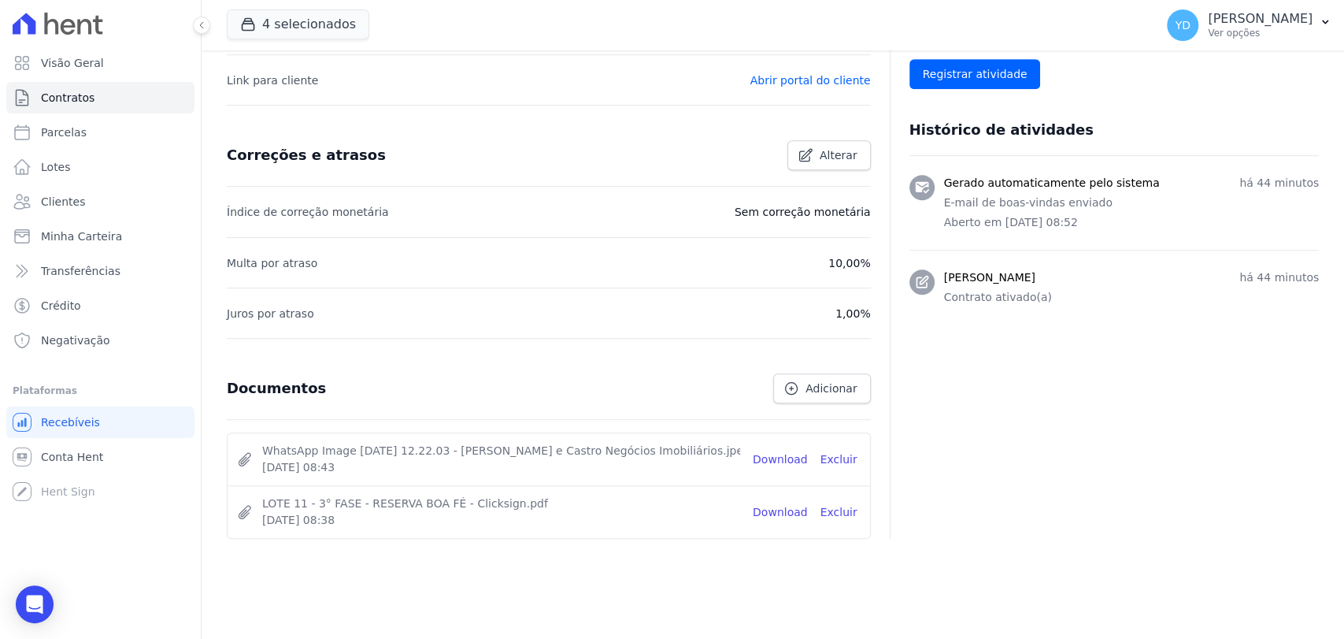
scroll to position [574, 0]
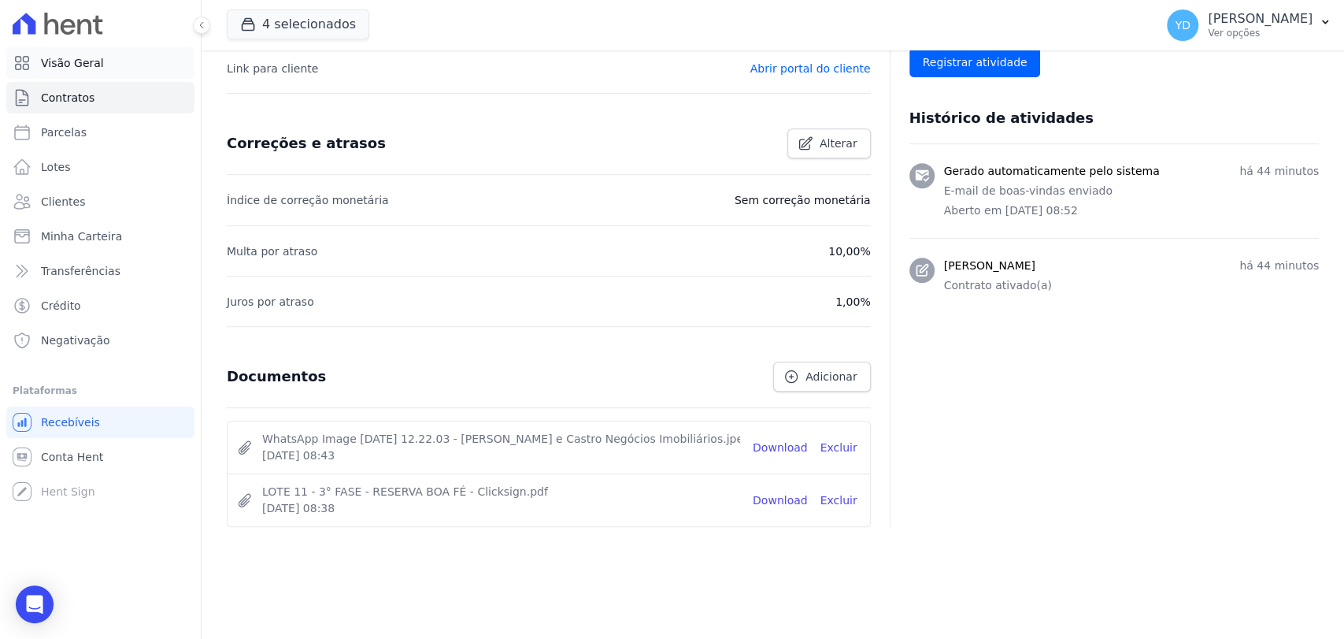
click at [127, 68] on link "Visão Geral" at bounding box center [100, 63] width 188 height 32
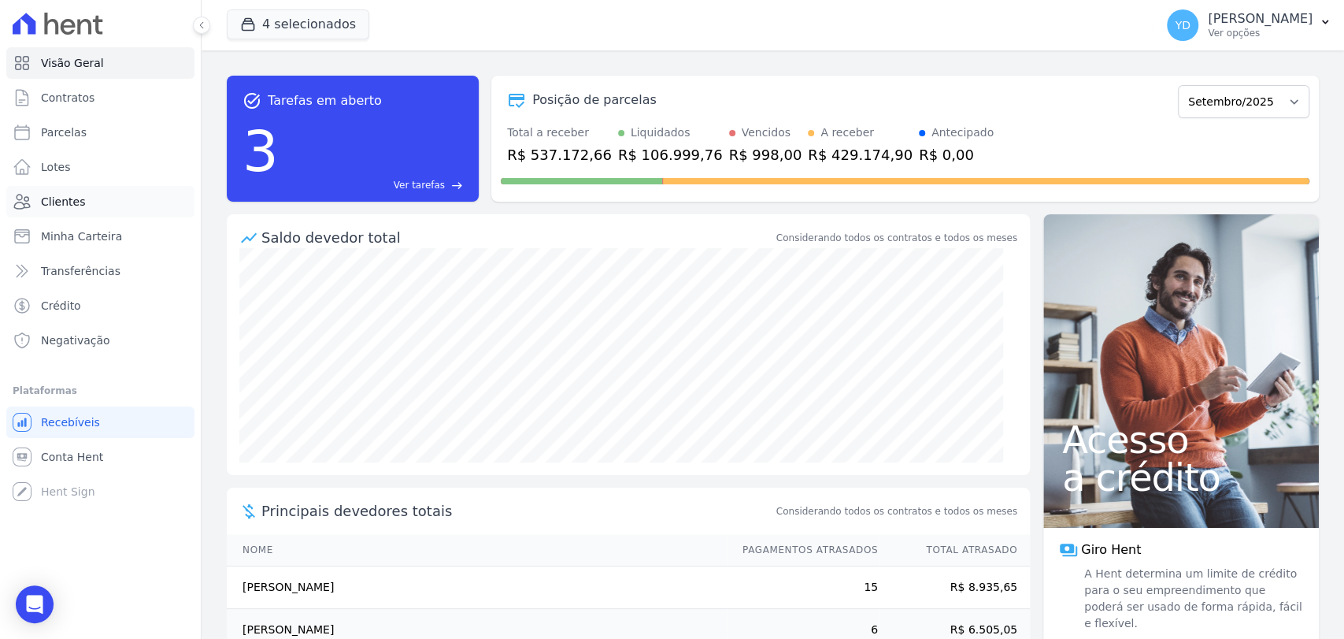
click at [73, 206] on span "Clientes" at bounding box center [63, 202] width 44 height 16
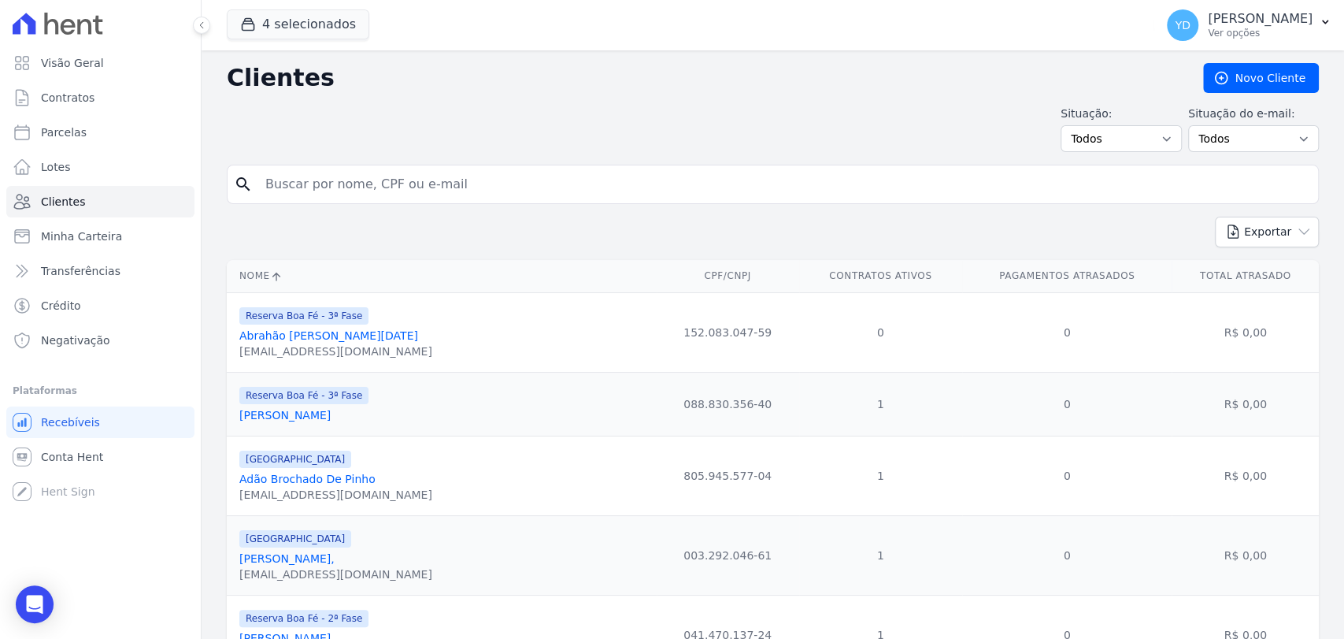
click at [366, 175] on input "search" at bounding box center [784, 185] width 1056 height 32
type input "44"
click at [340, 189] on input "44" at bounding box center [784, 185] width 1056 height 32
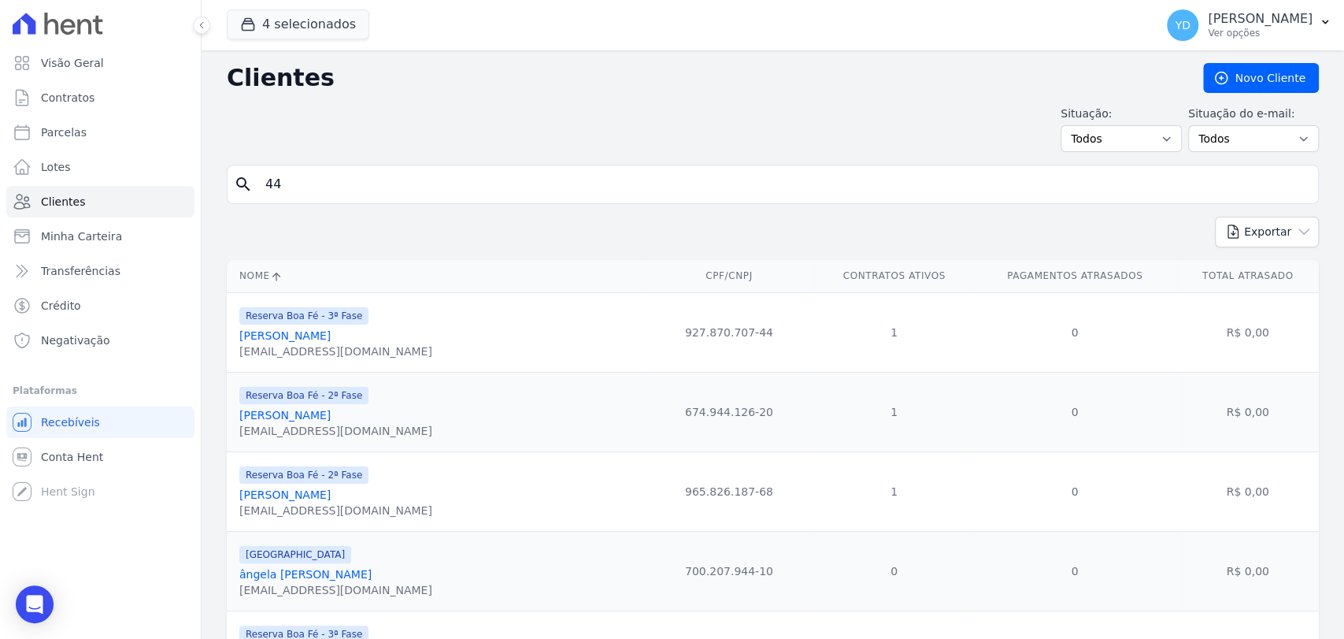
click at [343, 173] on input "44" at bounding box center [784, 185] width 1056 height 32
click at [124, 96] on link "Contratos" at bounding box center [100, 98] width 188 height 32
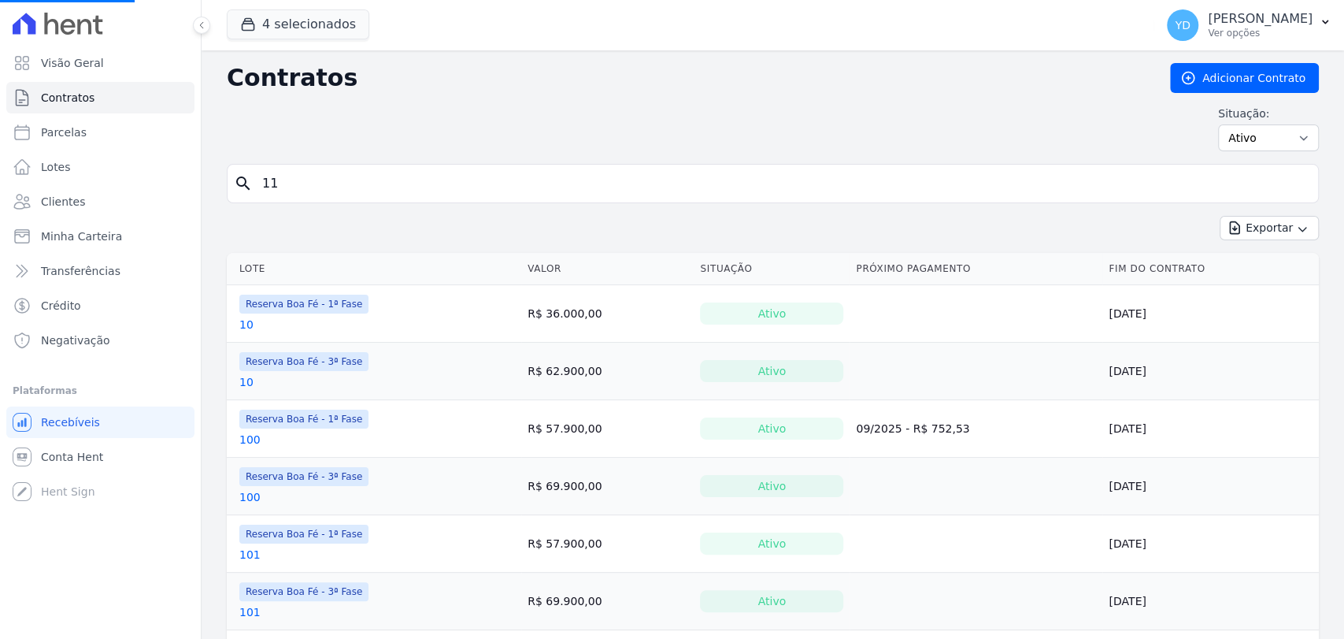
click at [406, 200] on div "search 11" at bounding box center [773, 183] width 1092 height 39
click at [403, 191] on input "search" at bounding box center [782, 184] width 1059 height 32
type input "44"
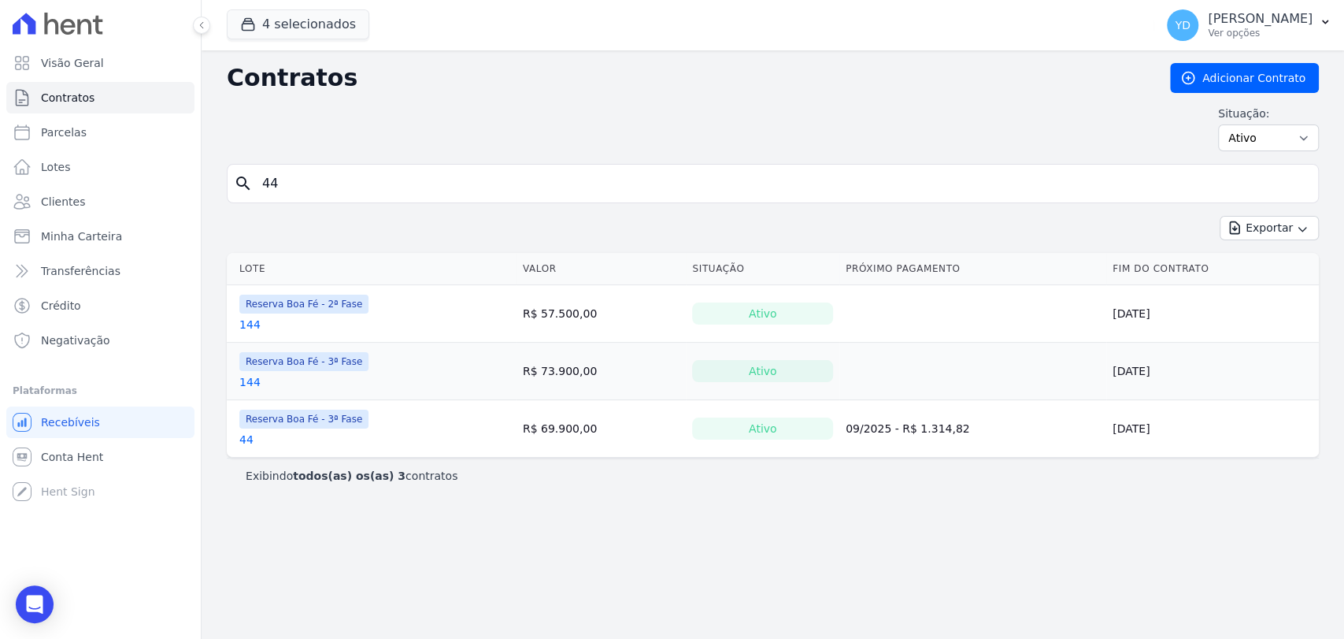
click at [250, 433] on link "44" at bounding box center [246, 440] width 14 height 16
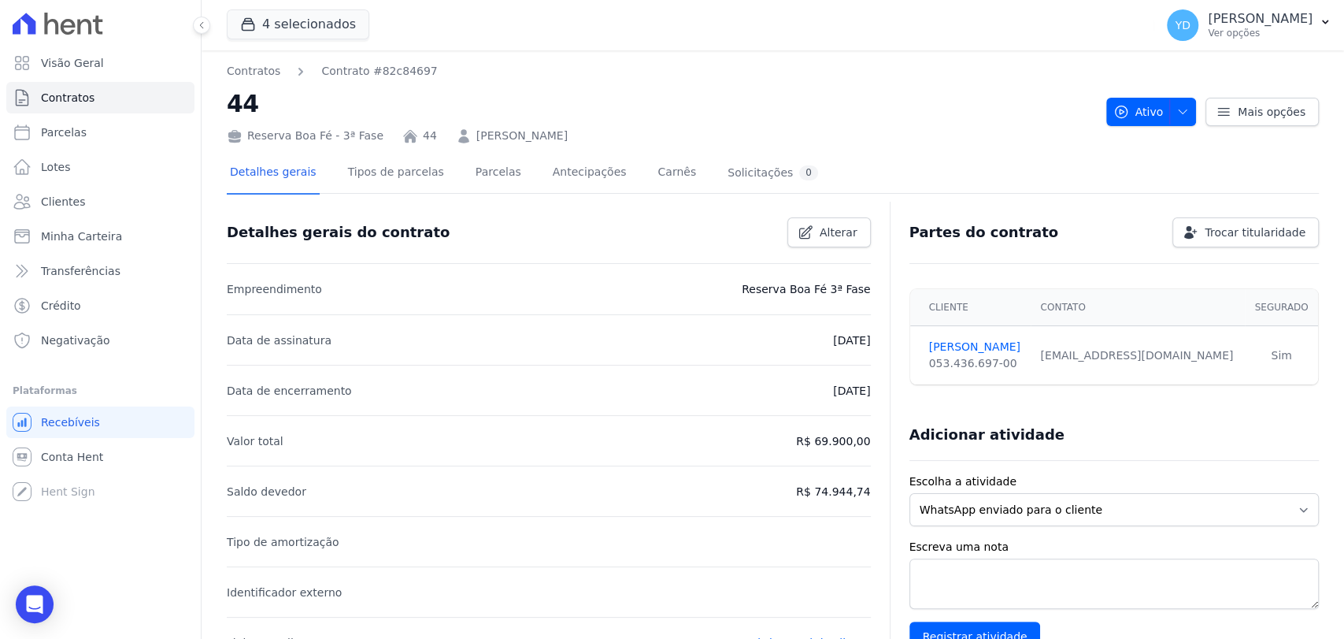
click at [507, 131] on link "FABIO MARCELO BASTOS MACHADO DA COSTA" at bounding box center [521, 136] width 91 height 17
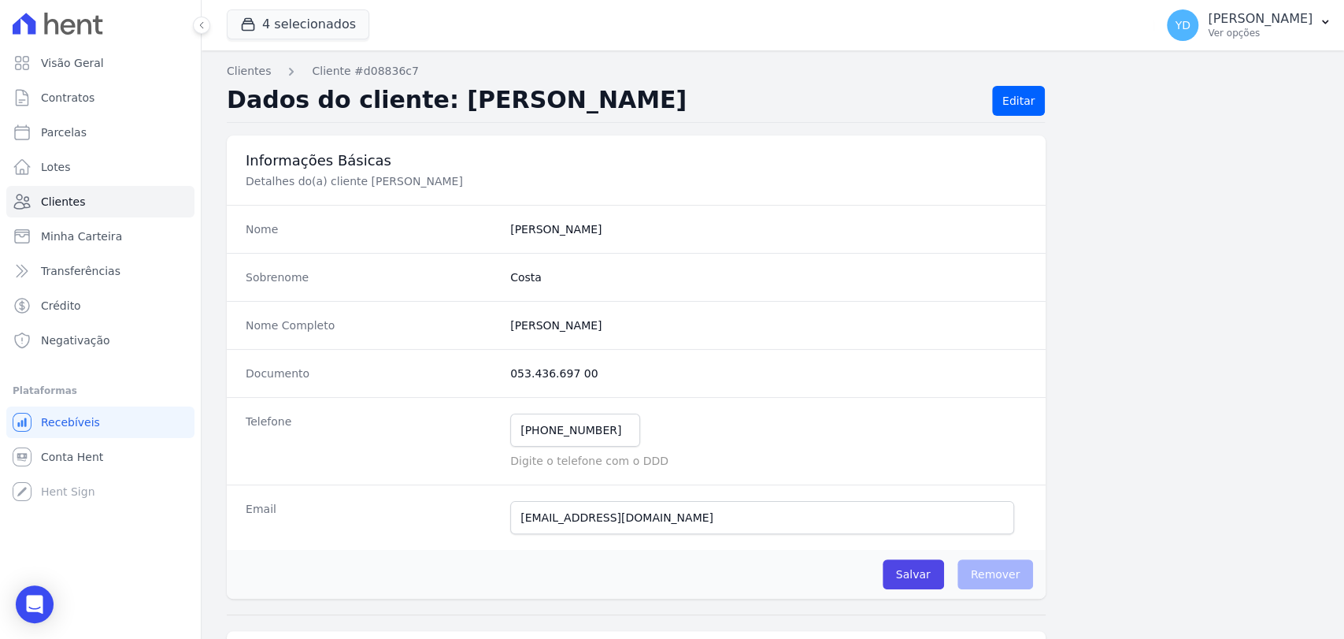
click at [592, 332] on div "Nome Completo Fabio Marcelo Bastos Machado Da Costa" at bounding box center [636, 325] width 819 height 48
copy dl "Fabio Marcelo Bastos Machado Da Costa"
click at [533, 436] on input "(24) 98145-5427" at bounding box center [575, 429] width 130 height 33
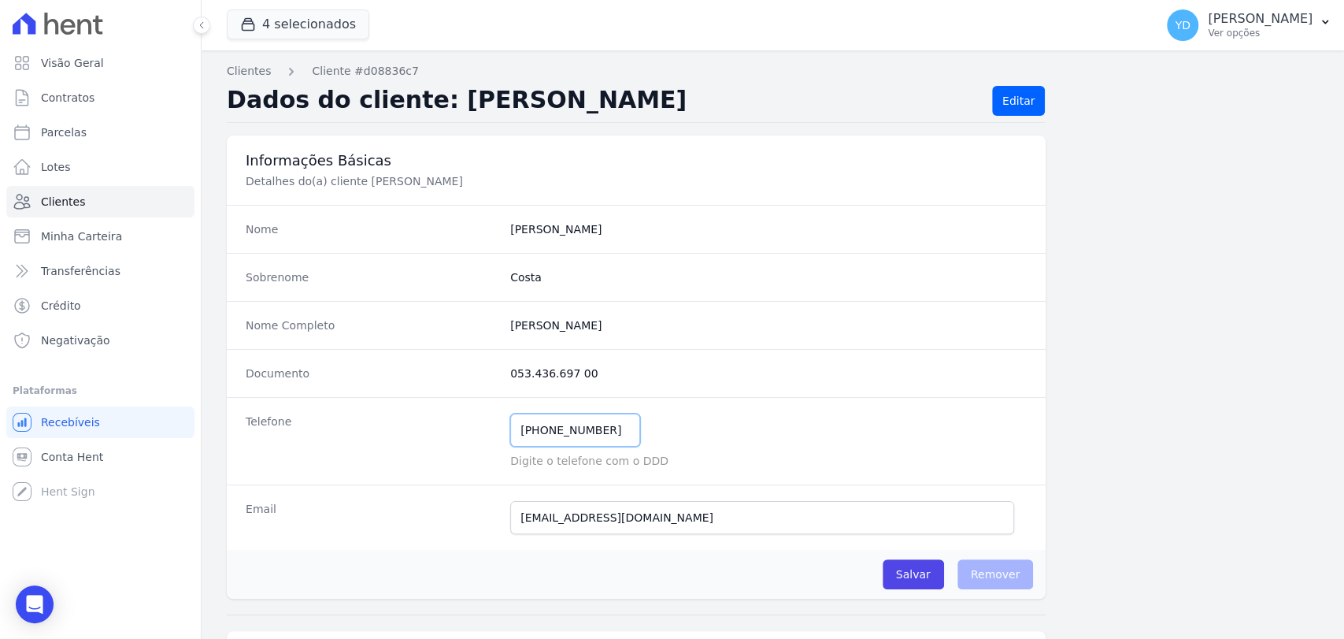
click at [533, 436] on input "(24) 98145-5427" at bounding box center [575, 429] width 130 height 33
click at [536, 436] on input "(24) 98145-5427" at bounding box center [575, 429] width 130 height 33
click at [76, 61] on span "Visão Geral" at bounding box center [72, 63] width 63 height 16
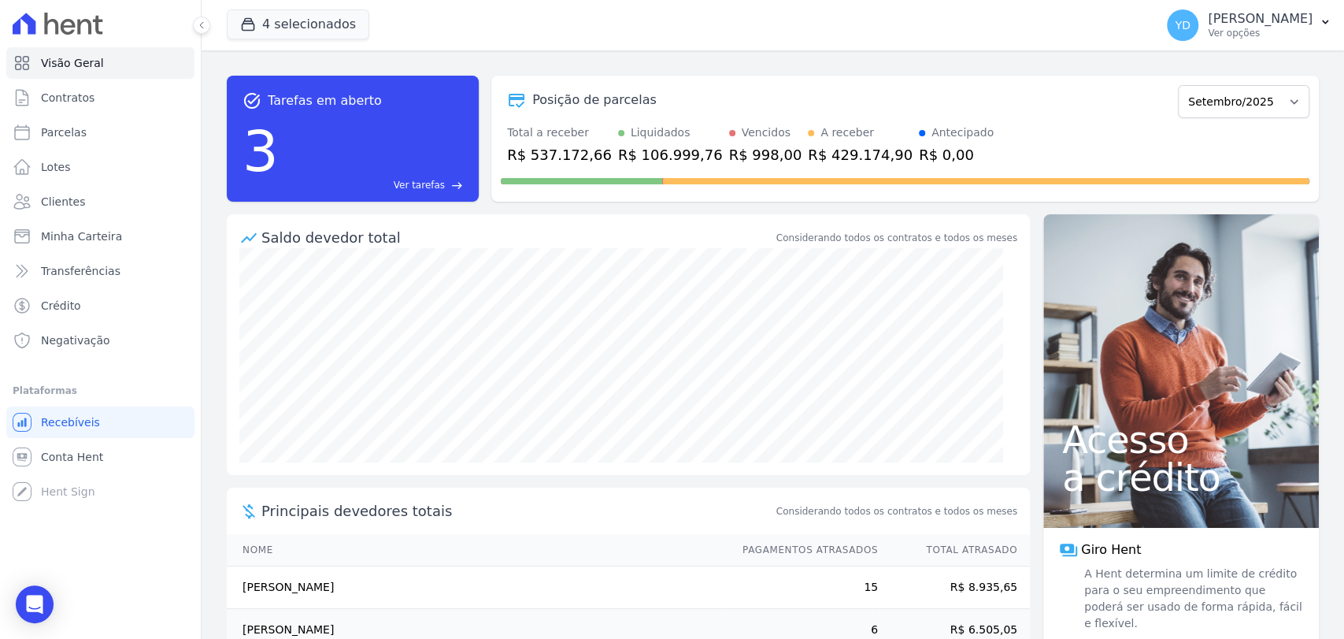
click at [411, 182] on span "Ver tarefas" at bounding box center [419, 185] width 51 height 14
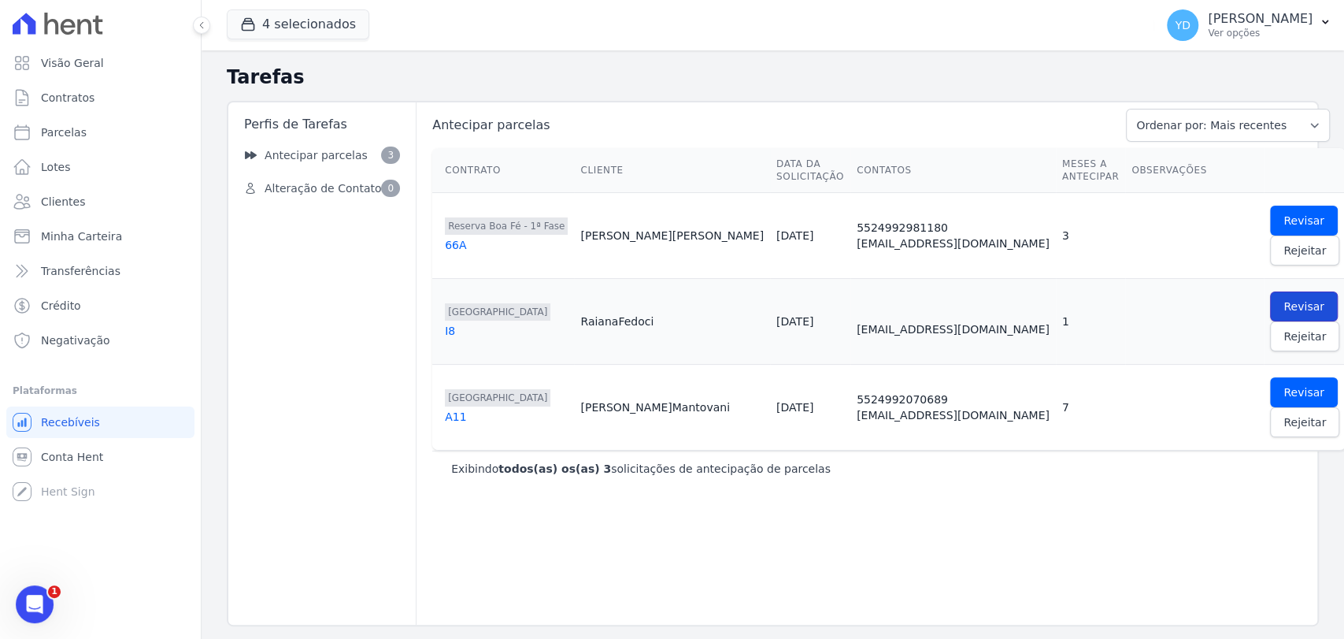
click at [1284, 306] on span "Revisar" at bounding box center [1304, 306] width 41 height 16
click at [1284, 332] on span "Rejeitar" at bounding box center [1305, 336] width 43 height 16
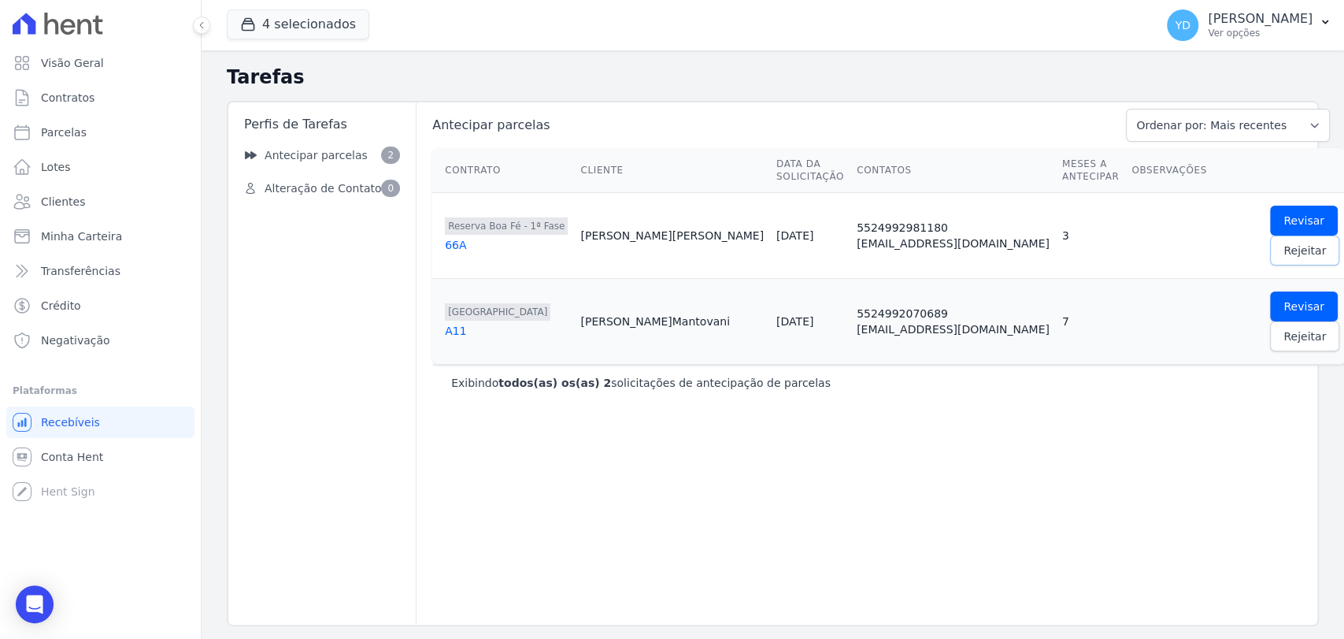
click at [1284, 255] on span "Rejeitar" at bounding box center [1305, 251] width 43 height 16
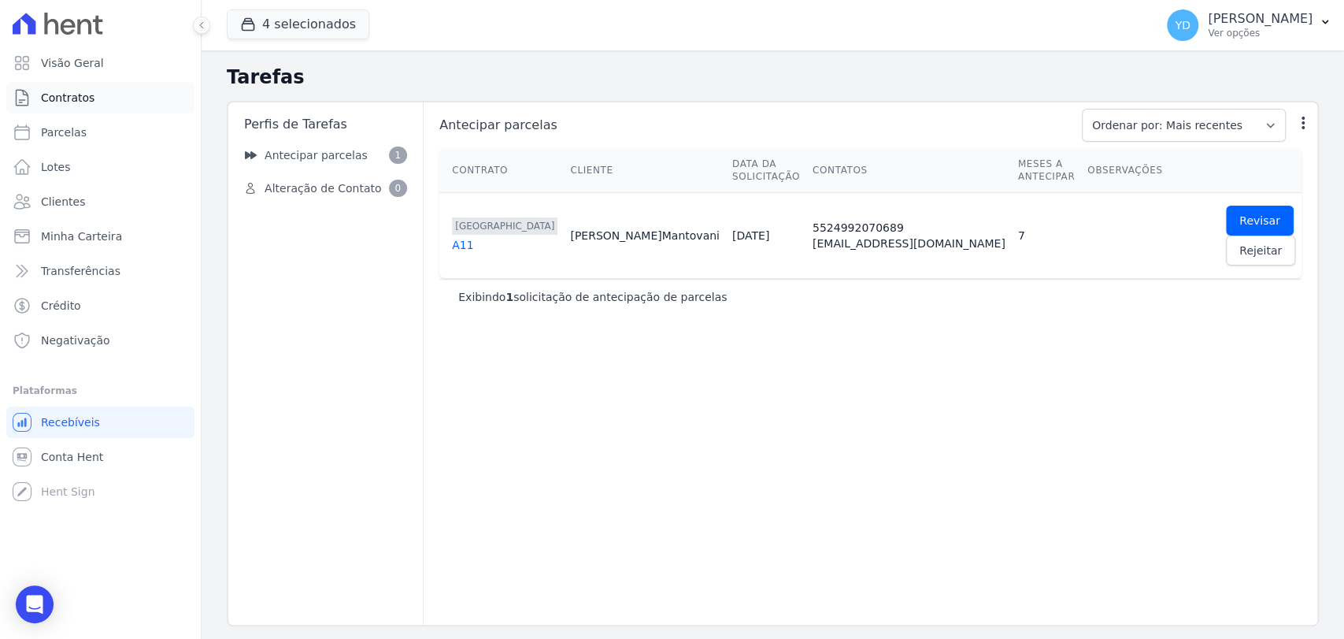
click at [81, 102] on span "Contratos" at bounding box center [68, 98] width 54 height 16
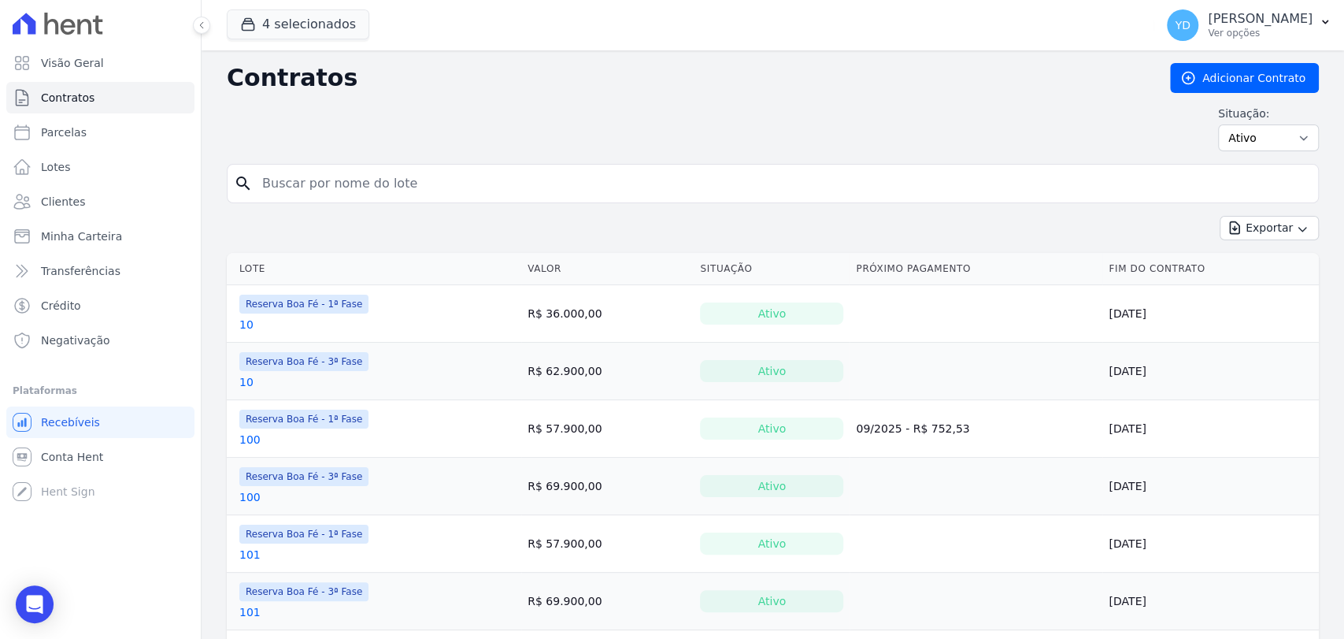
click at [385, 186] on input "search" at bounding box center [782, 184] width 1059 height 32
type input "105"
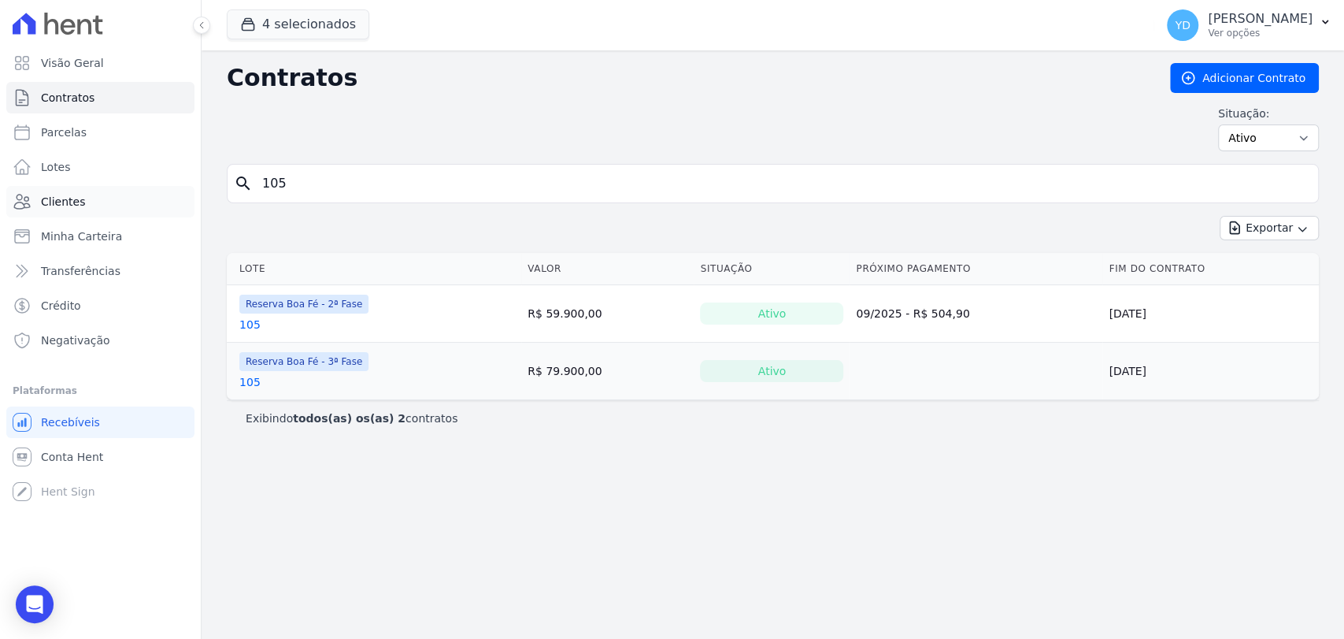
click at [112, 197] on link "Clientes" at bounding box center [100, 202] width 188 height 32
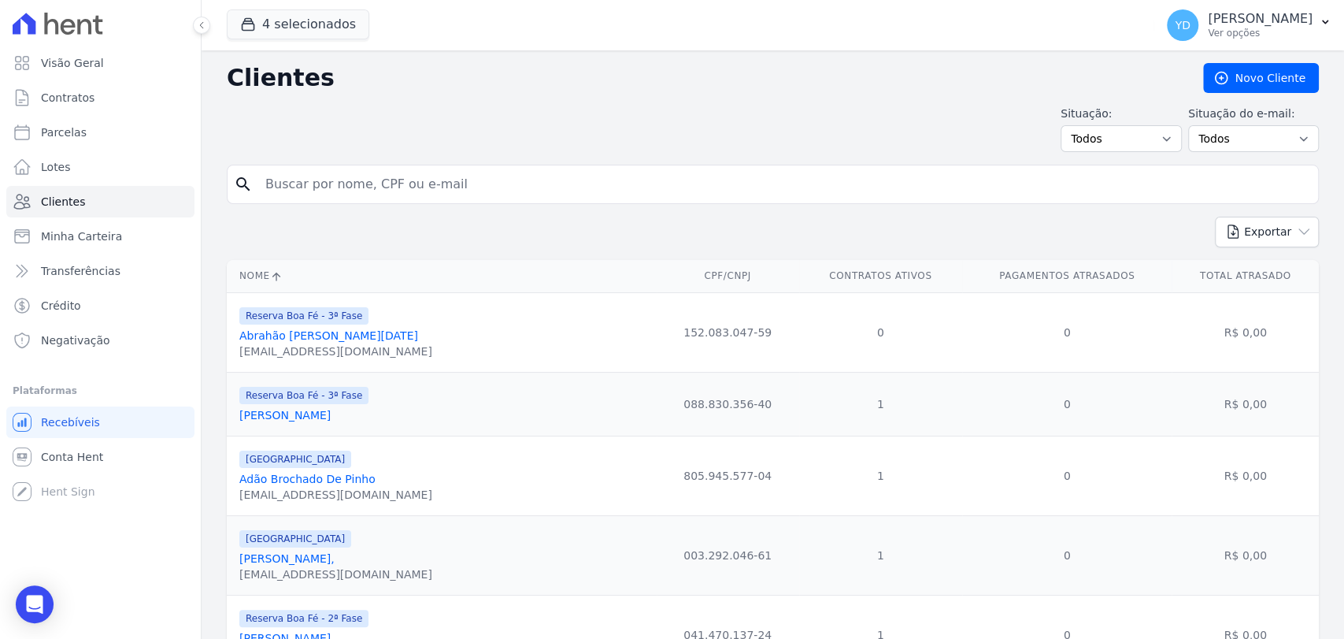
click at [370, 189] on input "search" at bounding box center [784, 185] width 1056 height 32
paste input "Adriana Dutra Ferreira"
type input "Adriana Dutra Ferreira"
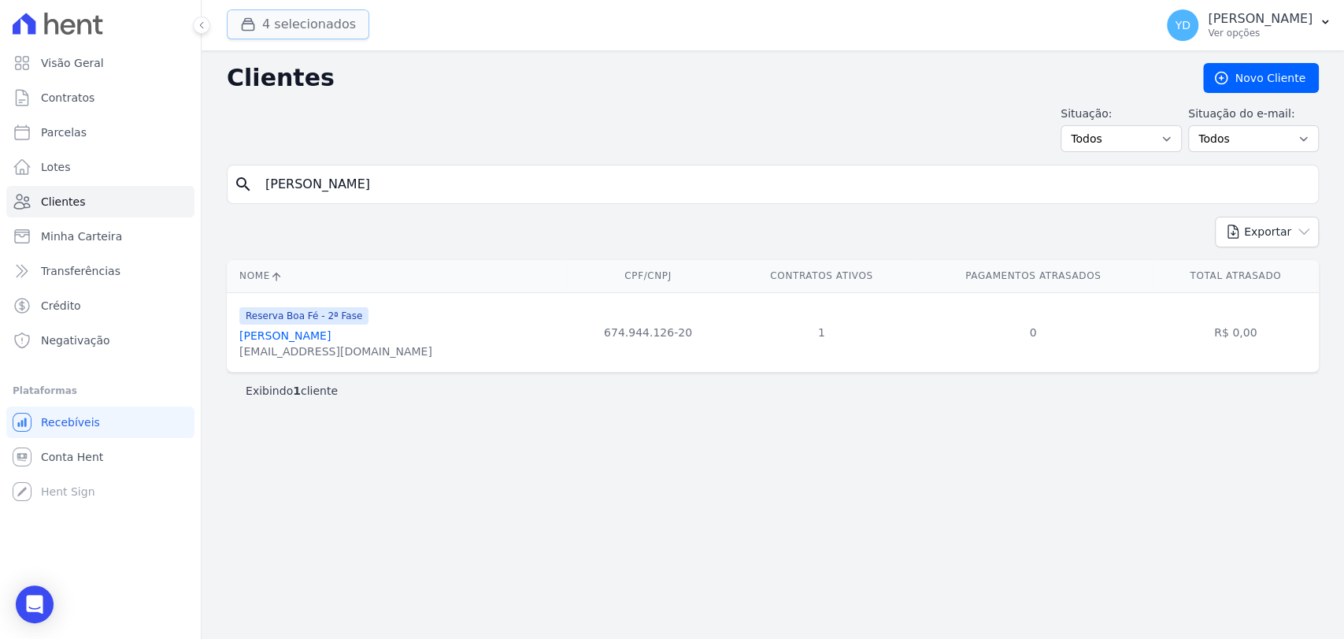
click at [308, 33] on button "4 selecionados" at bounding box center [298, 24] width 143 height 30
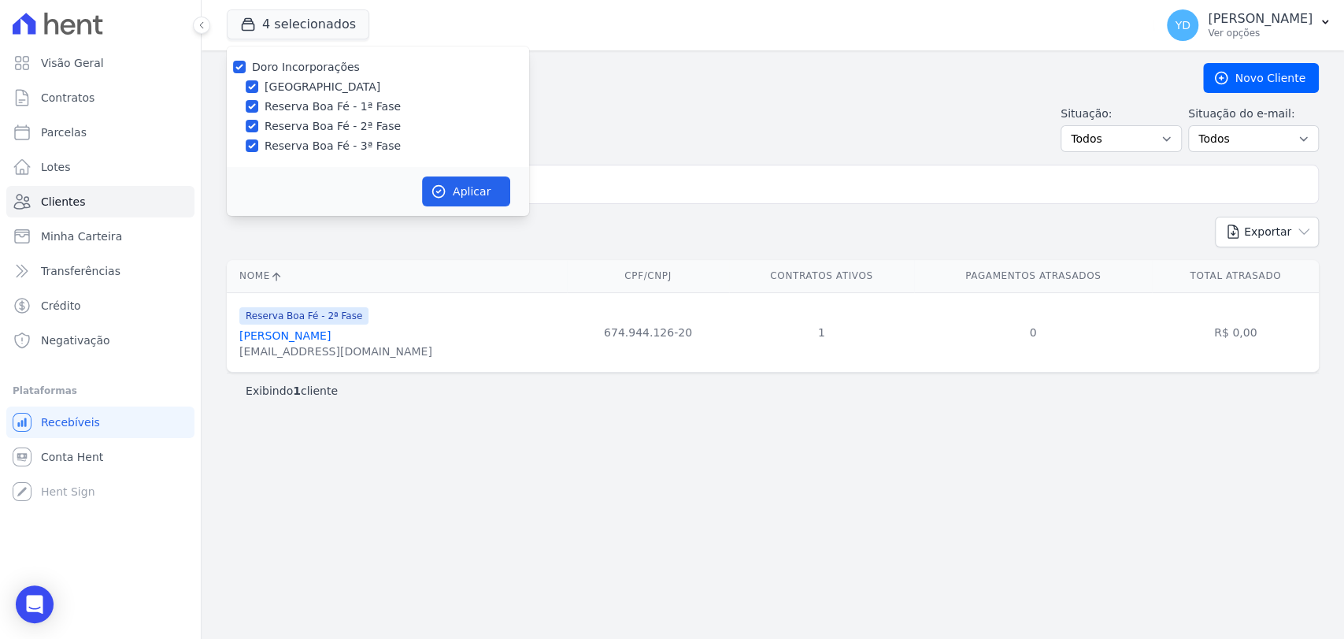
click at [328, 66] on label "Doro Incorporações" at bounding box center [306, 67] width 108 height 13
click at [246, 66] on input "Doro Incorporações" at bounding box center [239, 67] width 13 height 13
checkbox input "false"
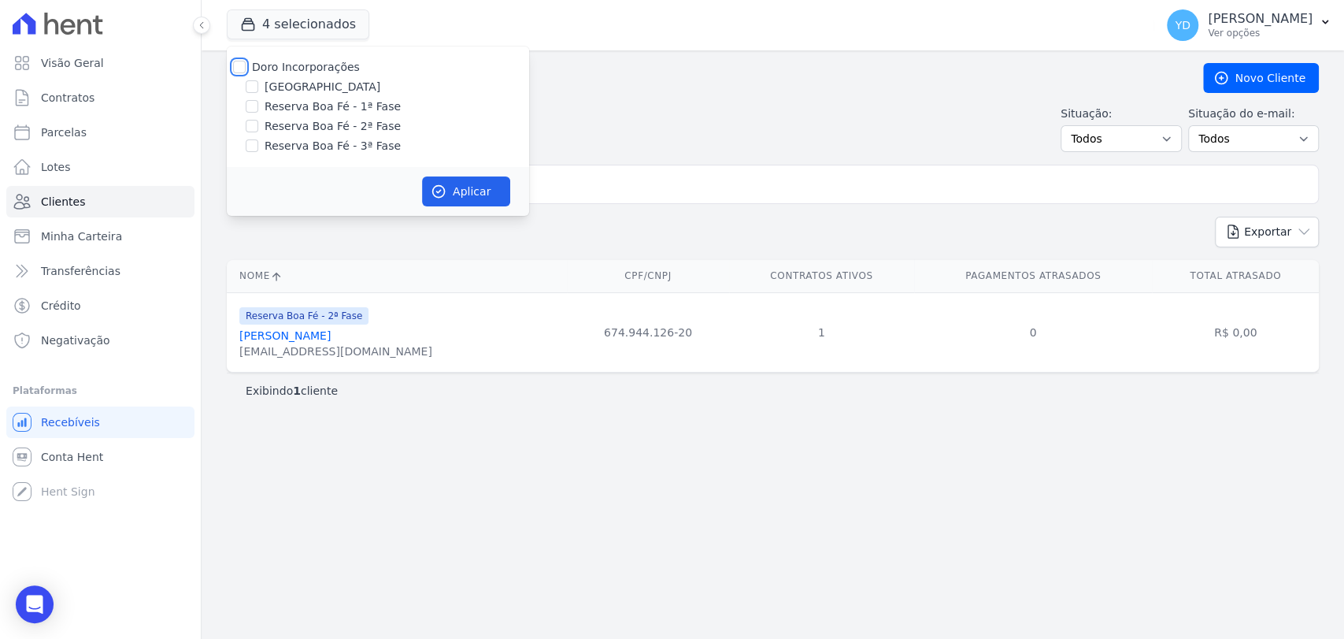
checkbox input "false"
click at [354, 125] on label "Reserva Boa Fé - 2ª Fase" at bounding box center [333, 126] width 136 height 17
click at [258, 125] on input "Reserva Boa Fé - 2ª Fase" at bounding box center [252, 126] width 13 height 13
checkbox input "true"
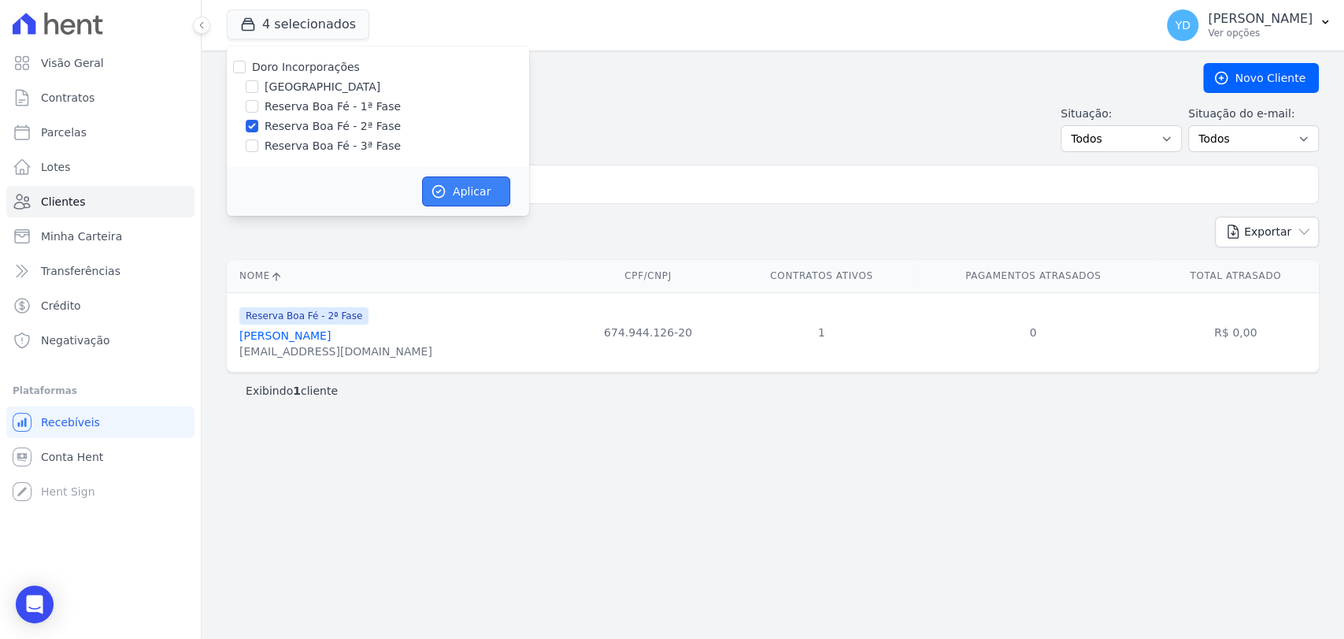
click at [446, 184] on icon "button" at bounding box center [439, 191] width 16 height 16
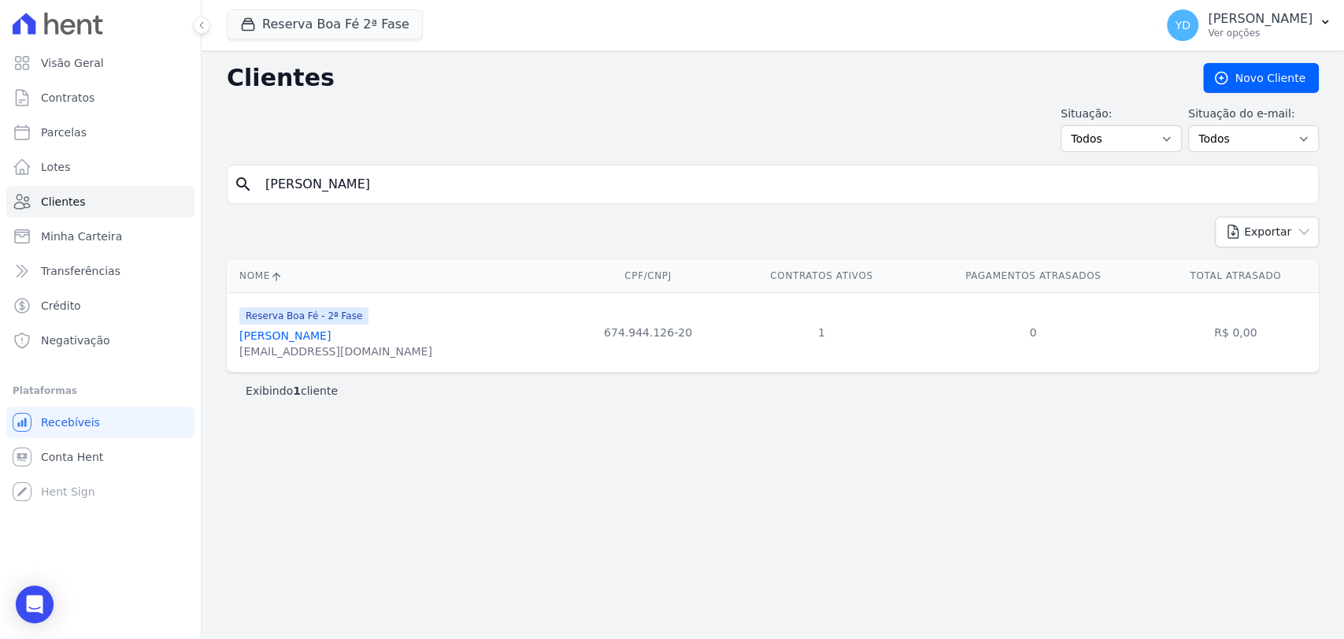
drag, startPoint x: 365, startPoint y: 358, endPoint x: 231, endPoint y: 350, distance: 134.2
click at [231, 350] on td "Reserva Boa Fé - 2ª Fase Adriana Dutra Ferreira adrianafdutra@hotmail.com" at bounding box center [397, 332] width 340 height 80
copy div "adrianafdutra@hotmail.com"
click at [430, 176] on input "Adriana Dutra Ferreira" at bounding box center [784, 185] width 1056 height 32
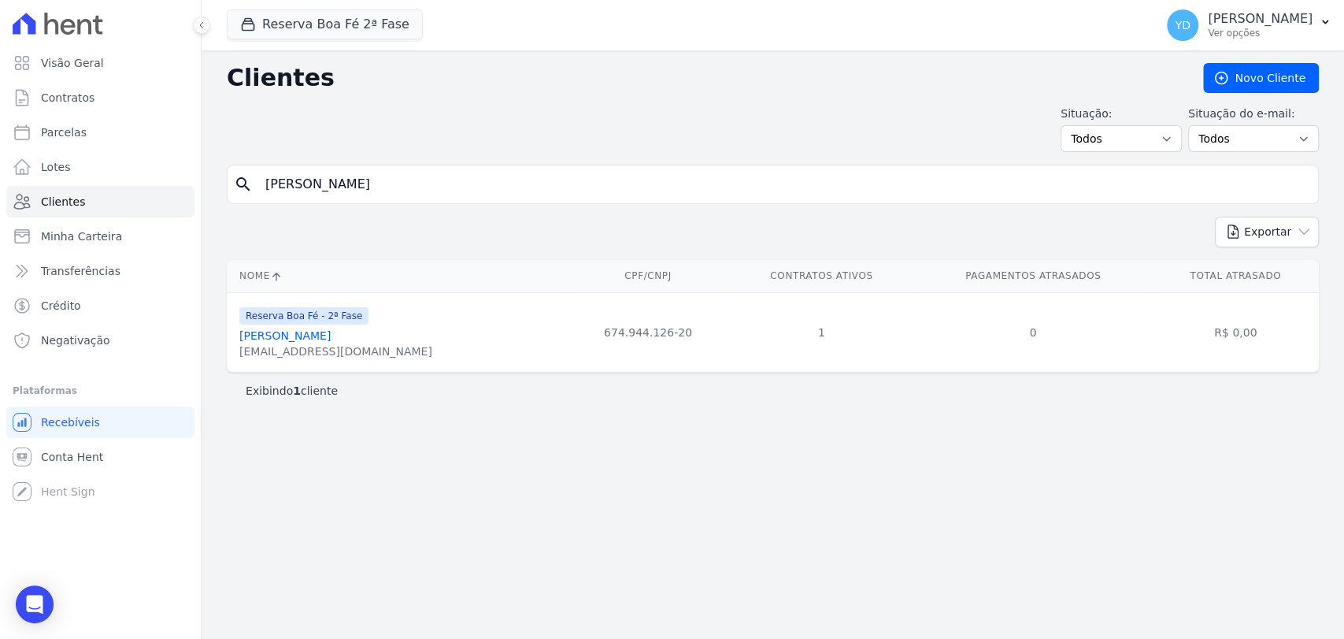
click at [431, 176] on input "Adriana Dutra Ferreira" at bounding box center [784, 185] width 1056 height 32
paste input "Eletromec Hvac Refrigeração LTDA"
type input "Eletromec Hvac Refrigeração LTDA"
drag, startPoint x: 404, startPoint y: 354, endPoint x: 233, endPoint y: 348, distance: 171.0
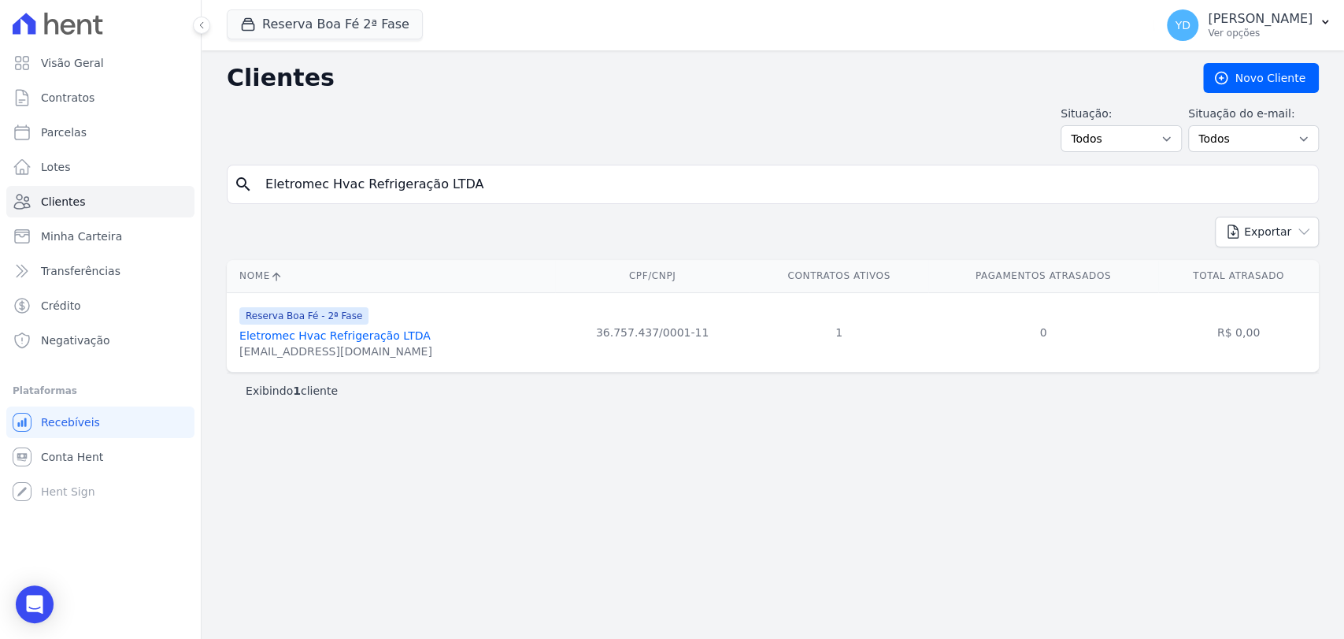
click at [232, 351] on td "Reserva Boa Fé - 2ª Fase Eletromec Hvac Refrigeração LTDA ELETROMEC.HVAC@GMAIL.…" at bounding box center [391, 332] width 328 height 80
copy div "ELETROMEC.HVAC@GMAIL.COM"
click at [410, 203] on div "search Eletromec Hvac Refrigeração LTDA" at bounding box center [773, 184] width 1092 height 39
click at [413, 181] on input "Eletromec Hvac Refrigeração LTDA" at bounding box center [784, 185] width 1056 height 32
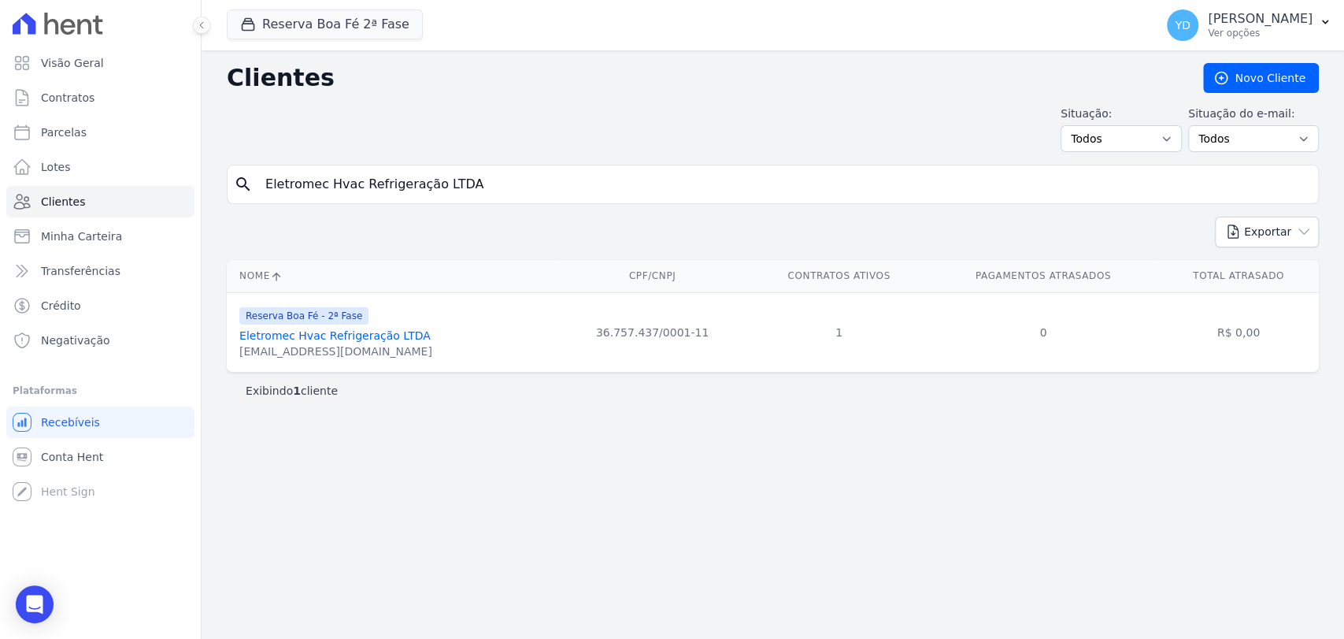
click at [413, 181] on input "Eletromec Hvac Refrigeração LTDA" at bounding box center [784, 185] width 1056 height 32
paste input "Rosilene Das Merces Silveira Souza"
type input "Rosilene Das Merces Silveira Souza"
drag, startPoint x: 419, startPoint y: 352, endPoint x: 233, endPoint y: 354, distance: 185.9
click at [233, 354] on td "Reserva Boa Fé - 2ª Fase Rosilene Das Merces Silveira Souza miss.rosilenesilvei…" at bounding box center [397, 332] width 340 height 80
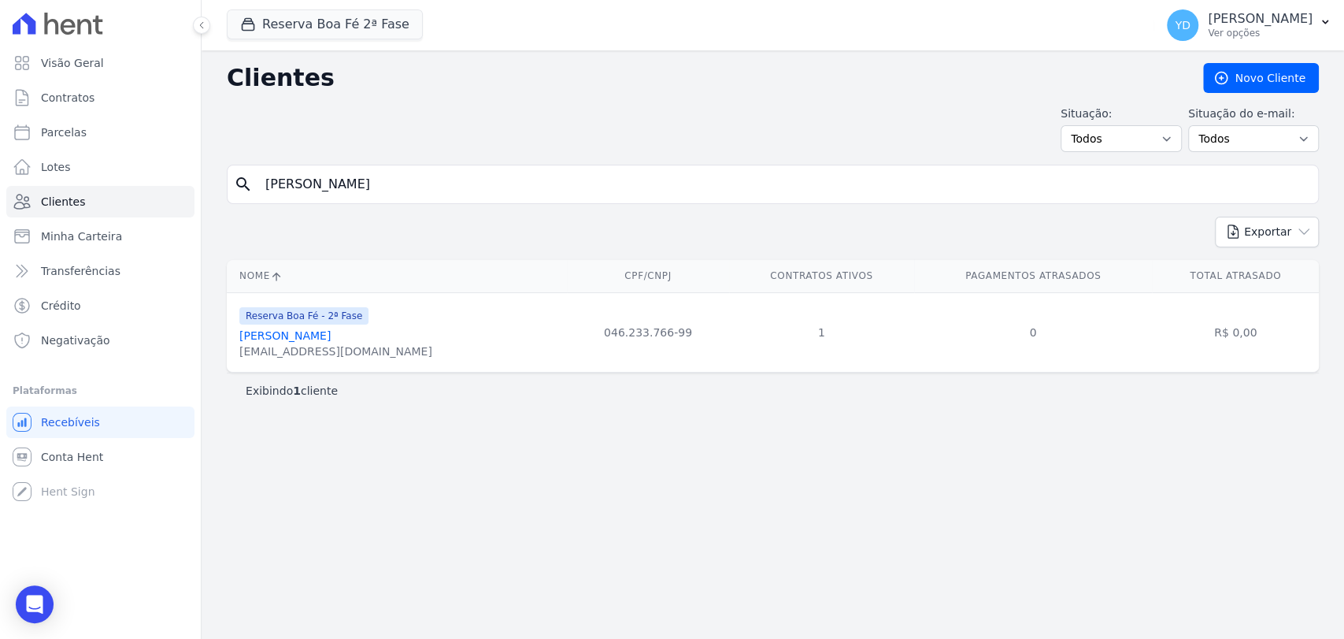
copy div "miss.rosilenesilveira@yahoo.com.br"
click at [395, 191] on input "Rosilene Das Merces Silveira Souza" at bounding box center [784, 185] width 1056 height 32
paste input "Eziel Guilherme Da Silv"
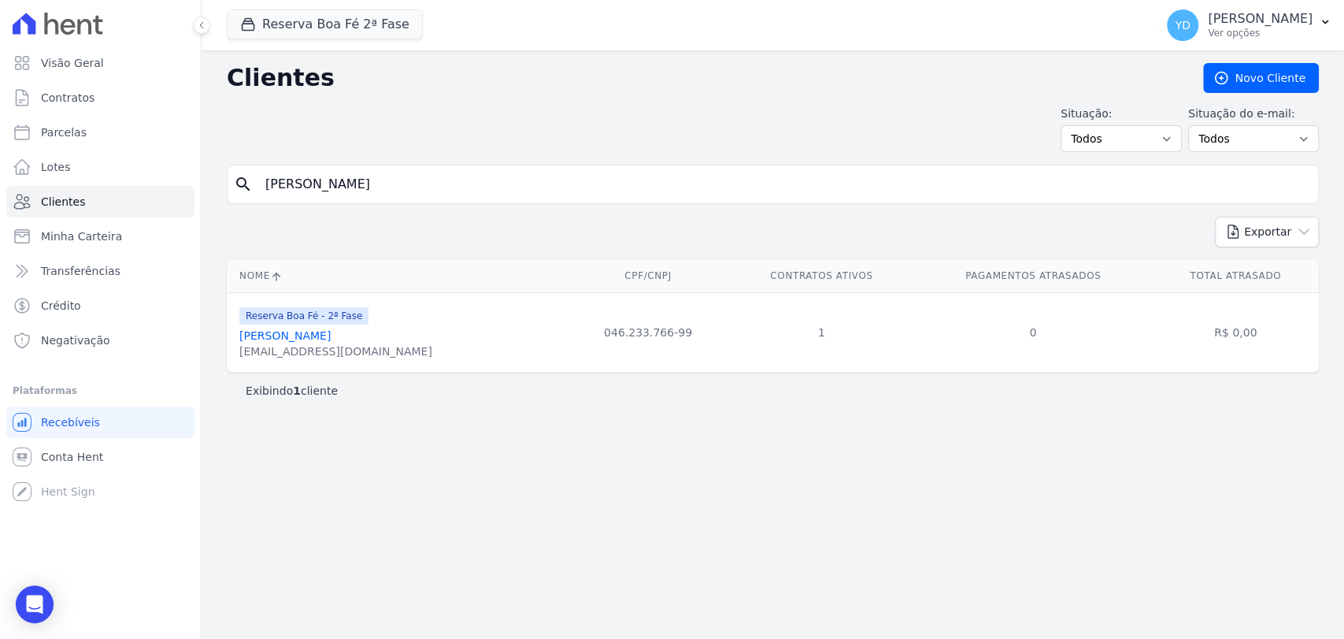
type input "Eziel Guilherme Da Silva"
drag, startPoint x: 400, startPoint y: 352, endPoint x: 240, endPoint y: 354, distance: 159.9
click at [240, 354] on div "Reserva Boa Fé - 2ª Fase Eziel Guilherme Da Silva ezielguilherme@hotmail.com" at bounding box center [399, 333] width 321 height 54
copy div "ezielguilherme@hotmail.com"
click at [127, 102] on link "Contratos" at bounding box center [100, 98] width 188 height 32
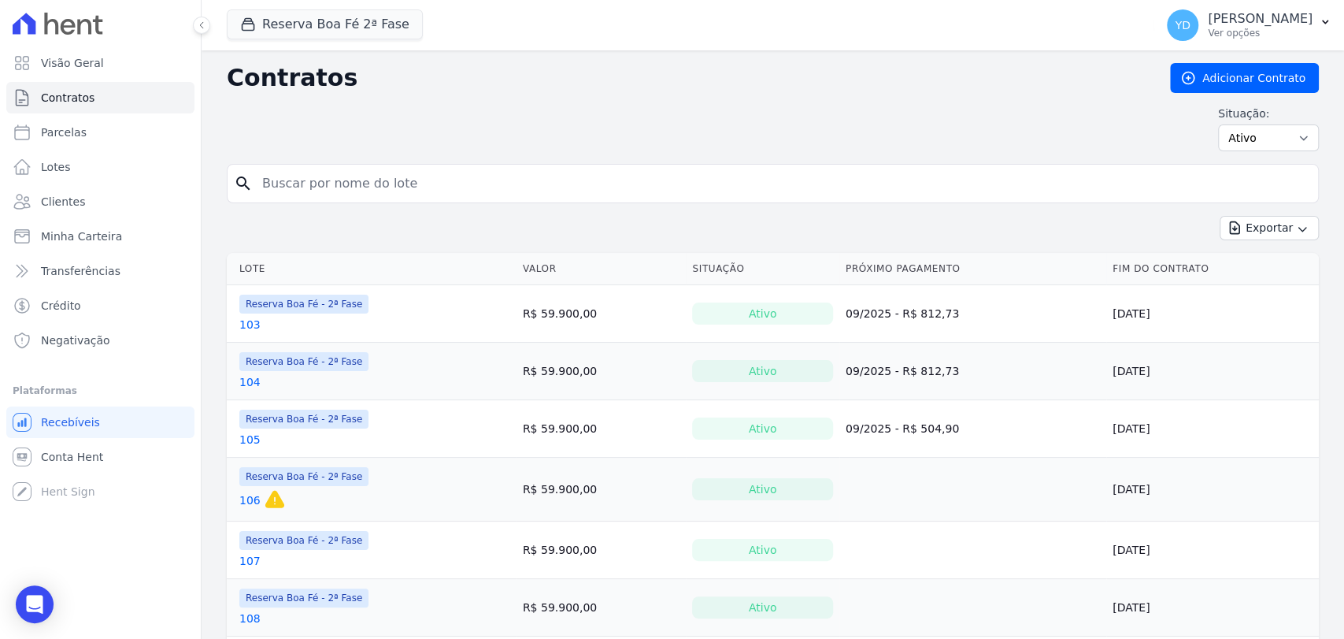
click at [452, 176] on input "search" at bounding box center [782, 184] width 1059 height 32
type input "109"
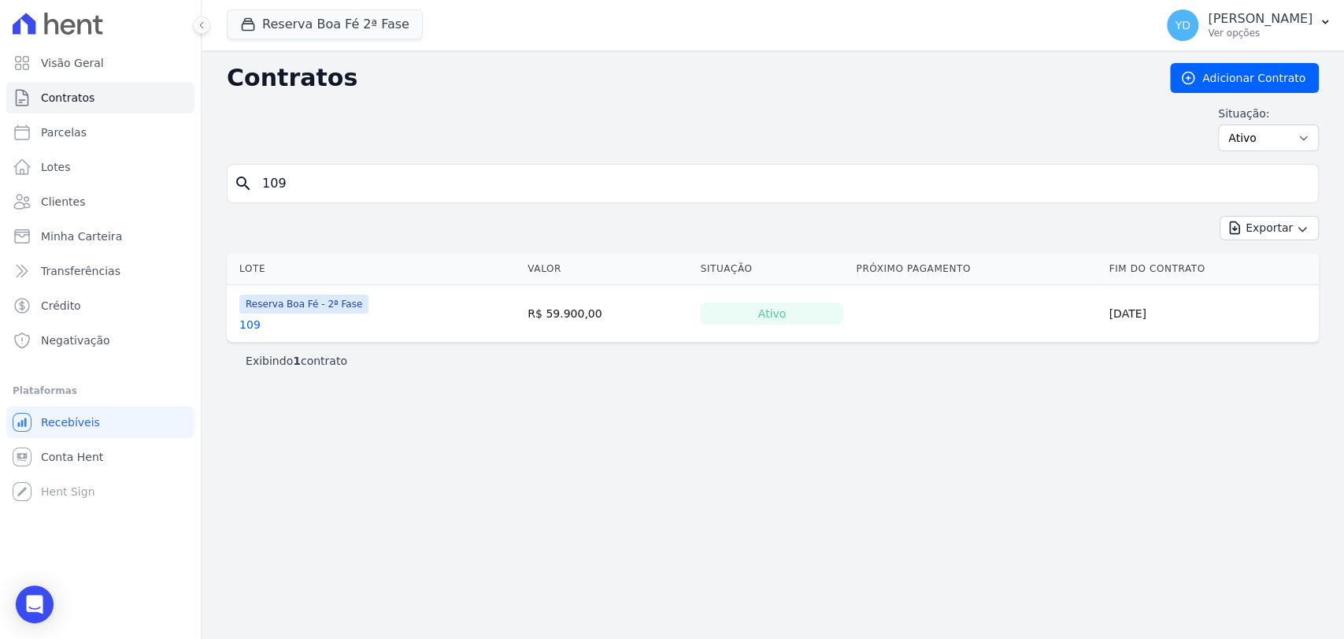
click at [261, 321] on div "109" at bounding box center [303, 325] width 129 height 16
click at [249, 320] on link "109" at bounding box center [249, 325] width 21 height 16
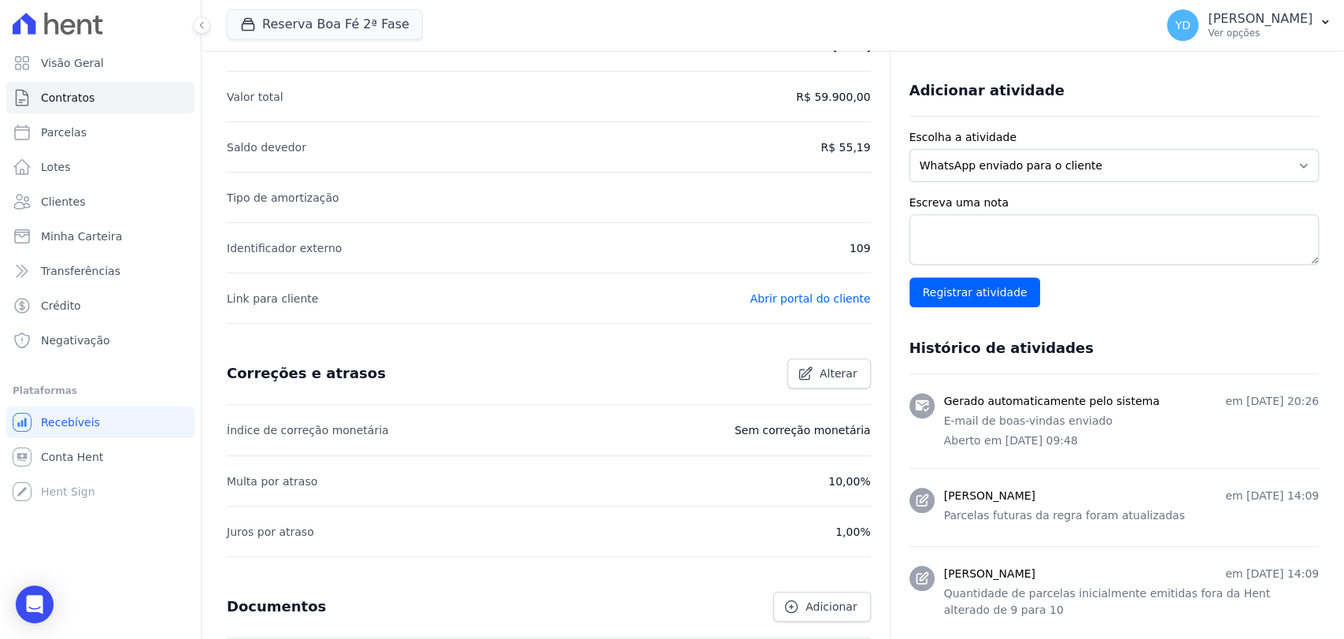
scroll to position [769, 0]
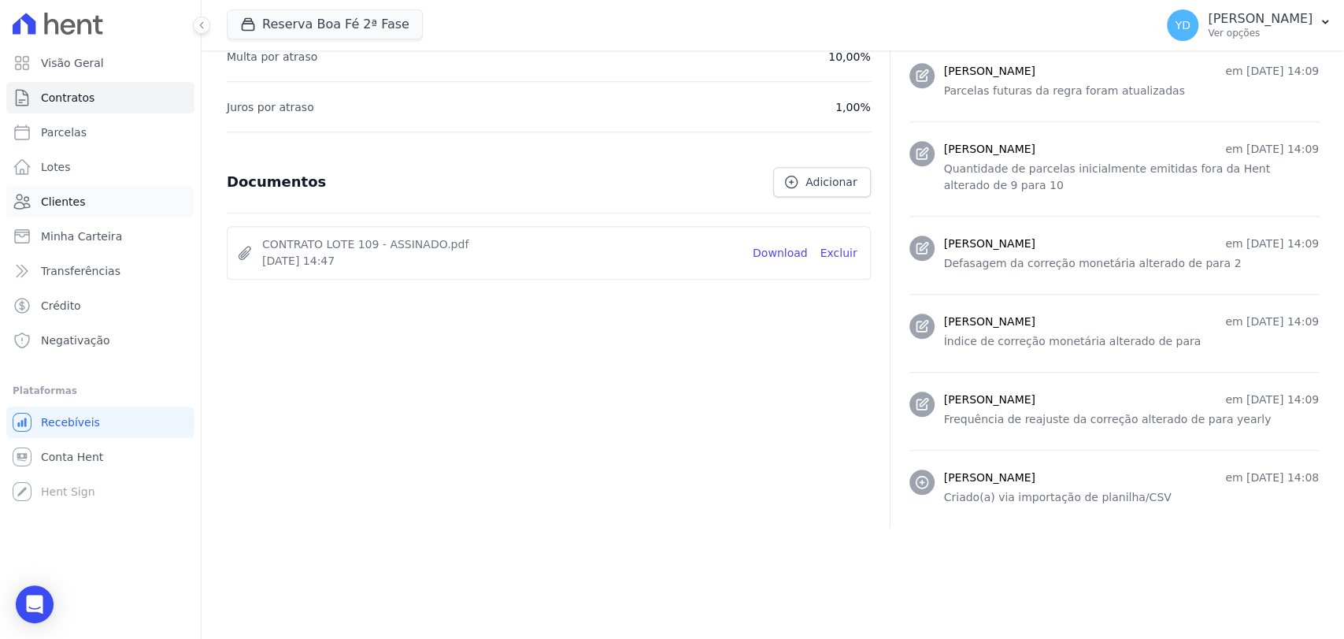
click at [105, 187] on link "Clientes" at bounding box center [100, 202] width 188 height 32
click at [134, 204] on link "Clientes" at bounding box center [100, 202] width 188 height 32
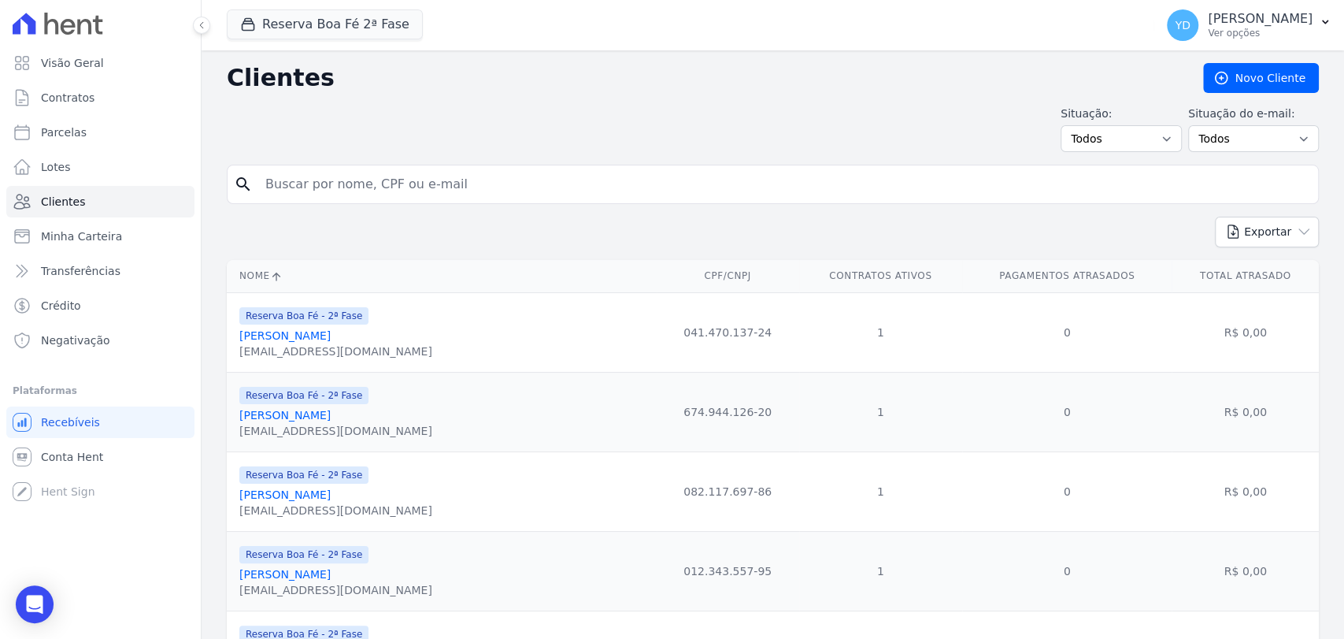
drag, startPoint x: 629, startPoint y: 233, endPoint x: 636, endPoint y: 187, distance: 47.0
click at [636, 188] on input "search" at bounding box center [784, 185] width 1056 height 32
paste input "Adriano Dos Santos Sipriano"
type input "Adriano Dos Santos Sipriano"
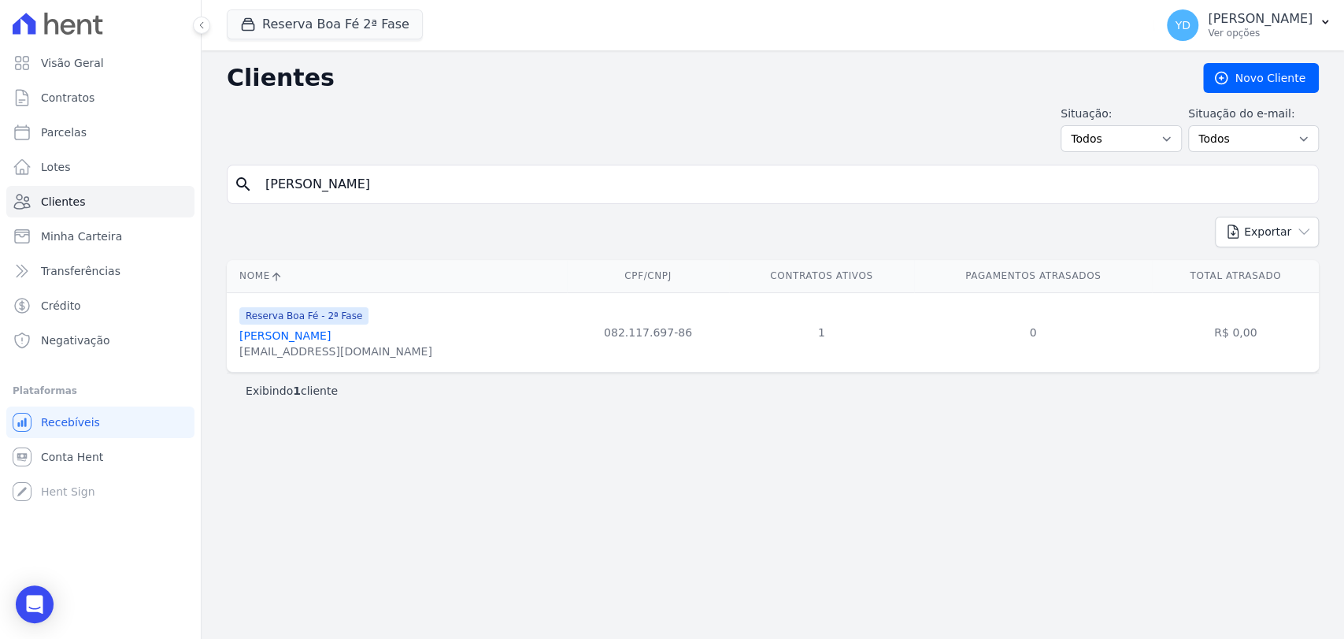
drag, startPoint x: 338, startPoint y: 351, endPoint x: 236, endPoint y: 365, distance: 102.6
click at [236, 365] on td "Reserva Boa Fé - 2ª Fase Adriano Dos Santos Sipriano adrianosipriano@hotmail.com" at bounding box center [397, 332] width 340 height 80
copy div "adrianosipriano@hotmail.com"
click at [308, 172] on input "Adriano Dos Santos Sipriano" at bounding box center [784, 185] width 1056 height 32
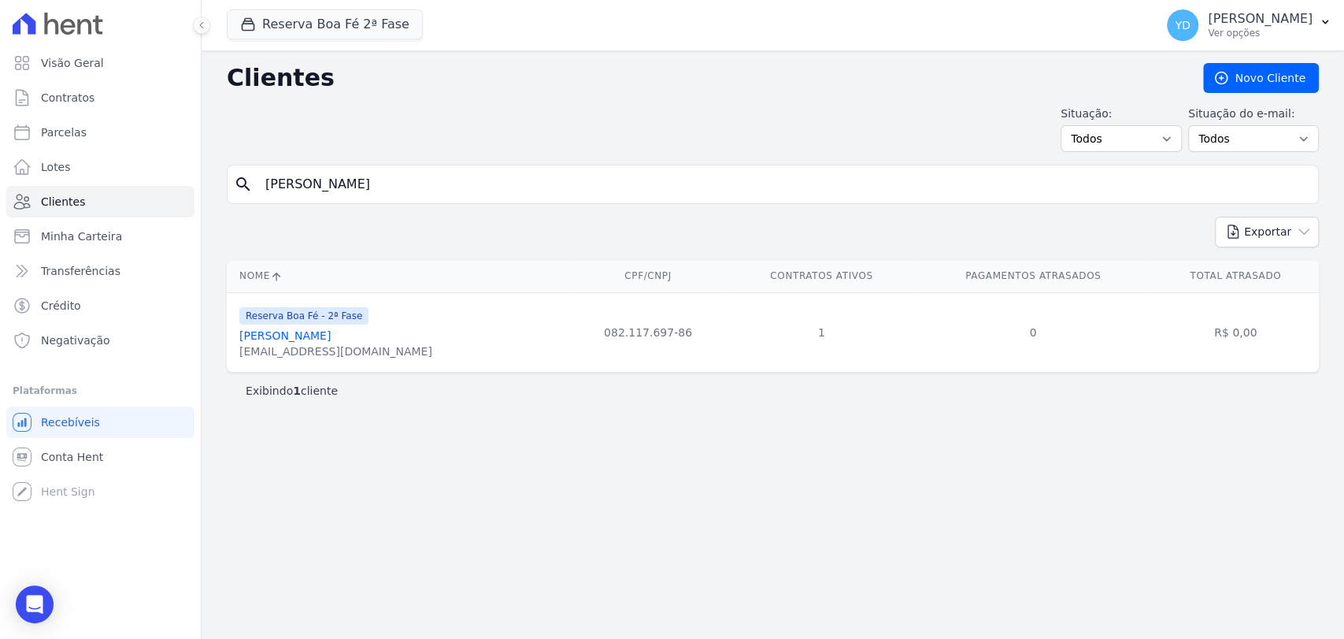
click at [324, 190] on input "Adriano Dos Santos Sipriano" at bounding box center [784, 185] width 1056 height 32
click at [83, 101] on span "Contratos" at bounding box center [68, 98] width 54 height 16
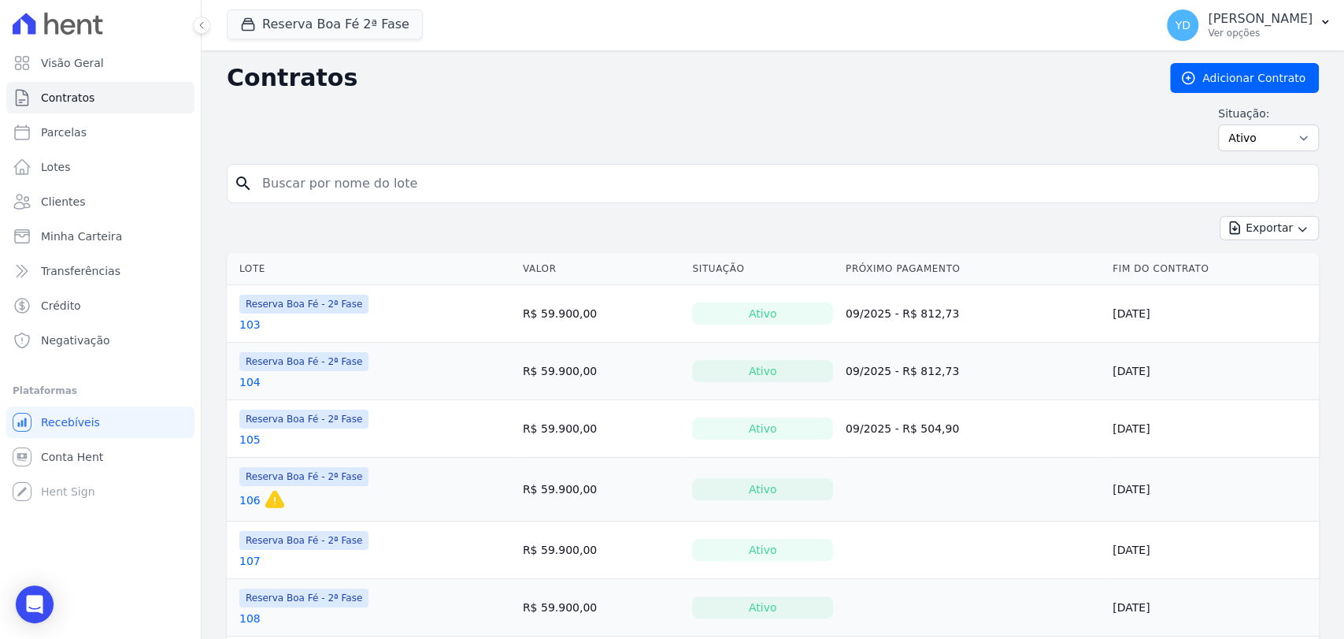
click at [349, 188] on input "search" at bounding box center [782, 184] width 1059 height 32
type input "119"
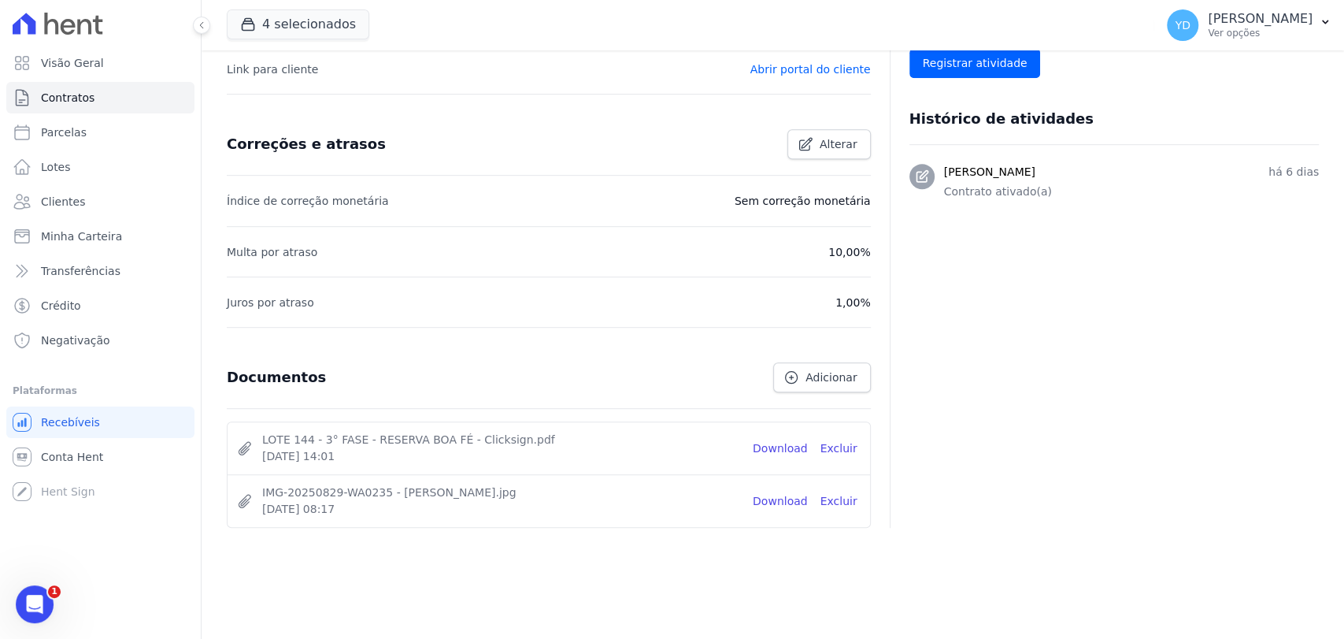
scroll to position [574, 0]
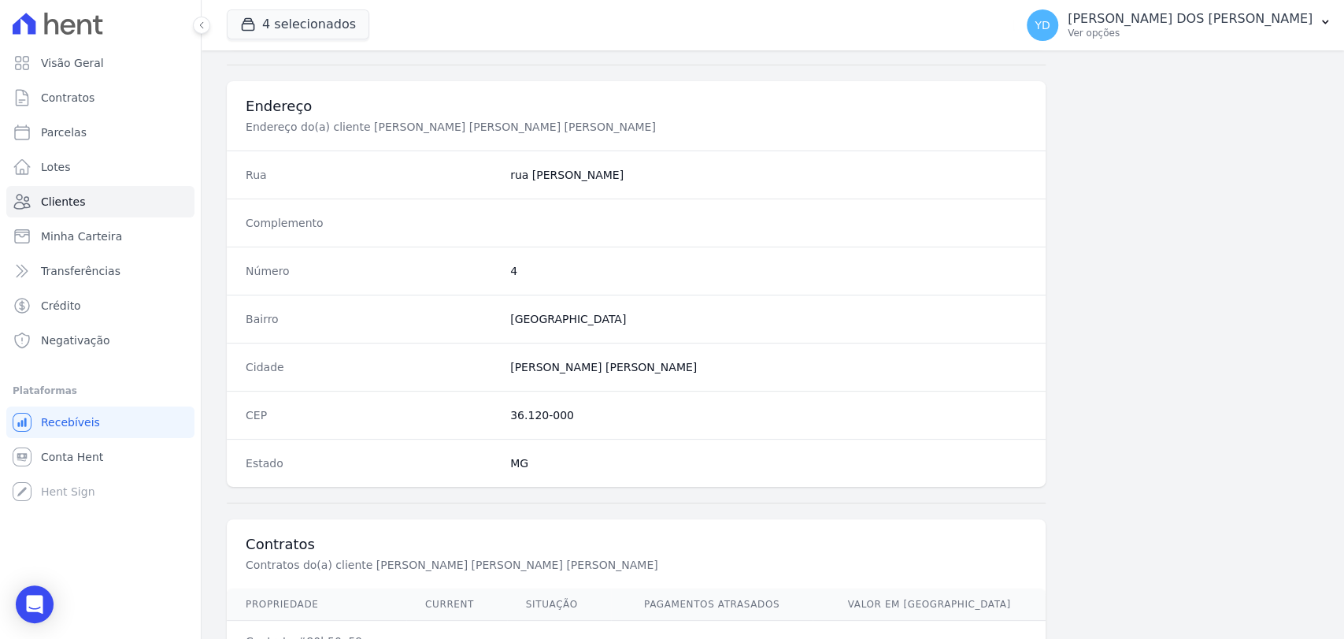
scroll to position [832, 0]
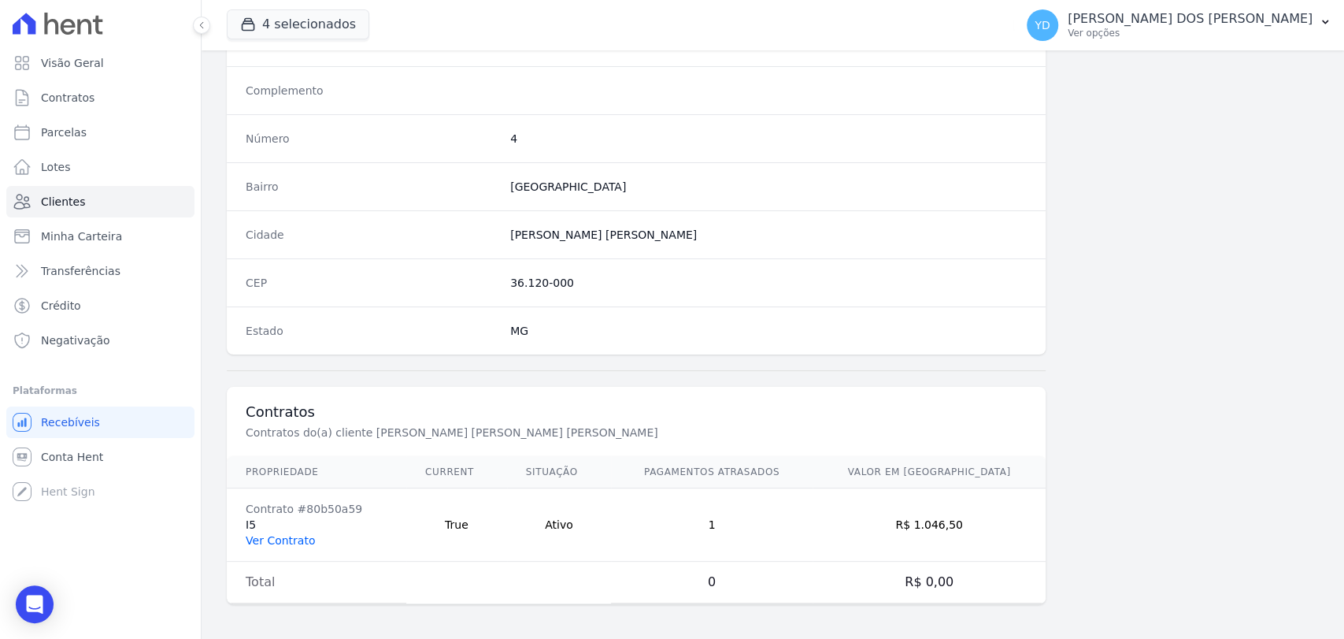
click at [302, 542] on link "Ver Contrato" at bounding box center [280, 540] width 69 height 13
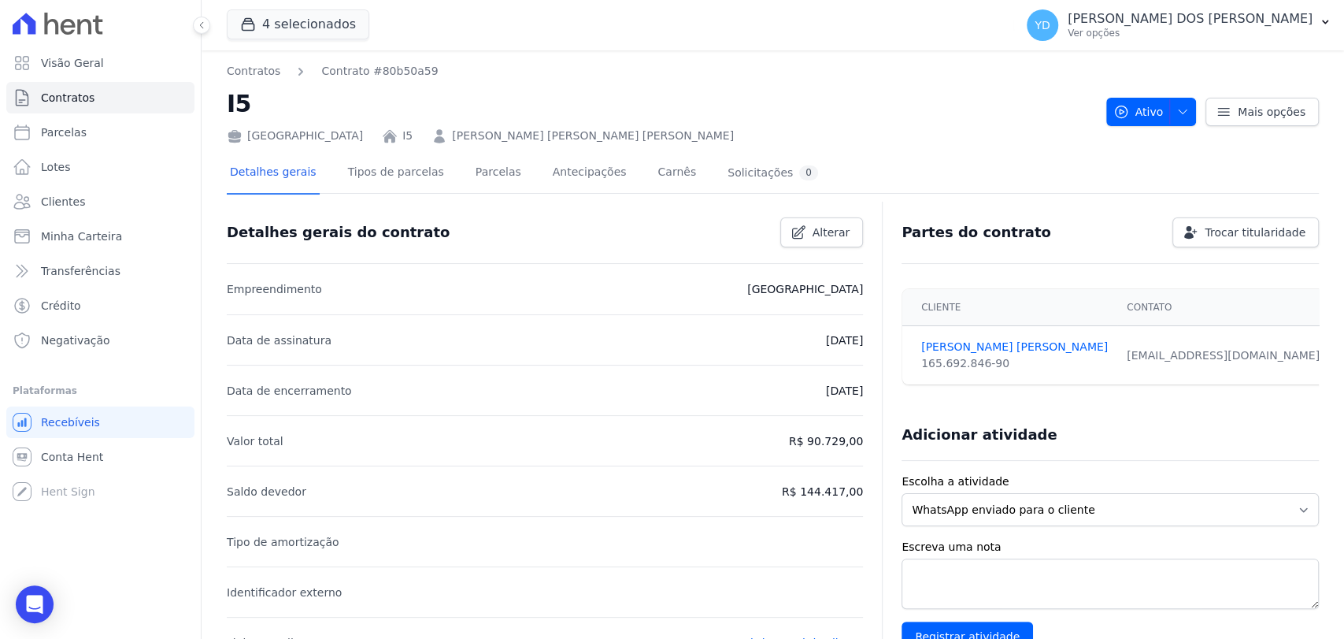
click at [501, 161] on div "Detalhes gerais Tipos de parcelas [GEOGRAPHIC_DATA] Antecipações [PERSON_NAME] …" at bounding box center [524, 174] width 595 height 42
click at [490, 166] on link "Parcelas" at bounding box center [499, 174] width 52 height 42
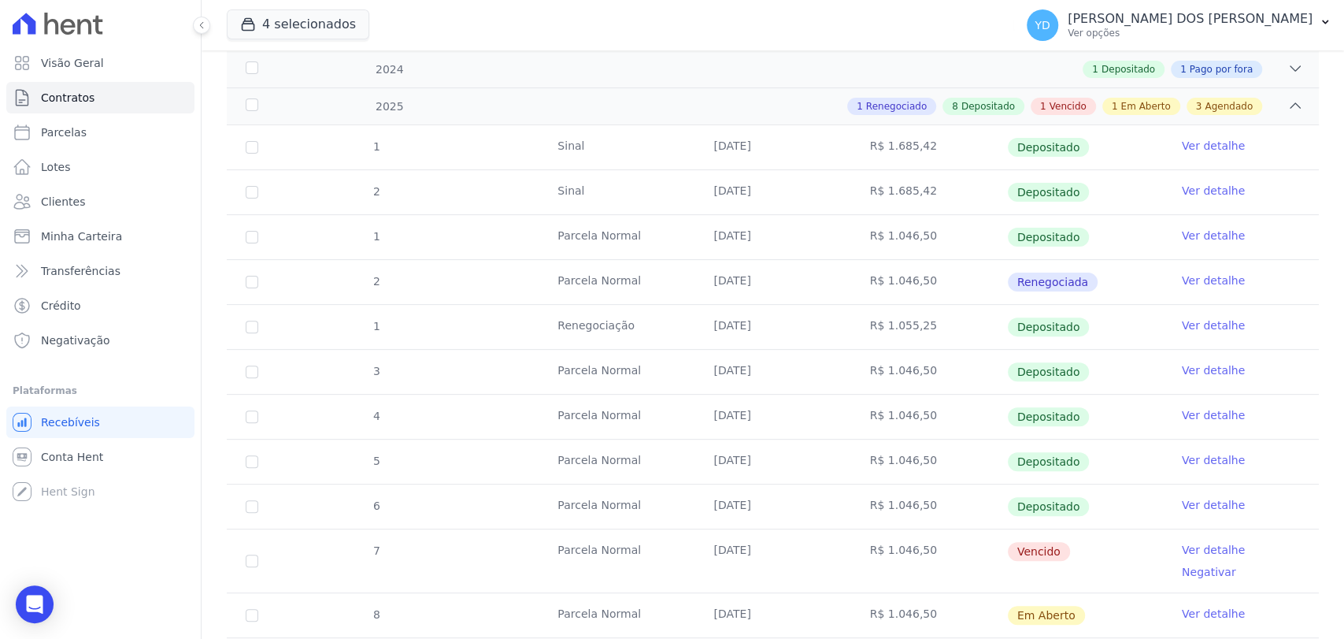
scroll to position [262, 0]
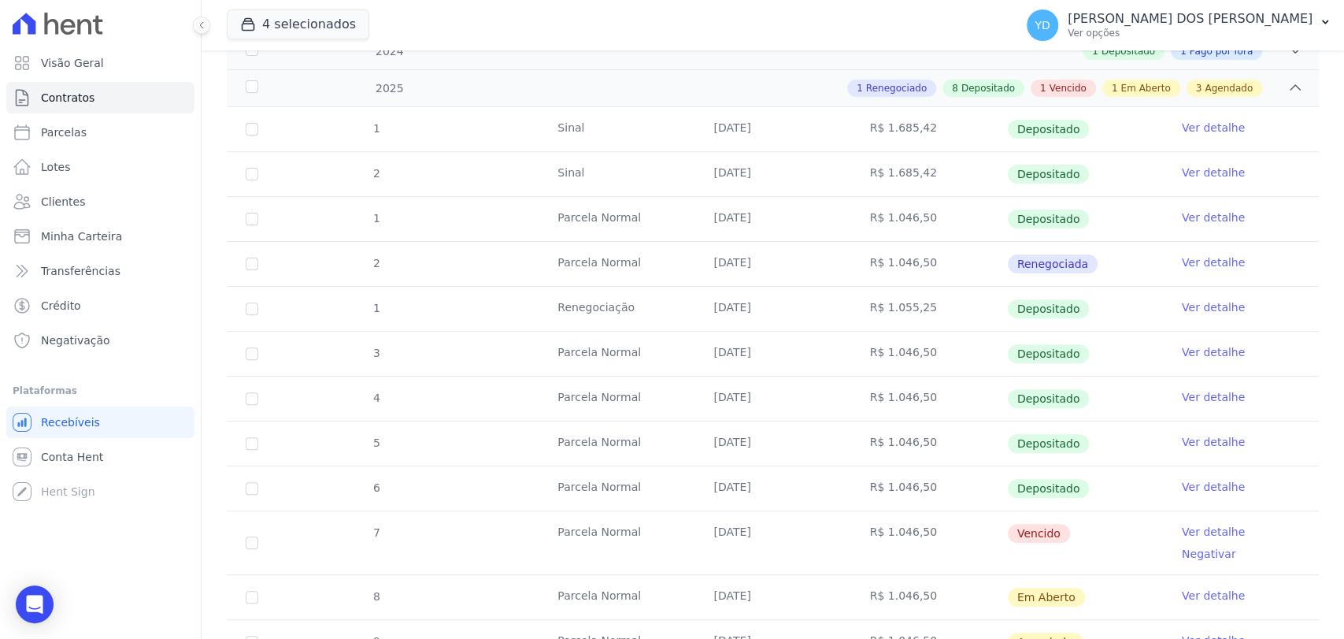
click at [1189, 524] on link "Ver detalhe" at bounding box center [1213, 532] width 63 height 16
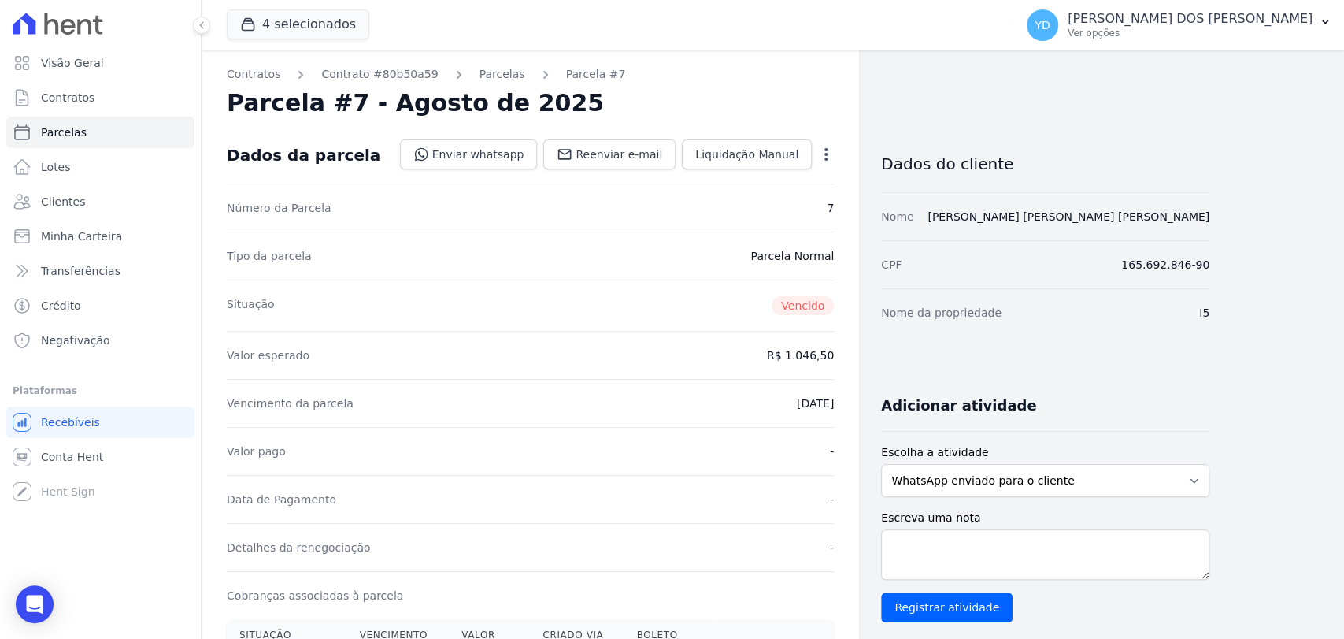
click at [821, 159] on icon "button" at bounding box center [826, 154] width 16 height 16
click at [800, 183] on link "Alterar" at bounding box center [758, 175] width 139 height 28
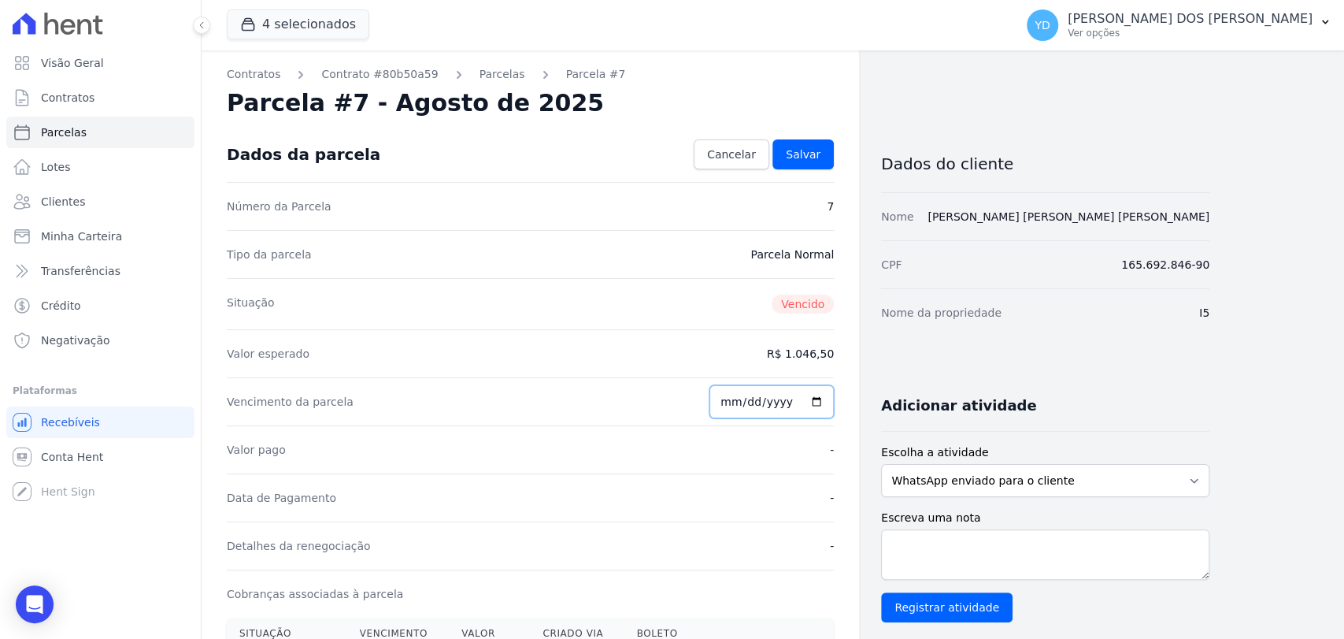
click at [729, 401] on input "[DATE]" at bounding box center [772, 401] width 124 height 33
click at [757, 400] on input "[DATE]" at bounding box center [772, 401] width 124 height 33
type input "2025-09-10"
click at [733, 399] on input "2025-09-10" at bounding box center [772, 401] width 124 height 33
type input "2025-09-01"
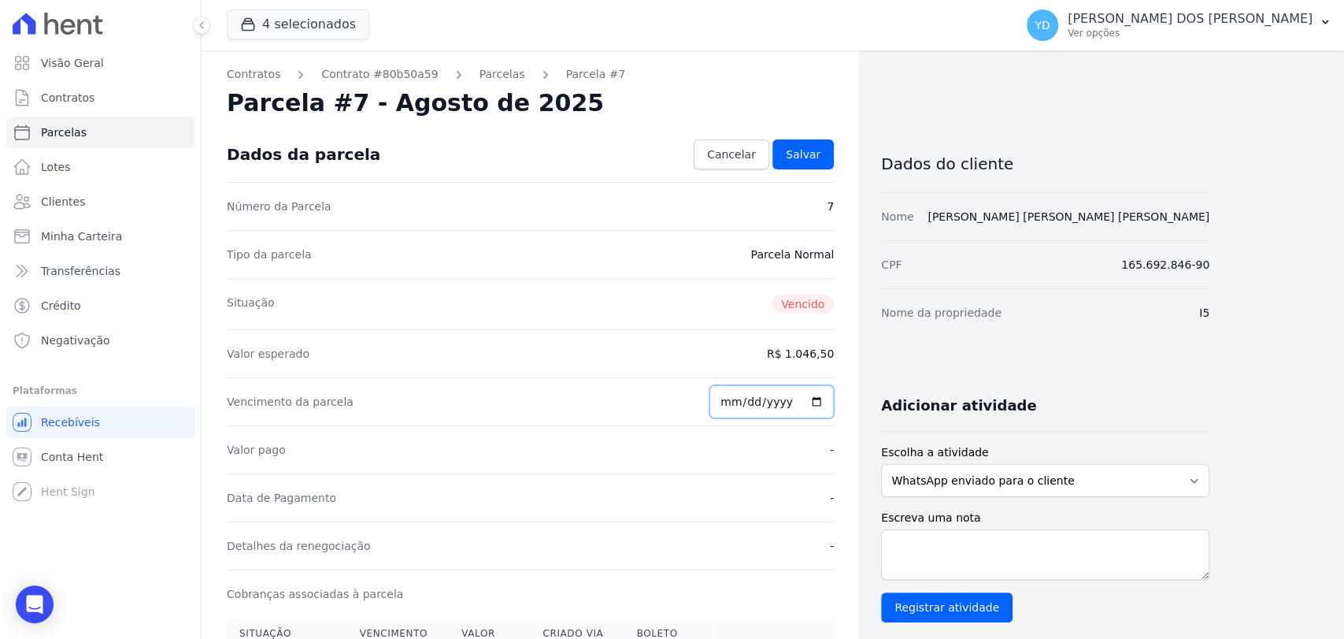
type input "2025-09-01"
type input "[DATE]"
drag, startPoint x: 624, startPoint y: 314, endPoint x: 632, endPoint y: 310, distance: 8.8
click at [624, 313] on div "Situação Vencido" at bounding box center [530, 303] width 607 height 51
click at [825, 158] on link "Salvar" at bounding box center [803, 154] width 61 height 30
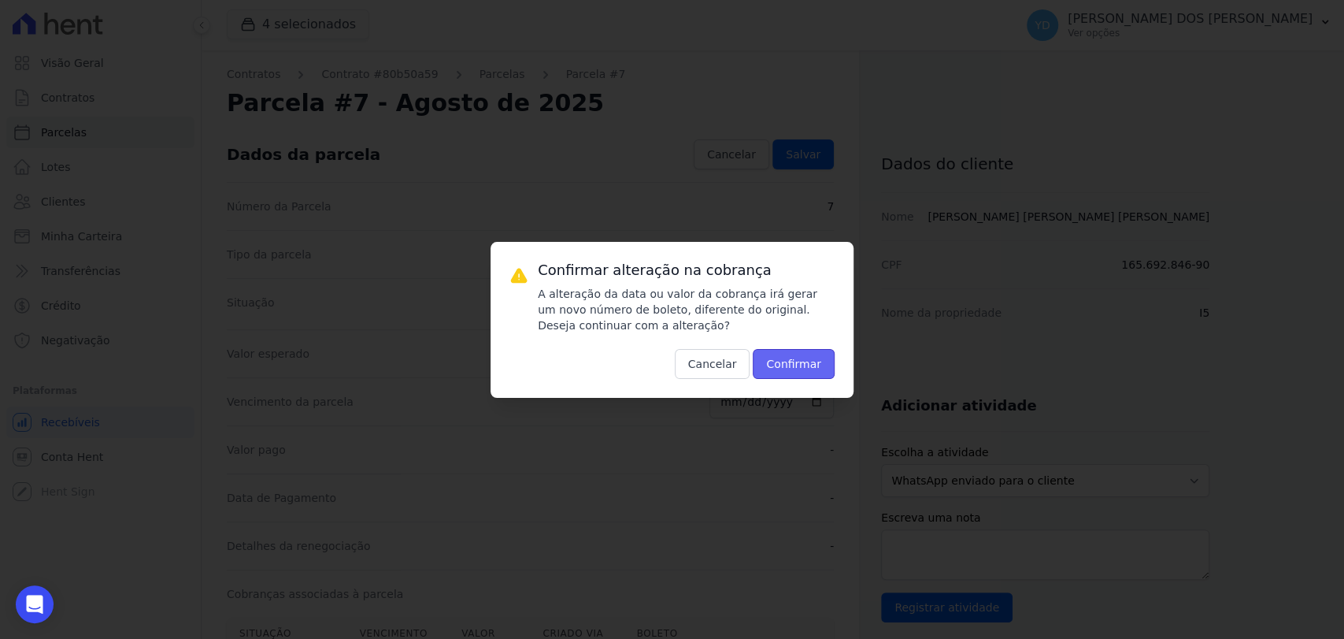
click at [795, 361] on button "Confirmar" at bounding box center [794, 364] width 82 height 30
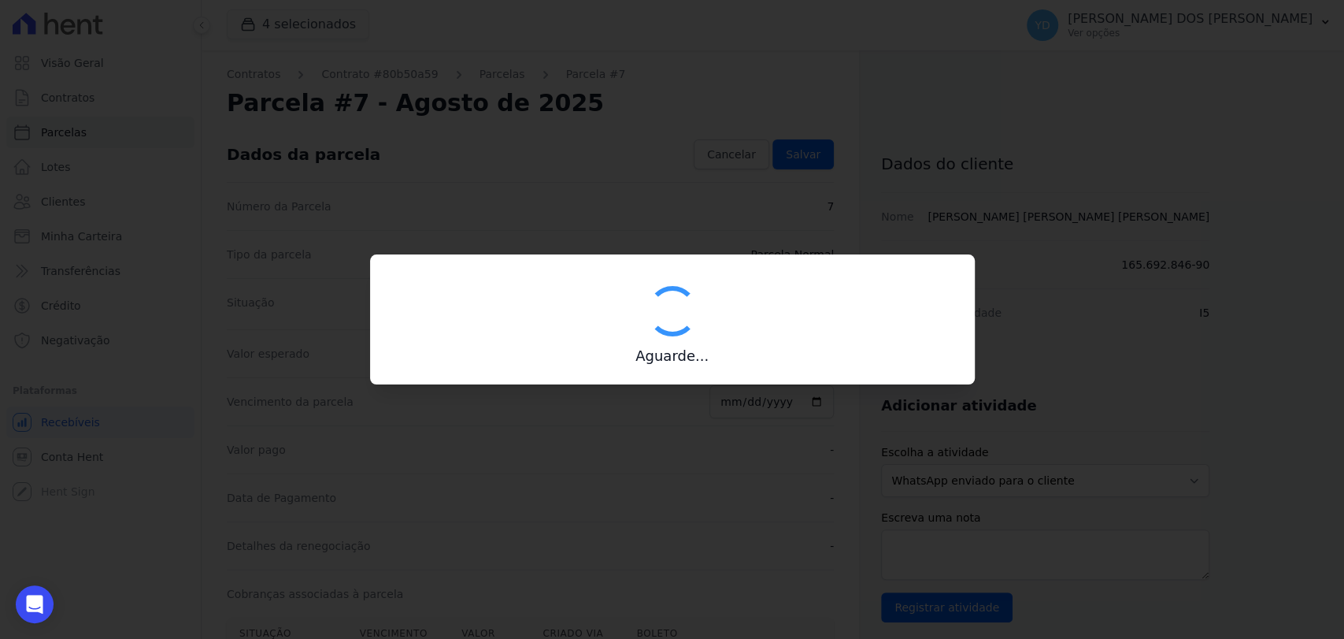
type input "00190000090335103300000639608173611690000104650"
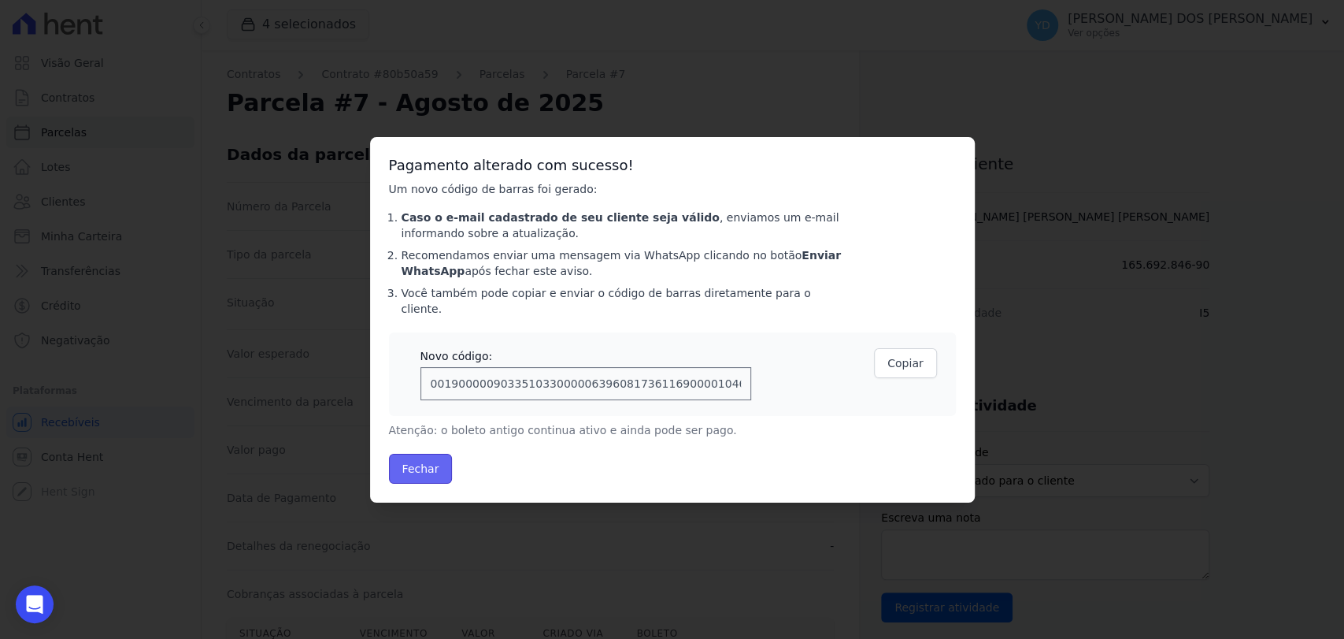
click at [401, 464] on button "Fechar" at bounding box center [421, 469] width 64 height 30
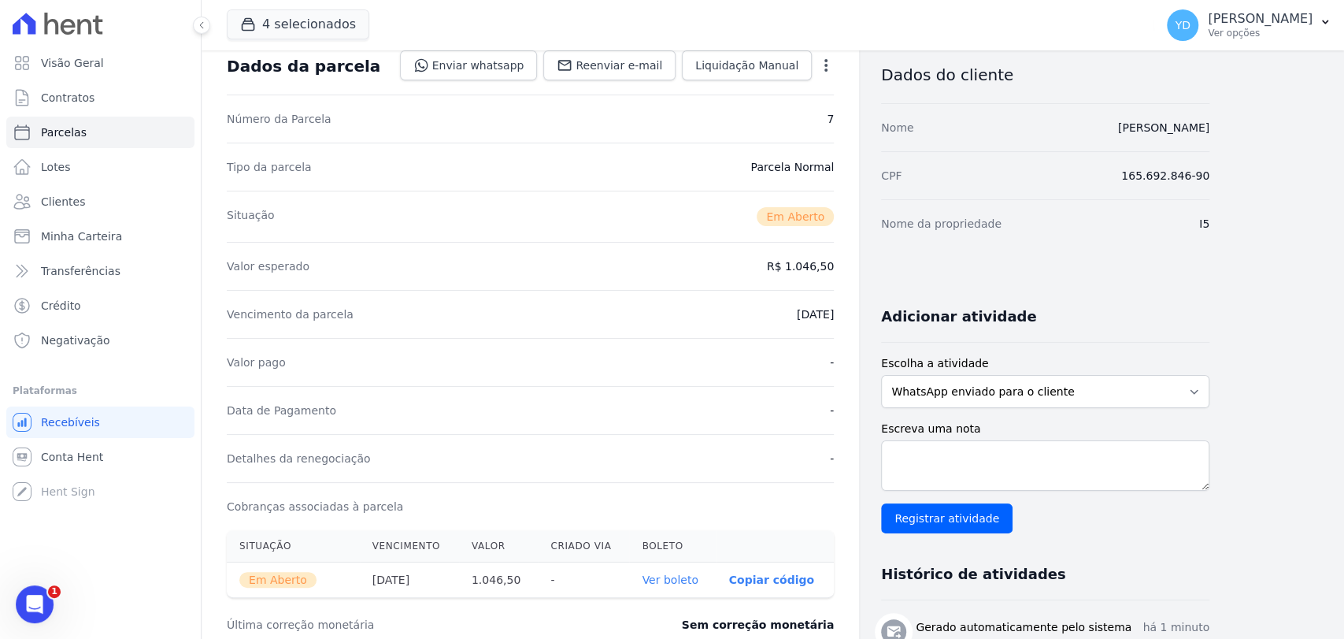
click at [673, 575] on link "Ver boleto" at bounding box center [670, 579] width 56 height 13
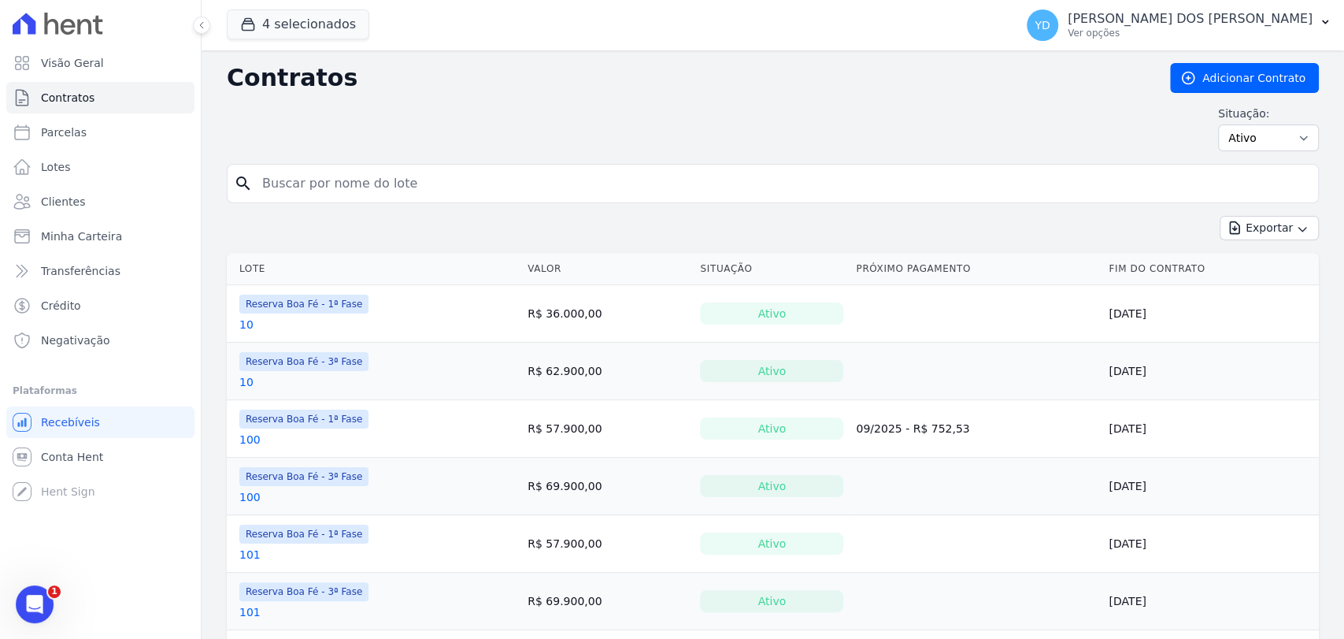
click at [298, 172] on input "search" at bounding box center [782, 184] width 1059 height 32
type input "i8"
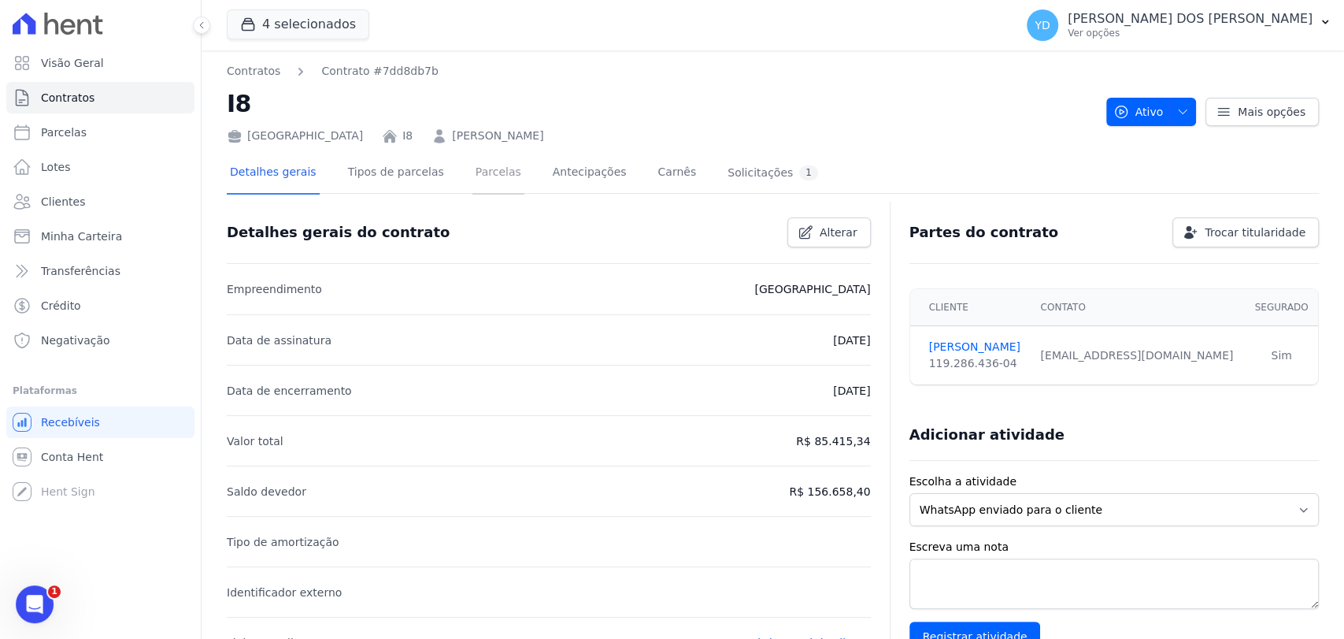
click at [492, 181] on link "Parcelas" at bounding box center [499, 174] width 52 height 42
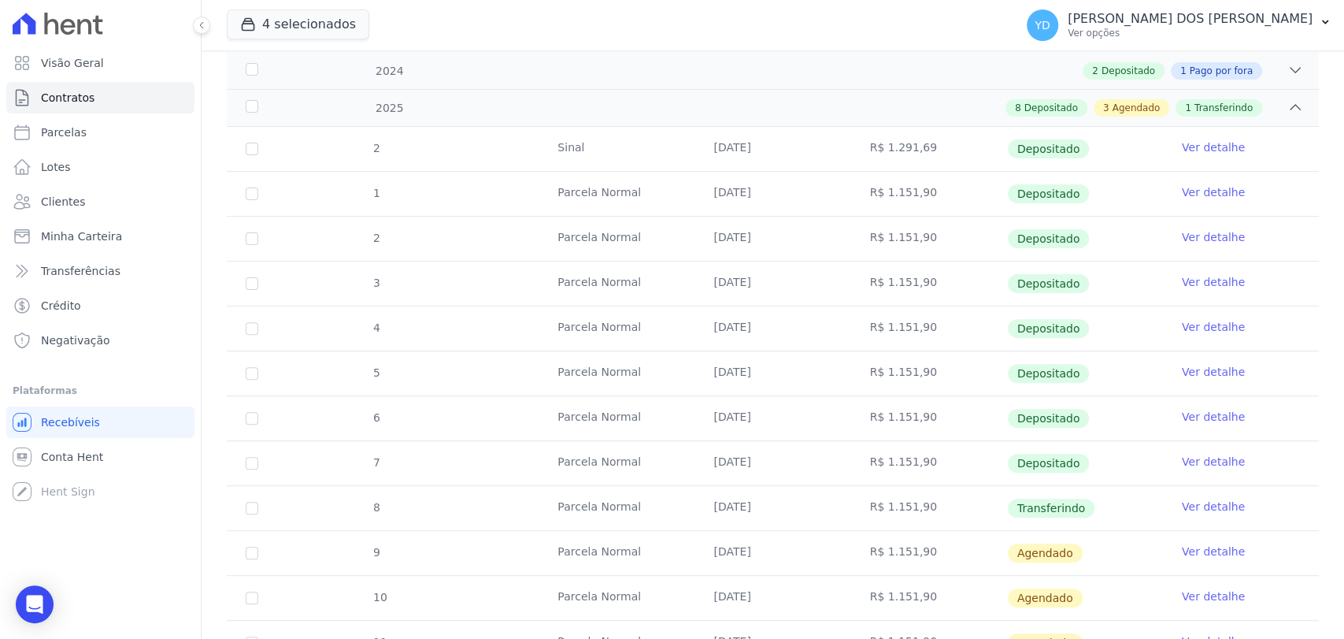
scroll to position [350, 0]
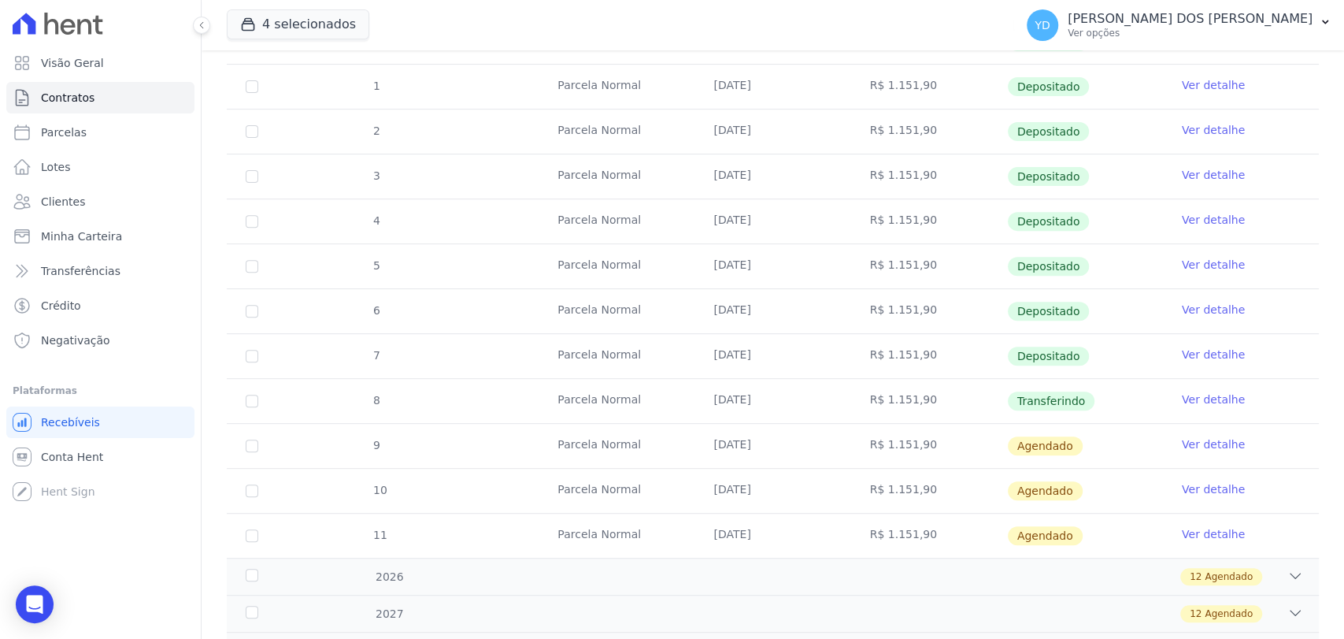
click at [1185, 444] on link "Ver detalhe" at bounding box center [1213, 444] width 63 height 16
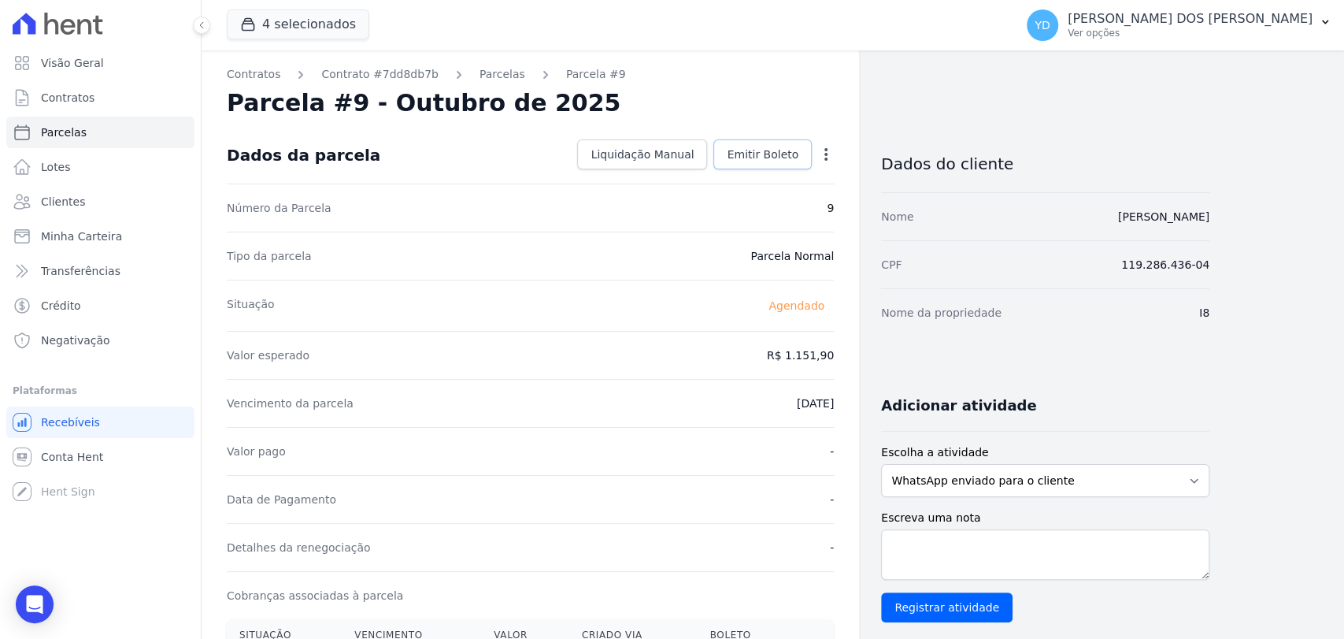
click at [734, 146] on span "Emitir Boleto" at bounding box center [763, 154] width 72 height 16
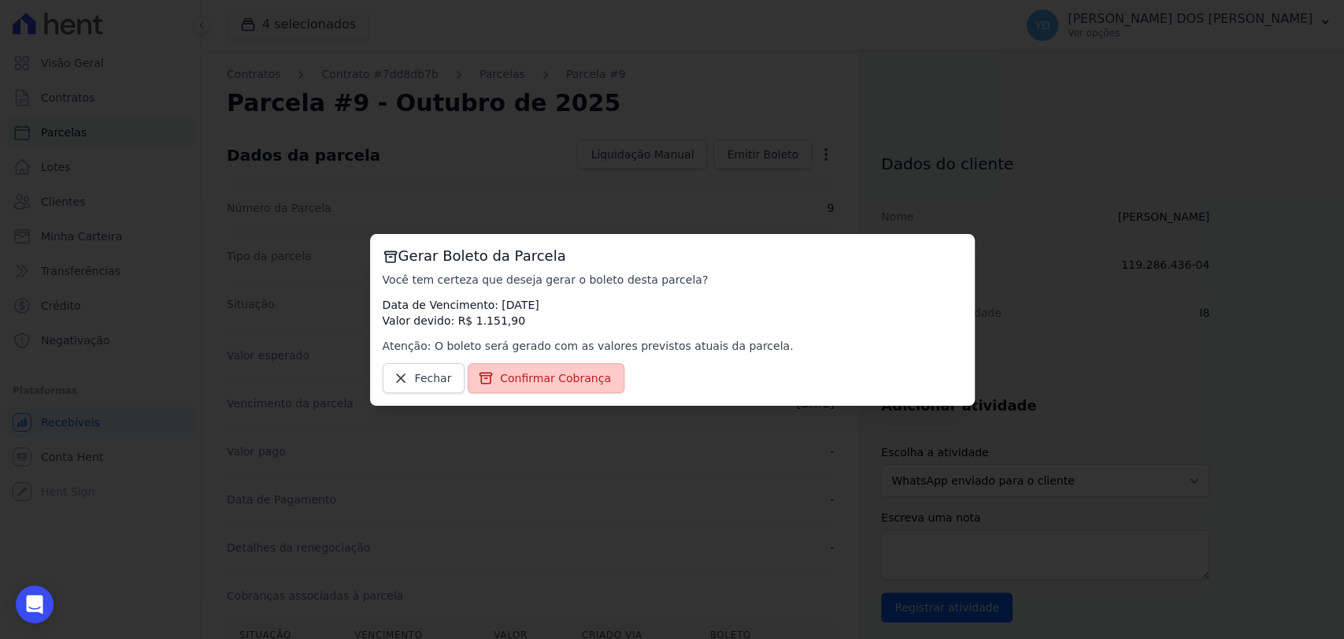
click at [581, 391] on link "Confirmar Cobrança" at bounding box center [546, 378] width 157 height 30
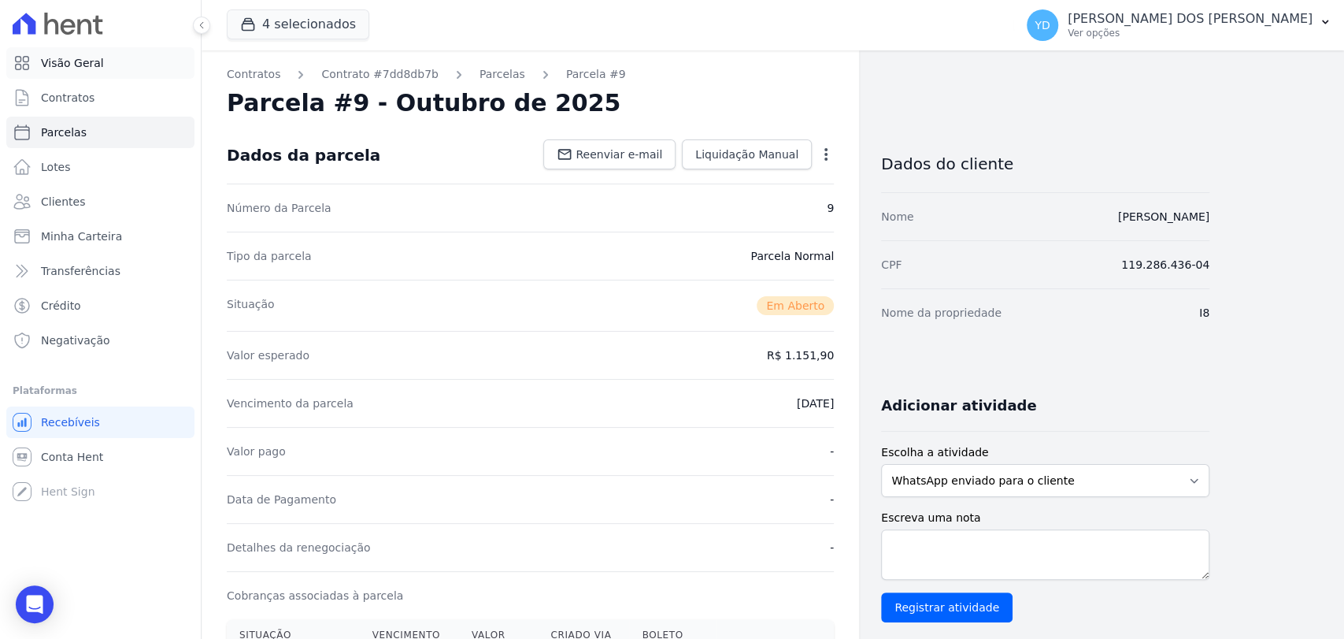
click at [132, 55] on link "Visão Geral" at bounding box center [100, 63] width 188 height 32
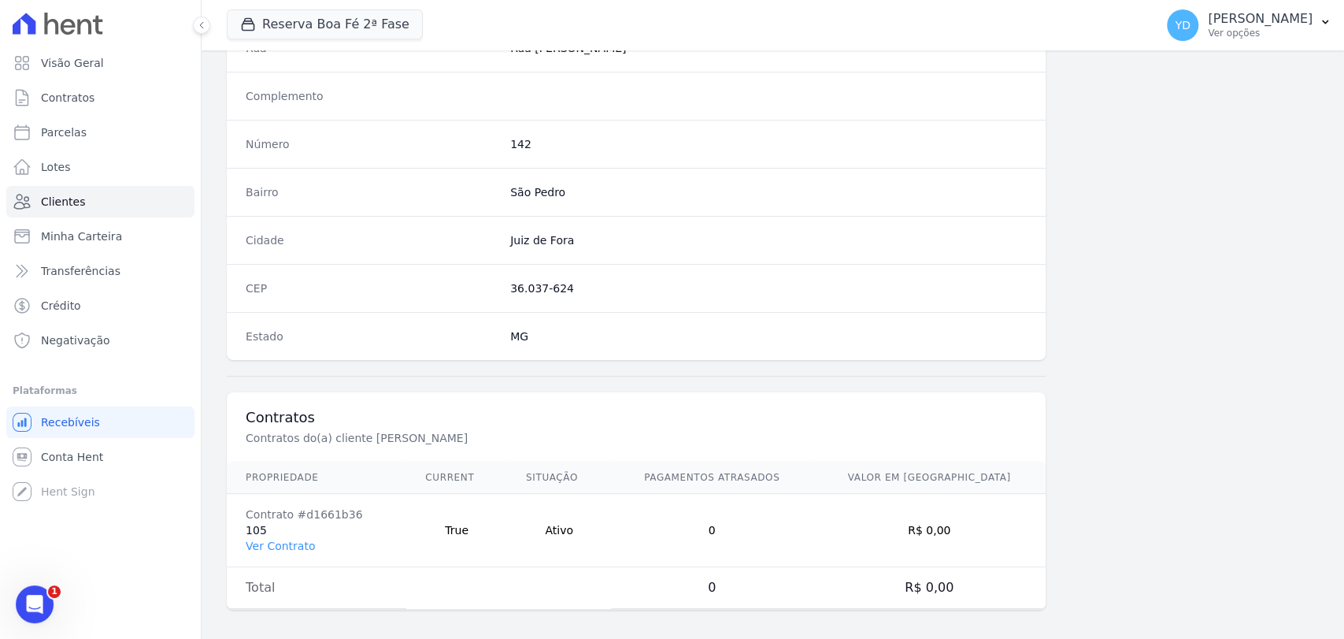
scroll to position [832, 0]
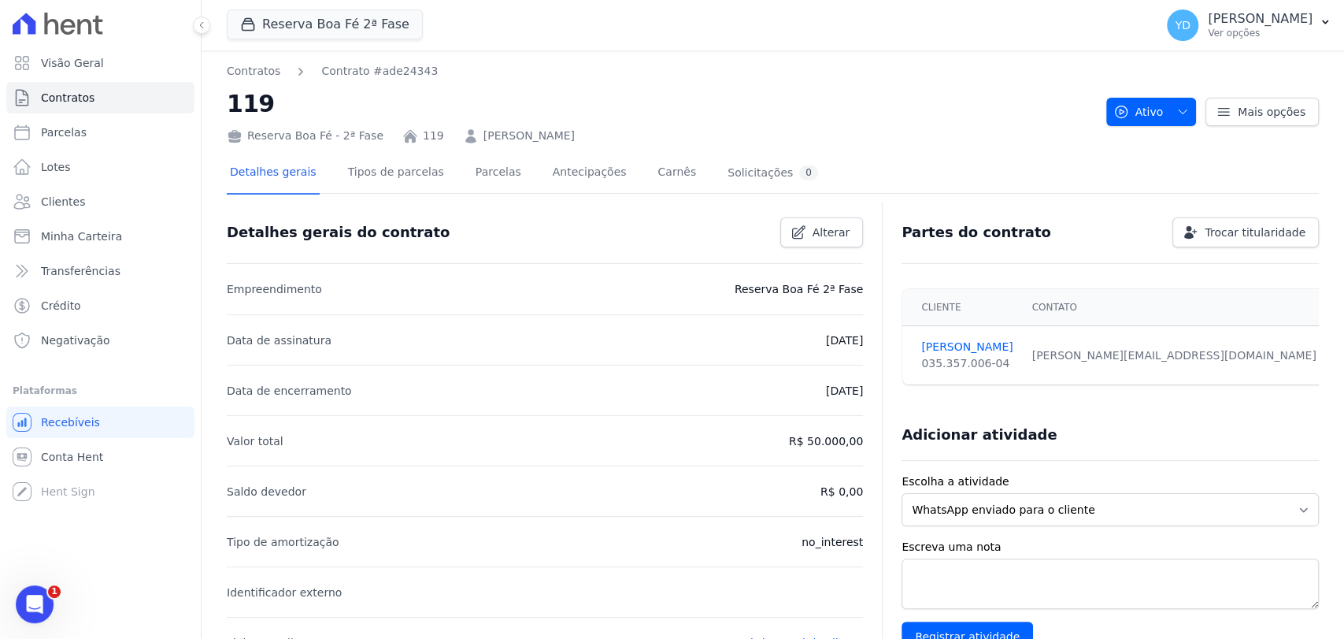
scroll to position [521, 0]
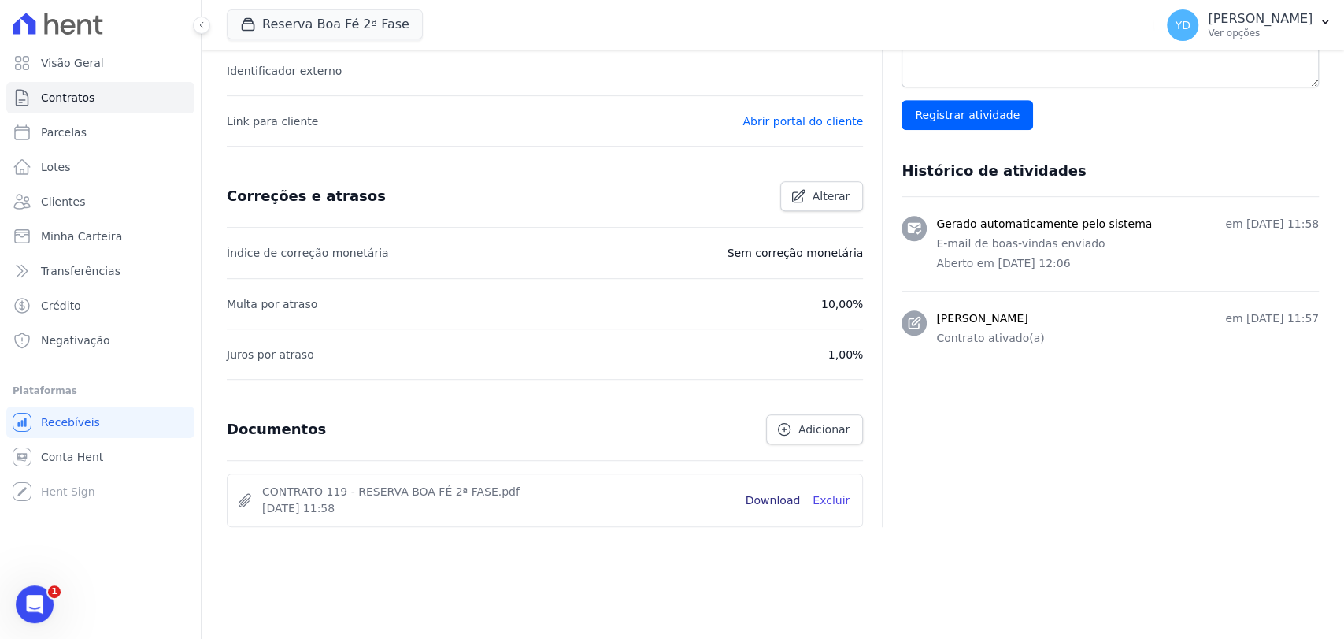
click at [769, 500] on link "Download" at bounding box center [773, 500] width 55 height 17
